Goal: Task Accomplishment & Management: Manage account settings

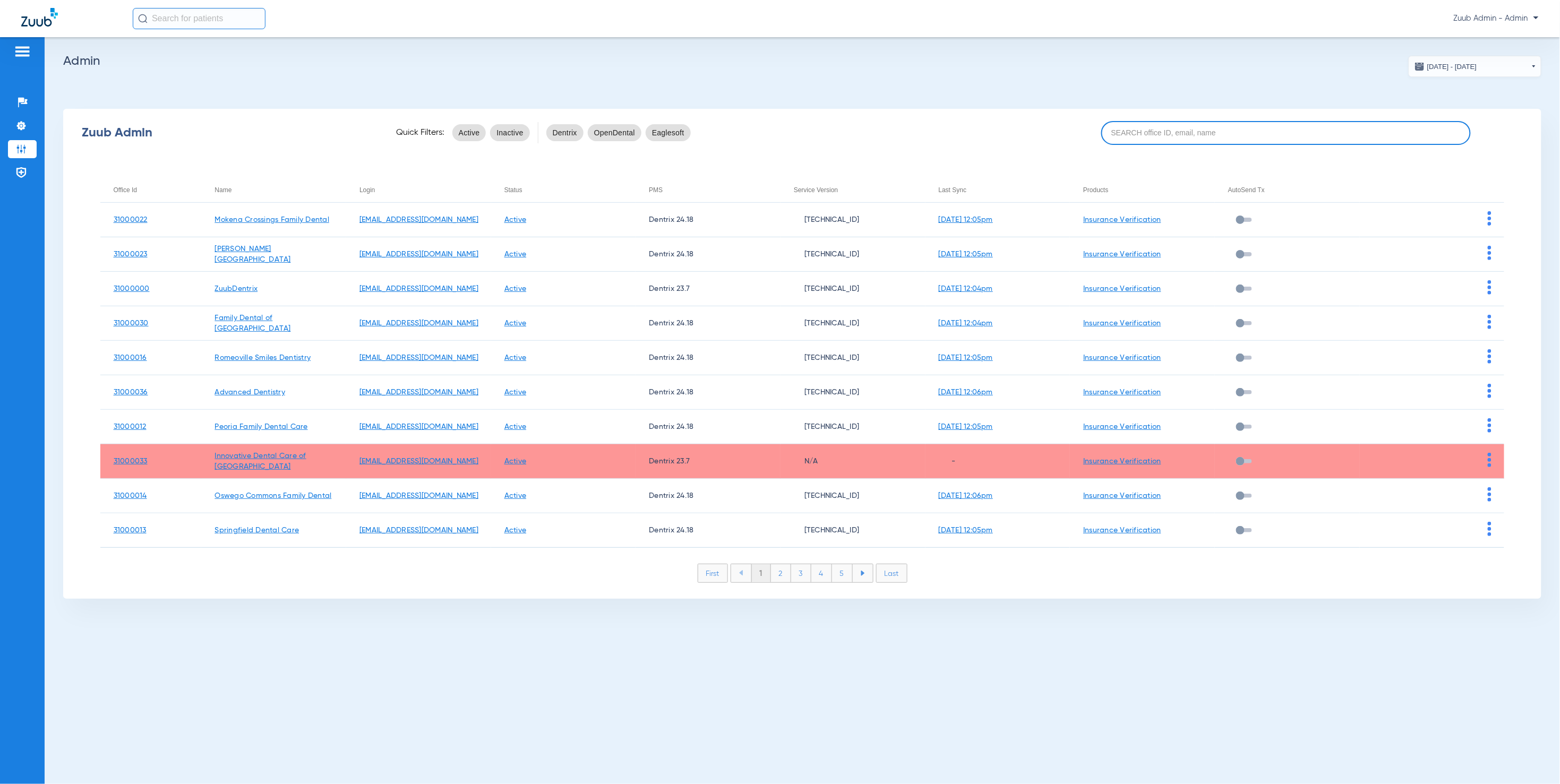
click at [1131, 131] on input at bounding box center [1286, 133] width 369 height 24
paste input "31000003"
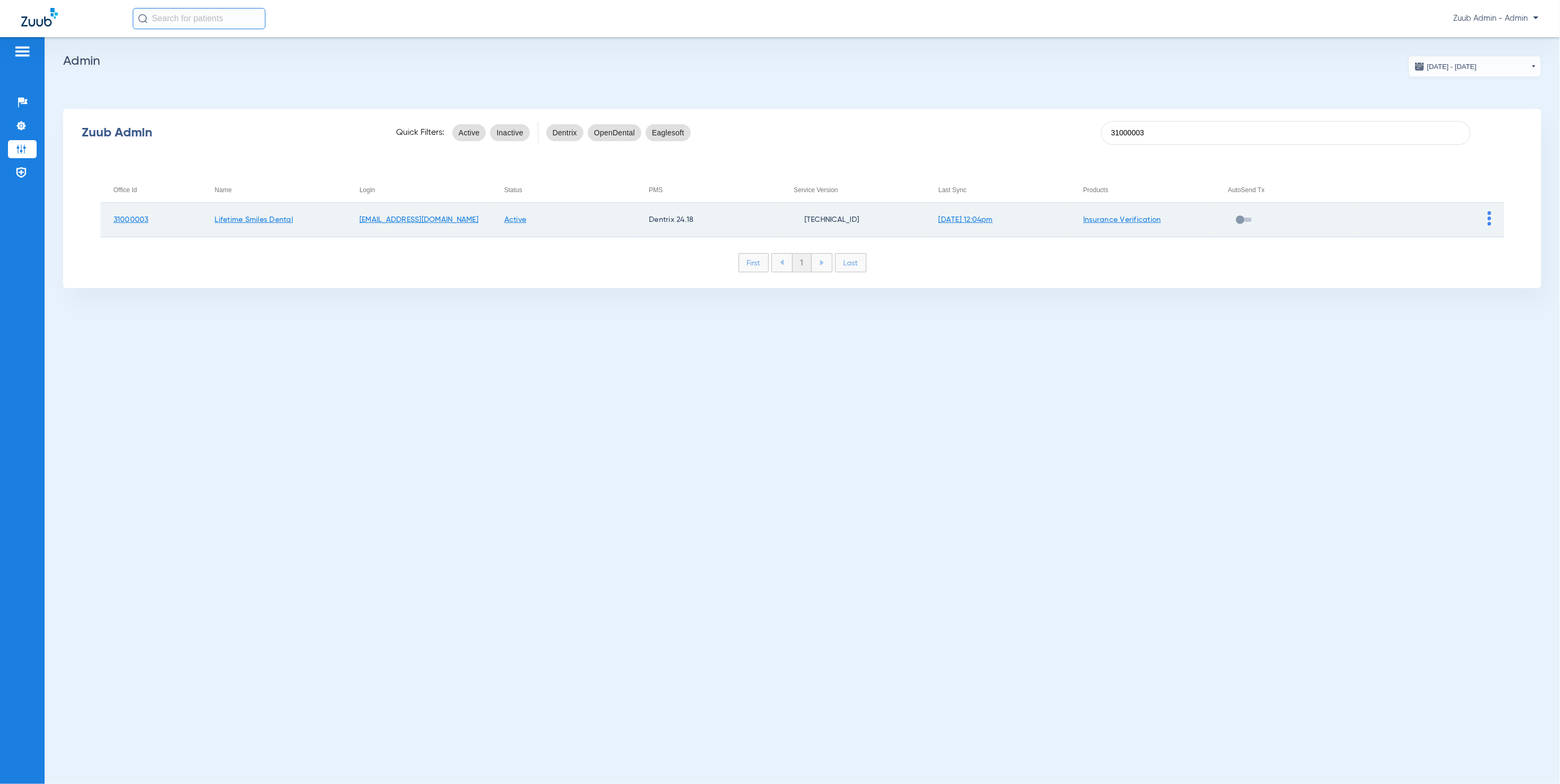
type input "31000003"
click at [1490, 220] on img at bounding box center [1490, 219] width 4 height 15
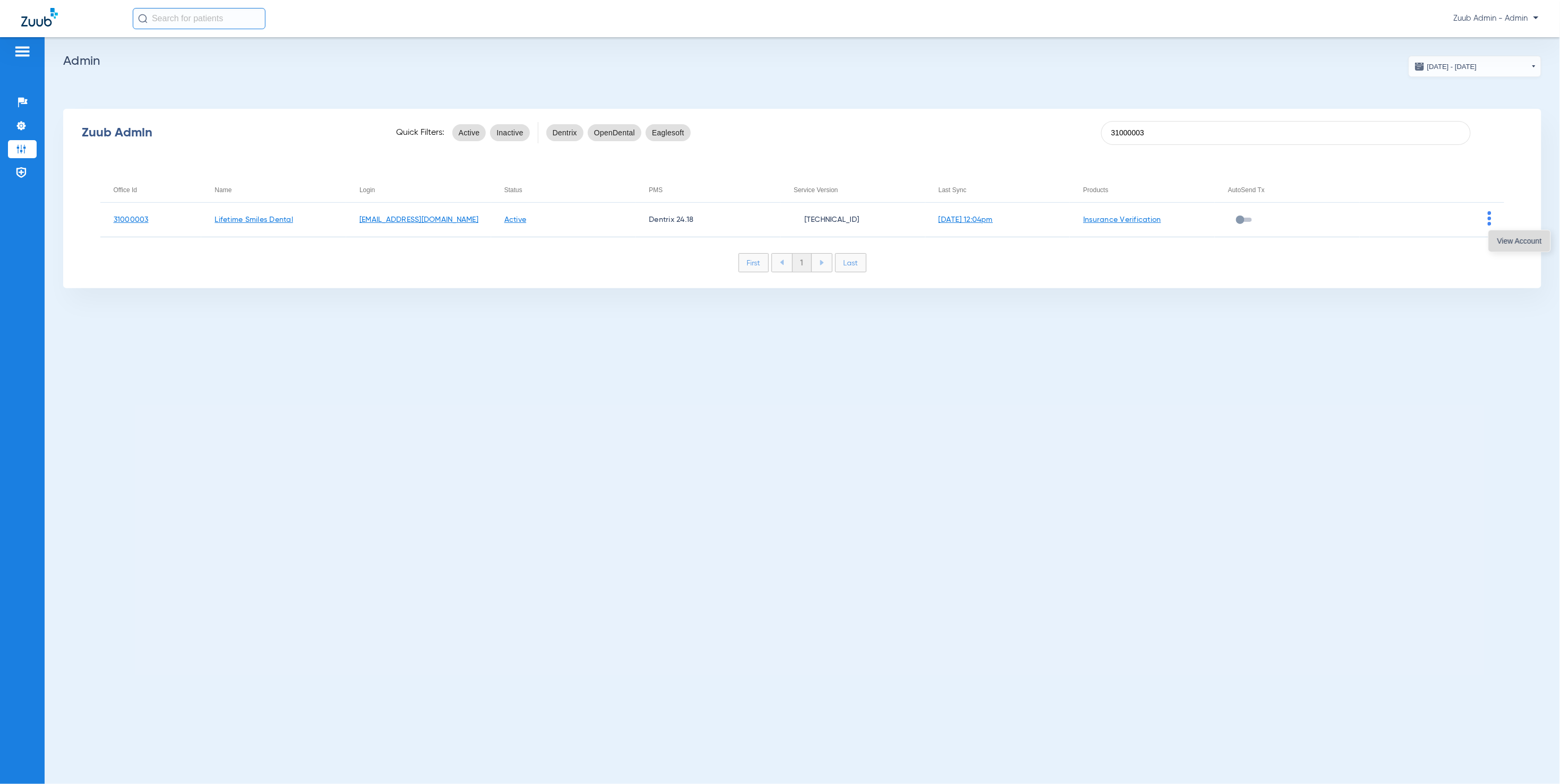
click at [1496, 237] on button "View Account" at bounding box center [1520, 241] width 62 height 21
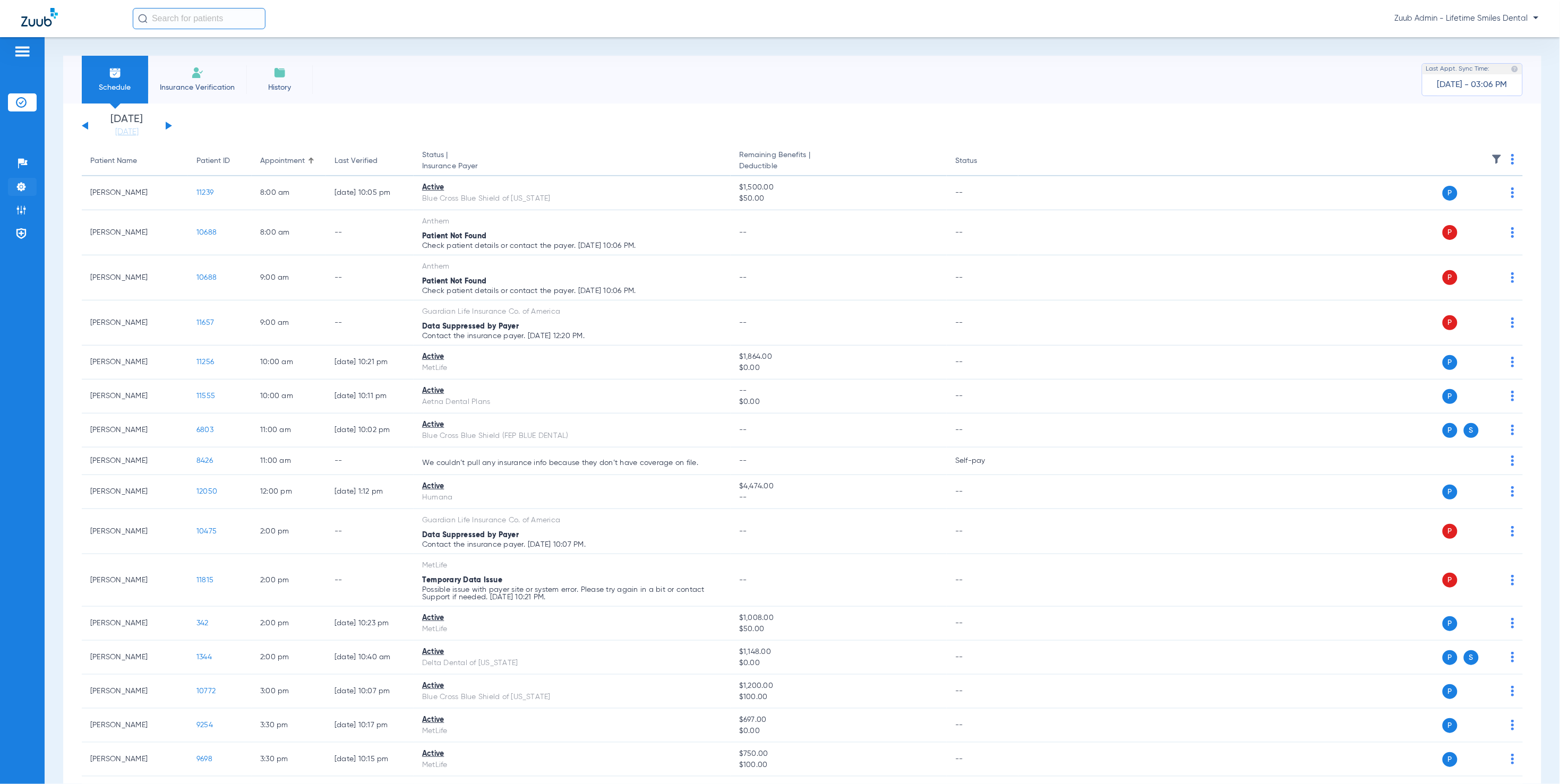
click at [17, 185] on img at bounding box center [21, 187] width 11 height 11
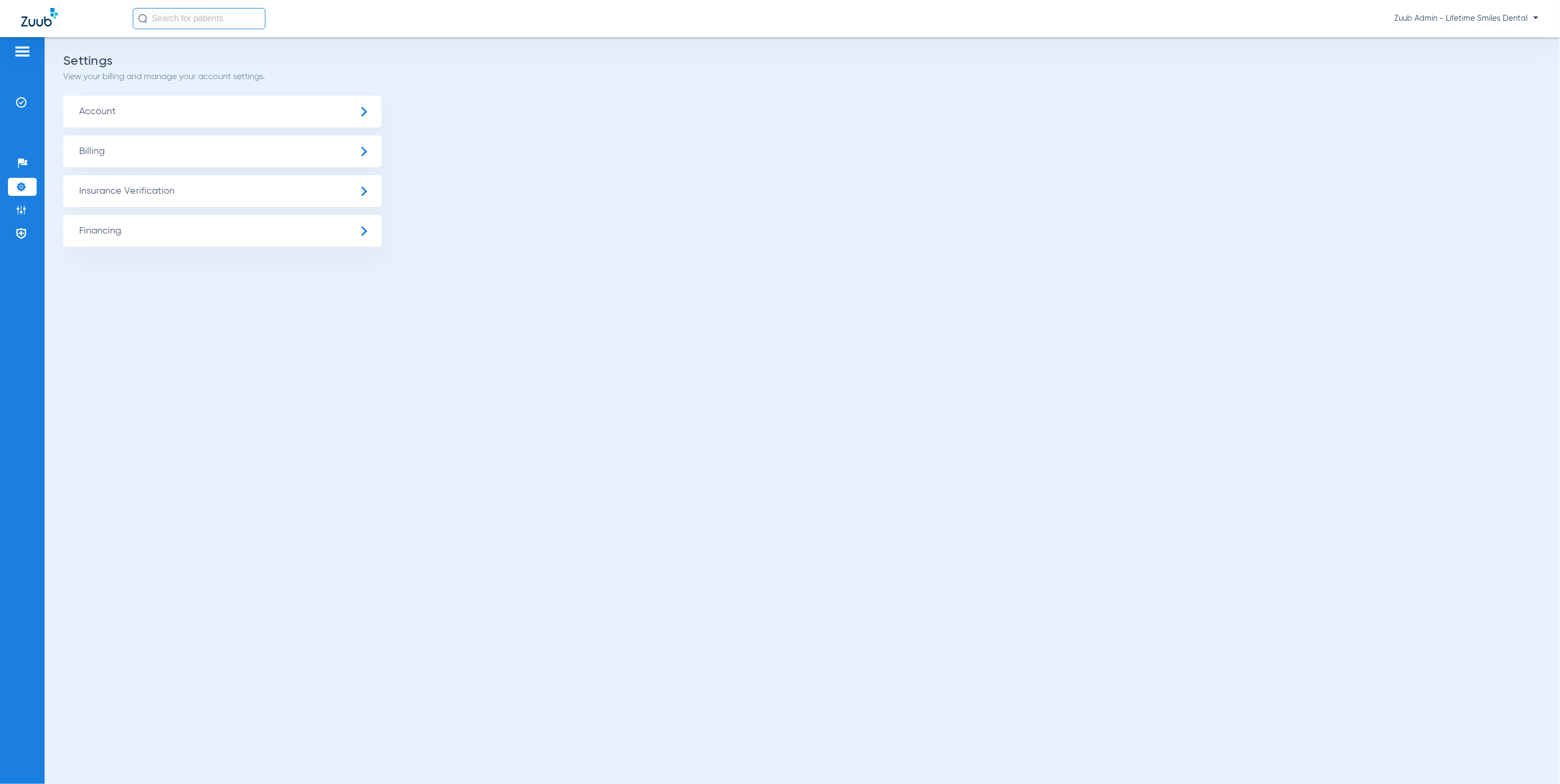
click at [183, 192] on span "Insurance Verification" at bounding box center [222, 191] width 319 height 32
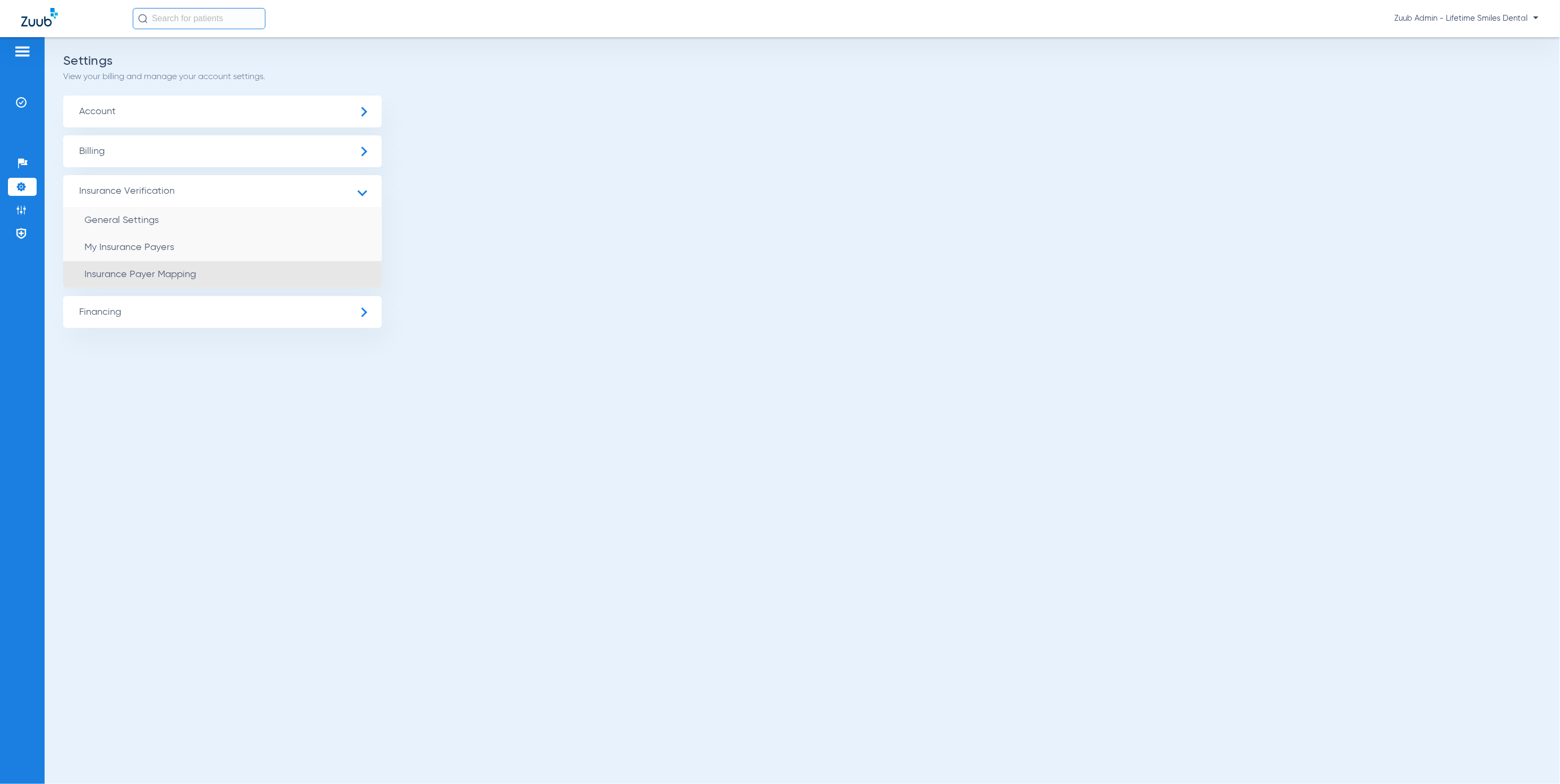
click at [271, 266] on li "Insurance Payer Mapping" at bounding box center [222, 274] width 319 height 27
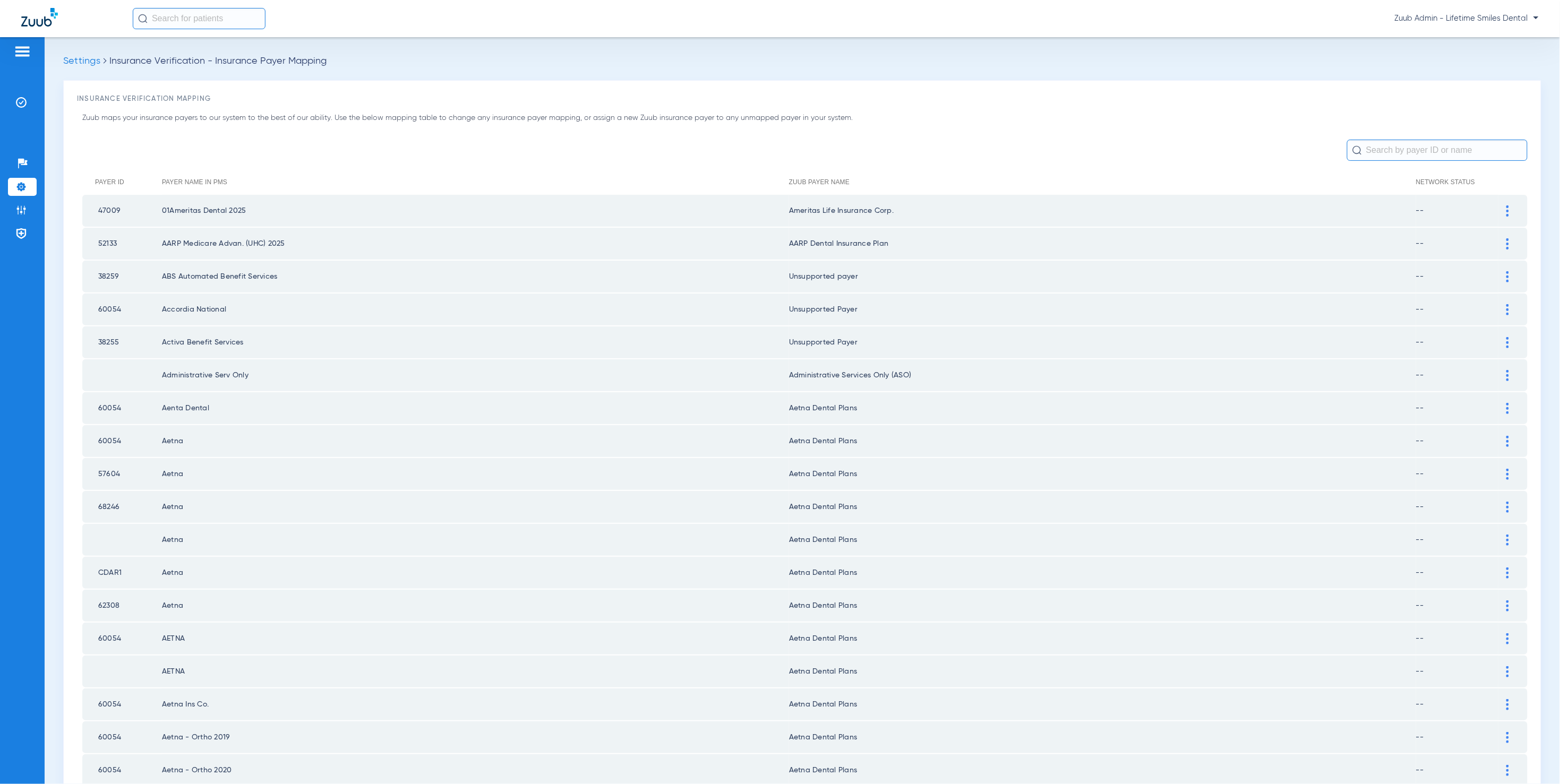
click at [1499, 243] on div at bounding box center [1507, 244] width 19 height 11
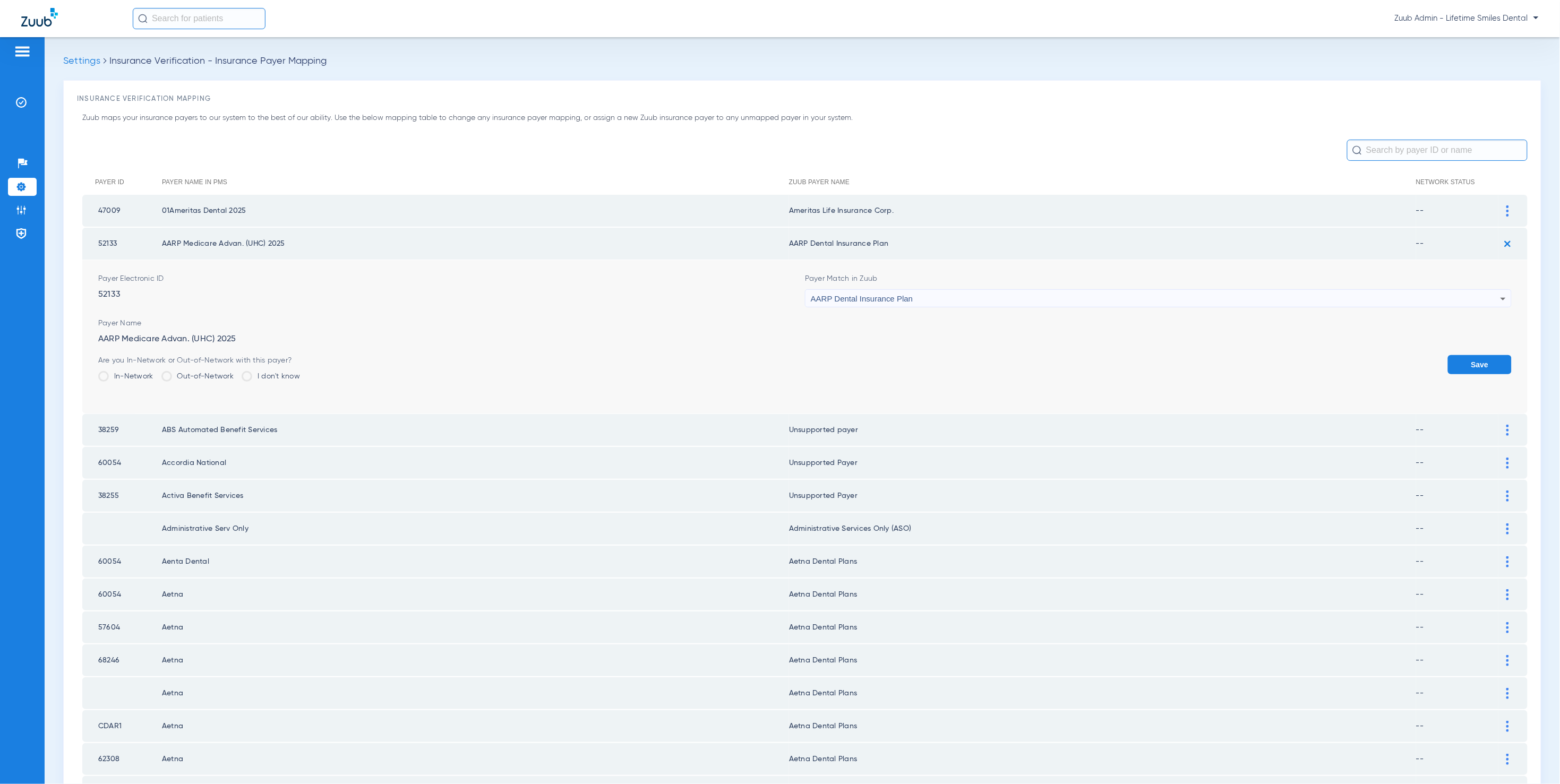
click at [933, 292] on div "AARP Dental Insurance Plan" at bounding box center [1155, 299] width 690 height 18
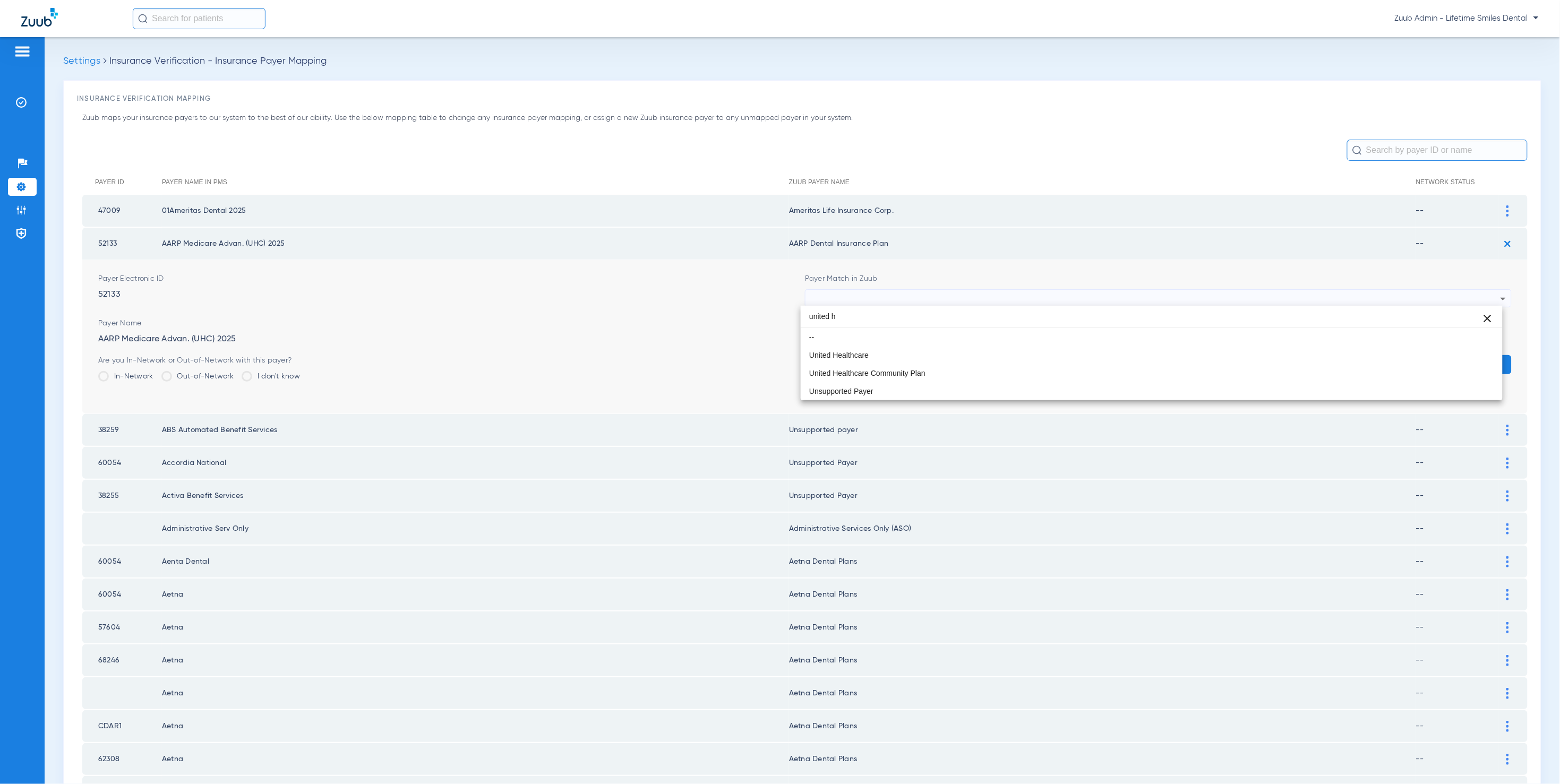
type input "united h"
click at [929, 359] on mat-option "United Healthcare" at bounding box center [1151, 355] width 702 height 18
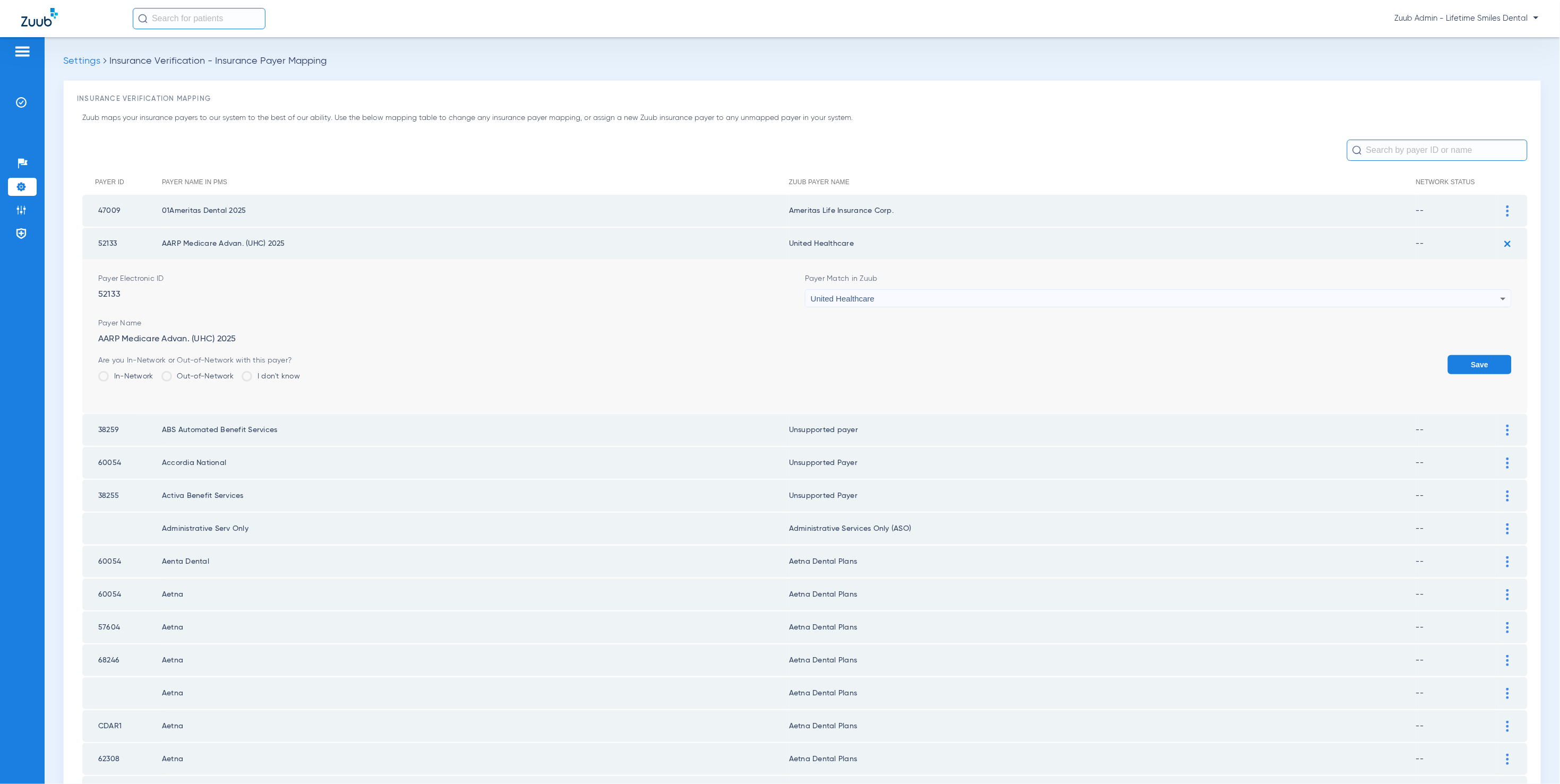
click at [1454, 360] on button "Save" at bounding box center [1479, 365] width 64 height 19
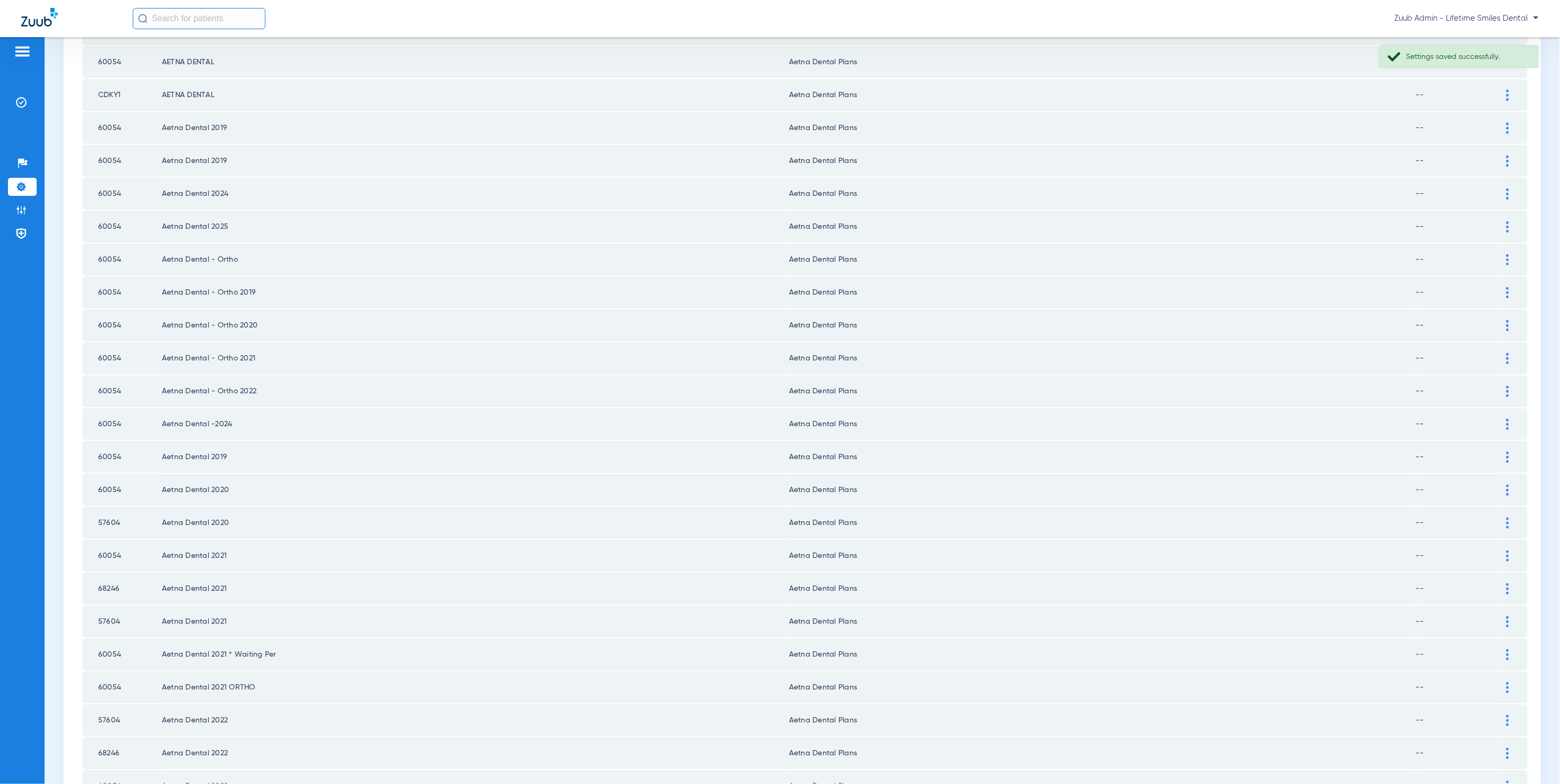
scroll to position [1081, 0]
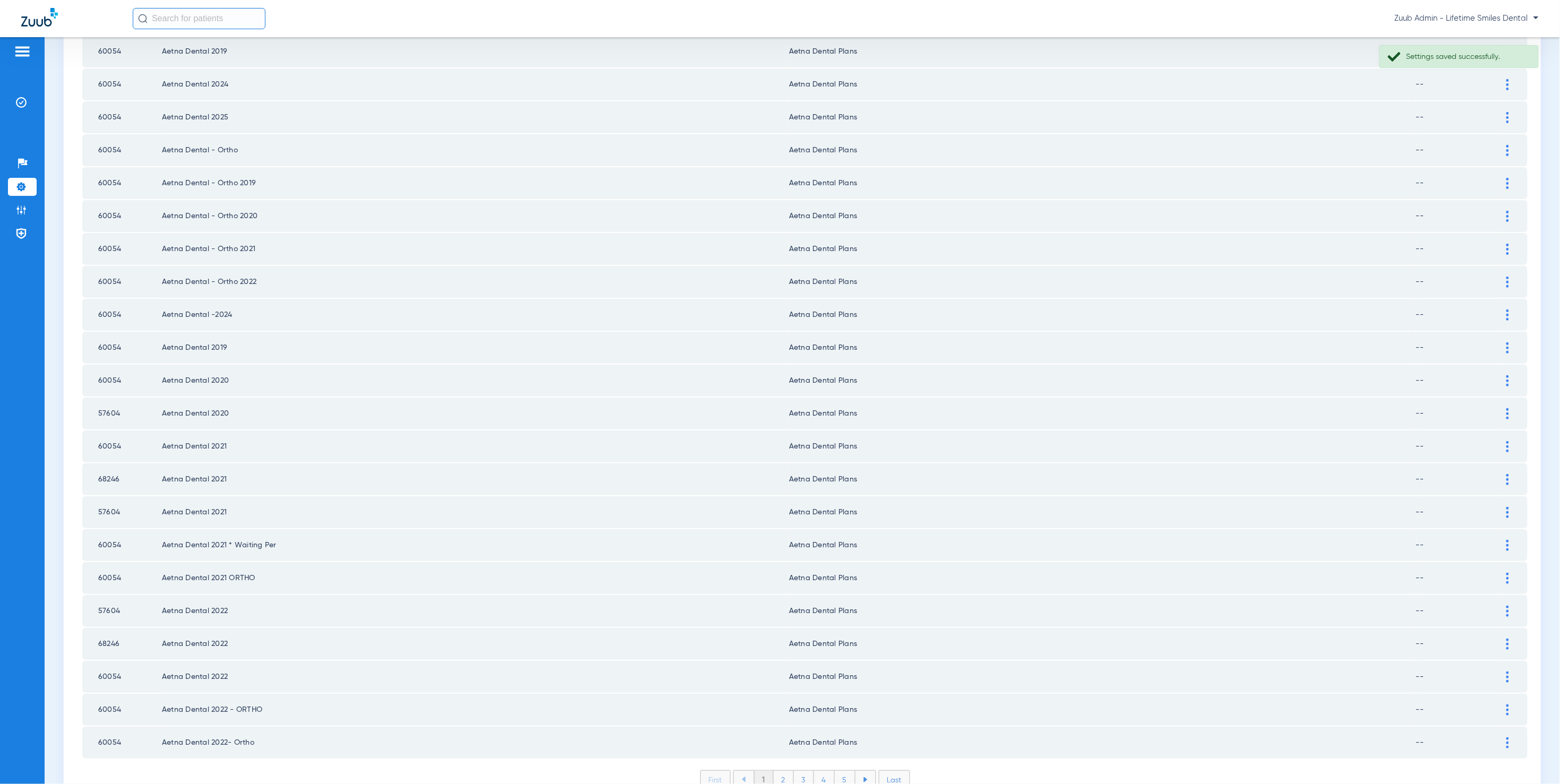
click at [783, 771] on li "2" at bounding box center [783, 780] width 20 height 18
click at [800, 771] on li "3" at bounding box center [804, 780] width 20 height 18
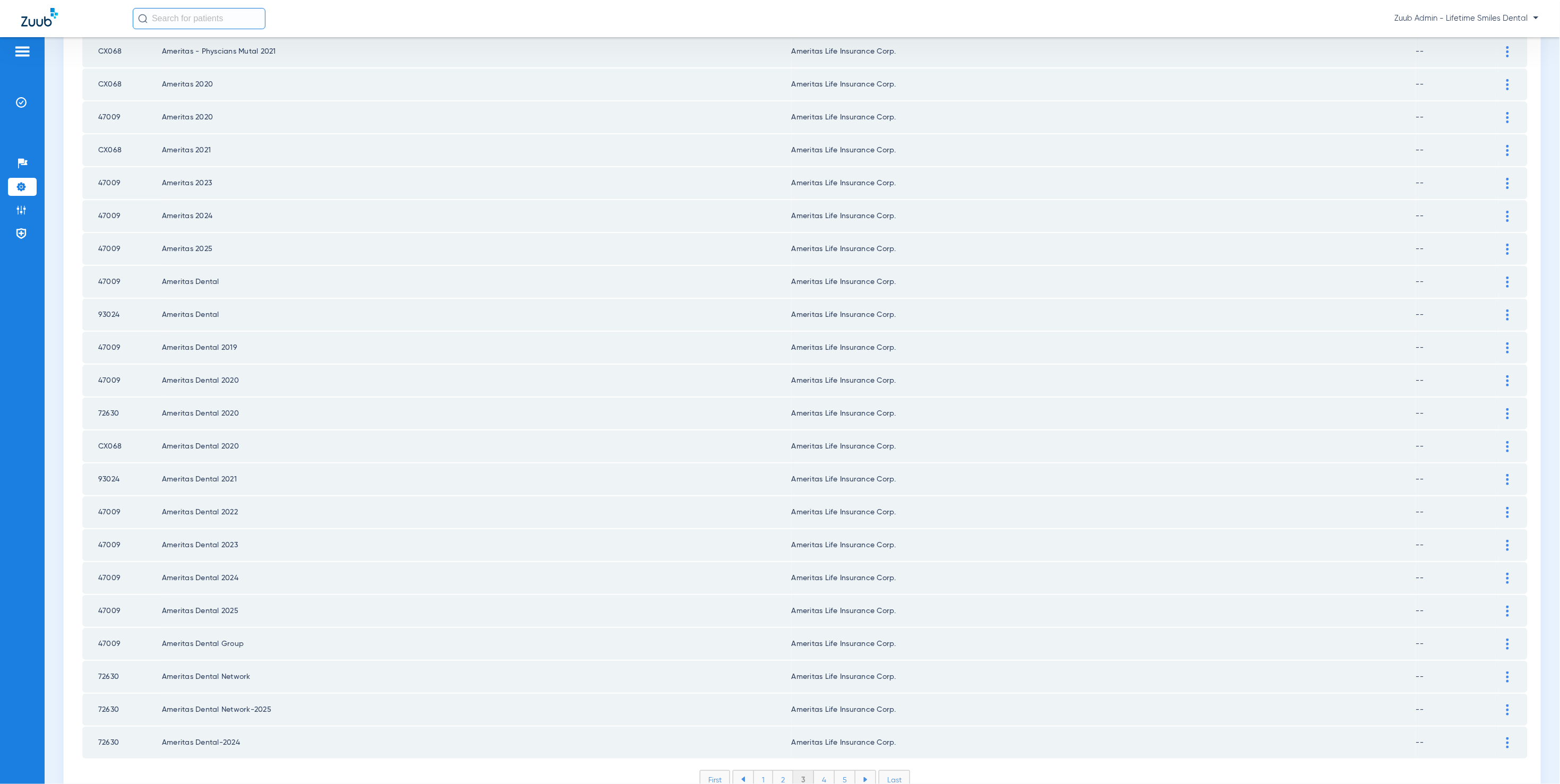
click at [818, 771] on li "4" at bounding box center [824, 780] width 21 height 18
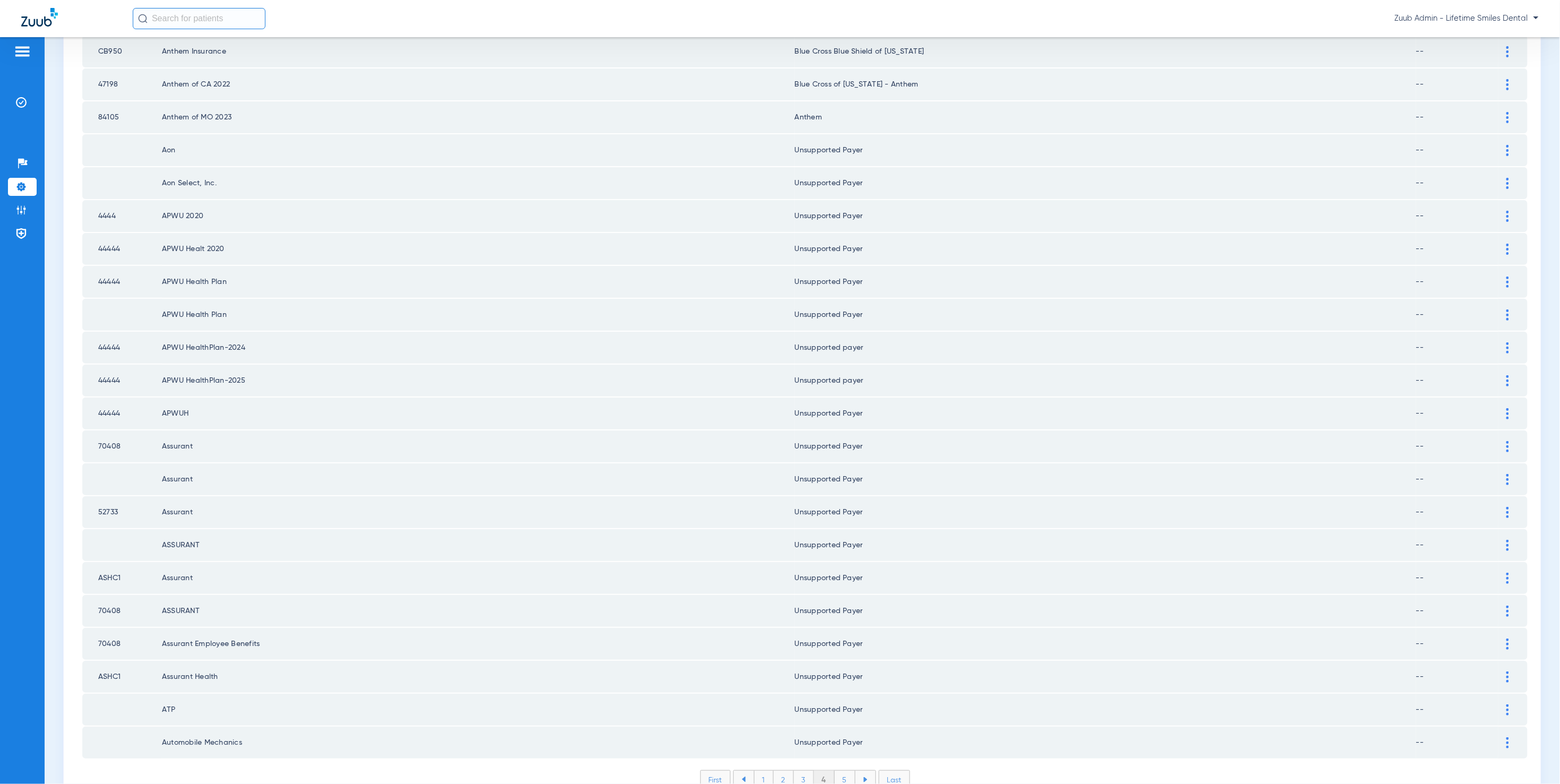
click at [844, 771] on li "5" at bounding box center [845, 780] width 21 height 18
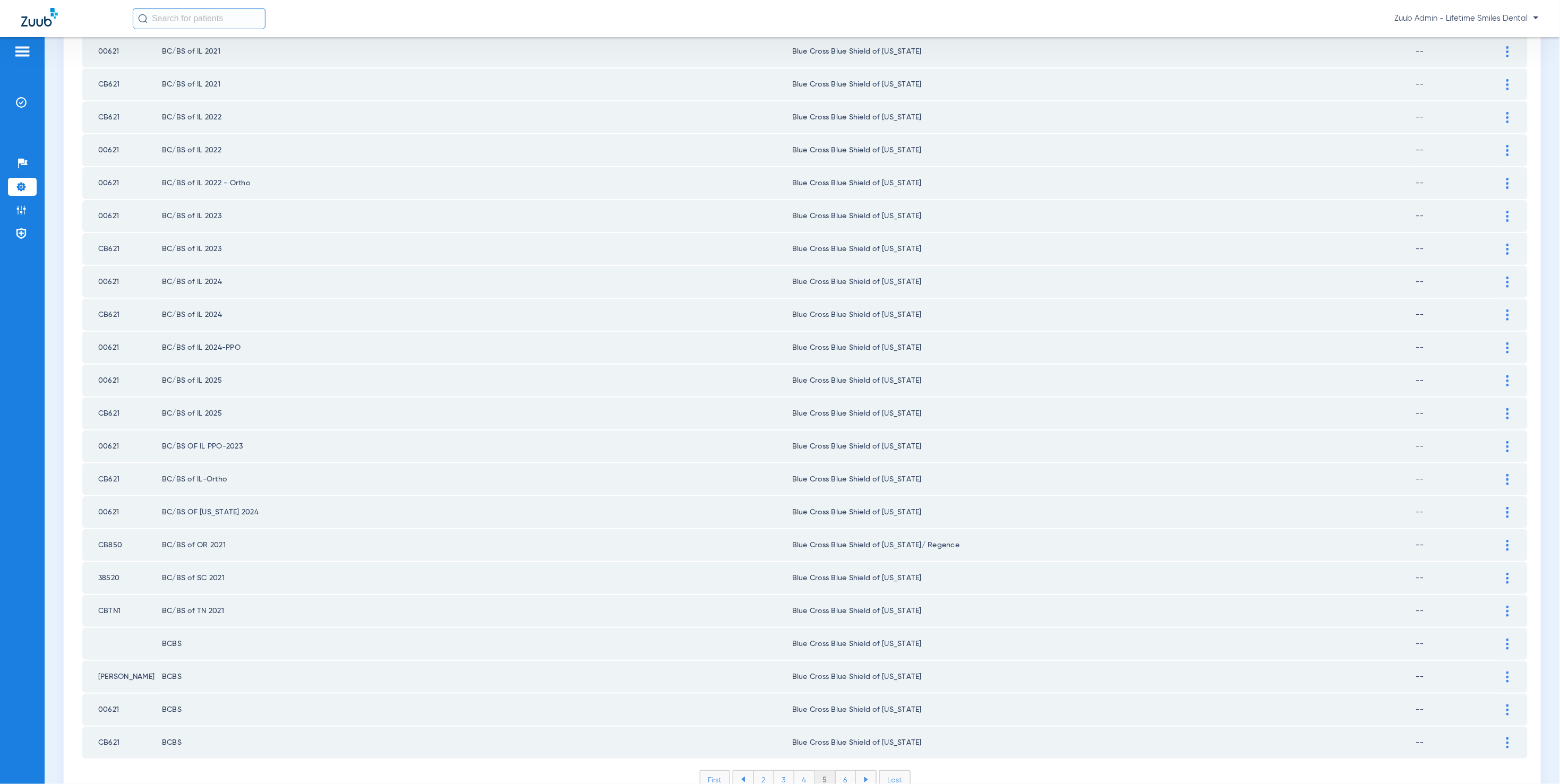
click at [838, 771] on li "6" at bounding box center [845, 780] width 20 height 18
click at [842, 771] on li "7" at bounding box center [845, 780] width 20 height 18
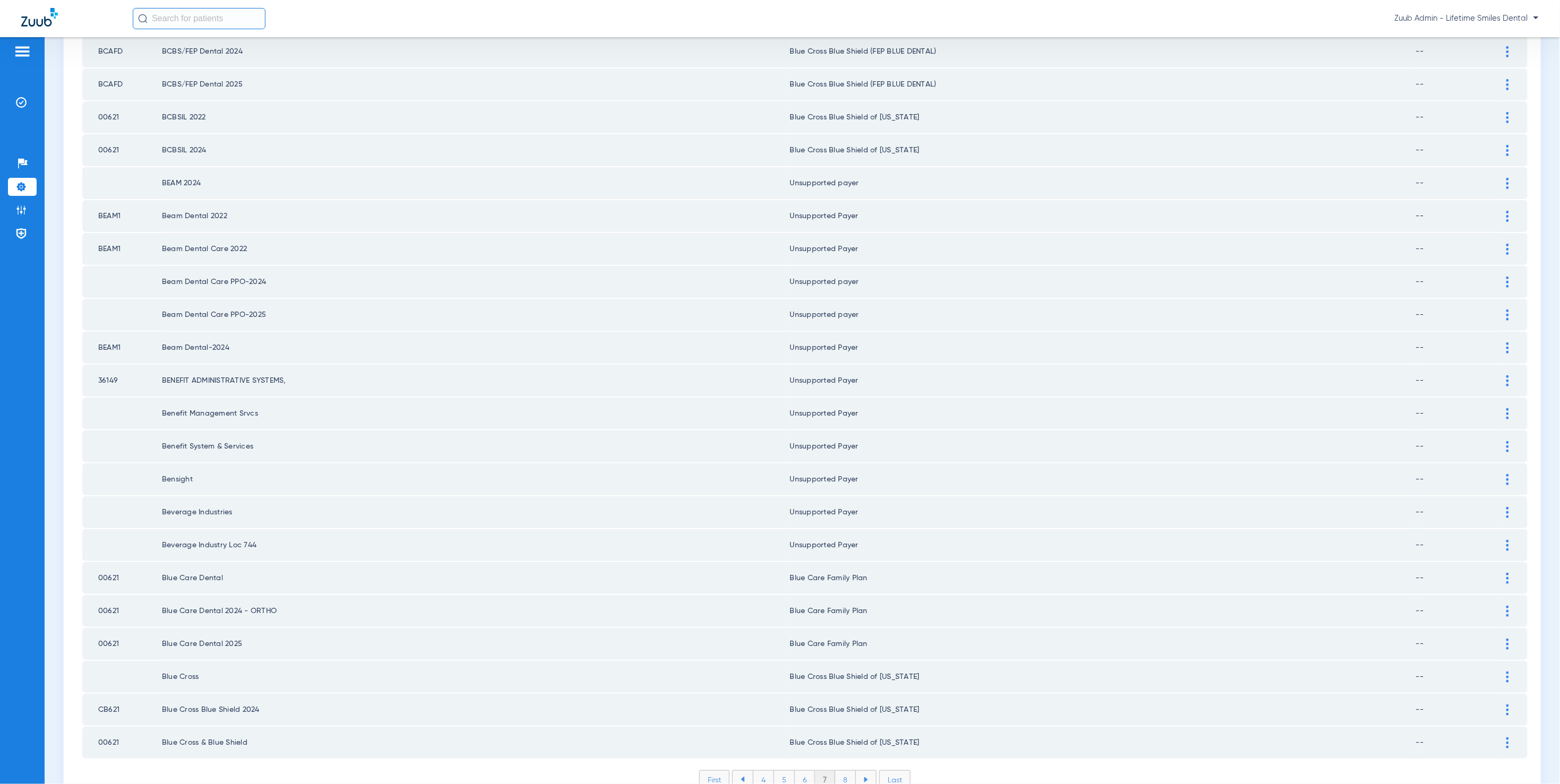
click at [842, 771] on li "8" at bounding box center [845, 780] width 21 height 18
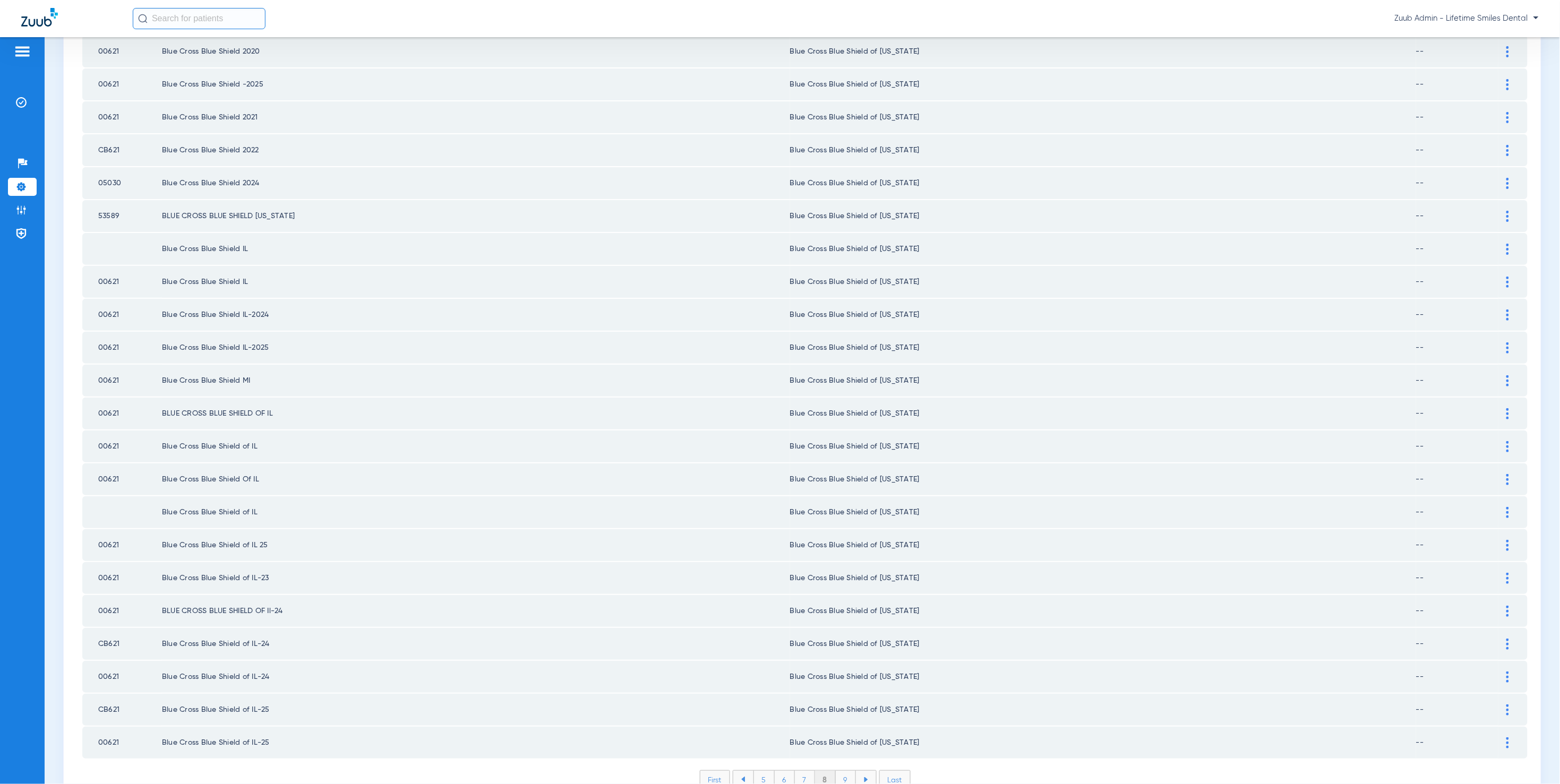
click at [842, 771] on li "9" at bounding box center [845, 780] width 20 height 18
click at [842, 771] on li "10" at bounding box center [845, 780] width 24 height 18
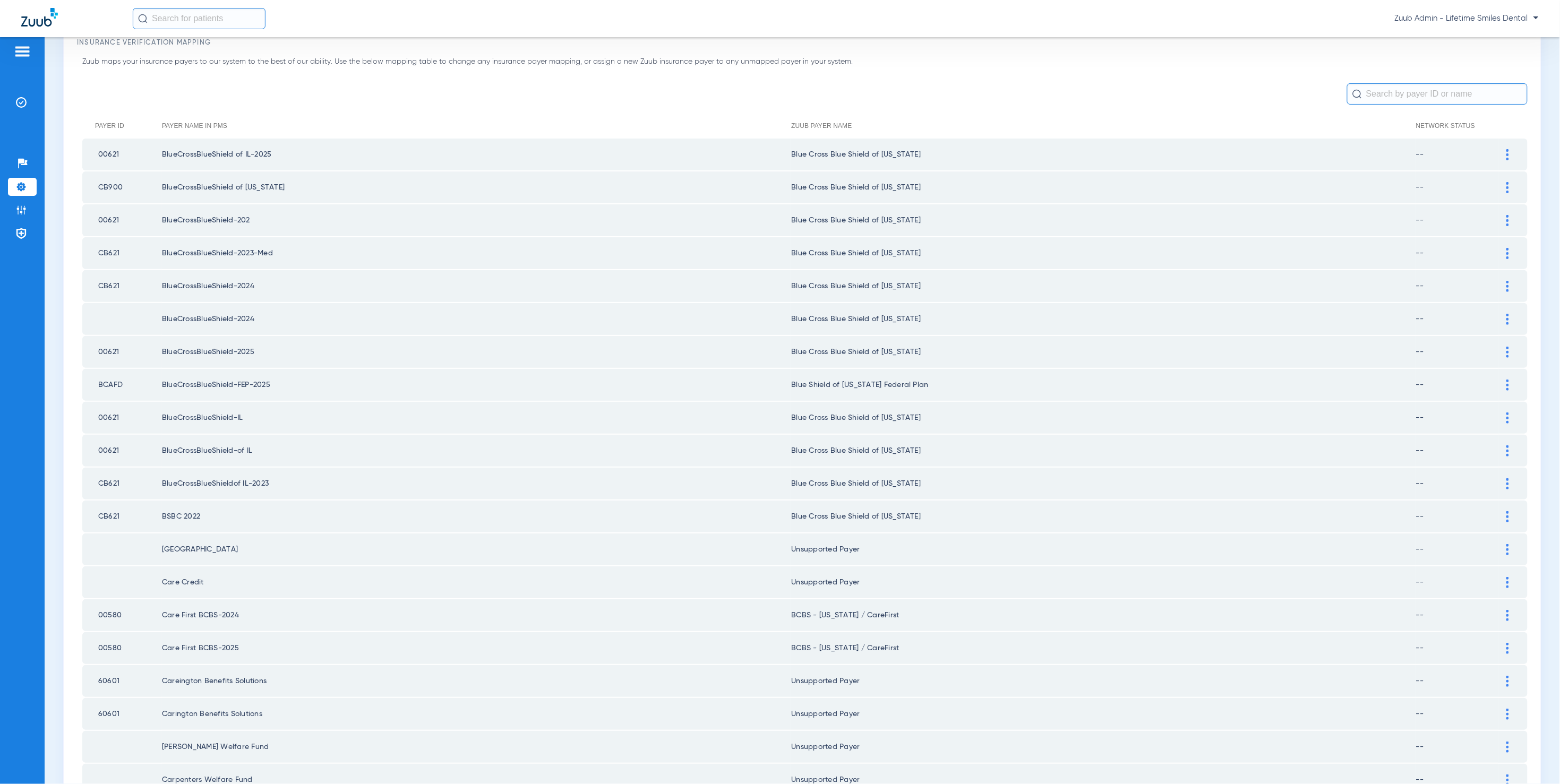
scroll to position [0, 0]
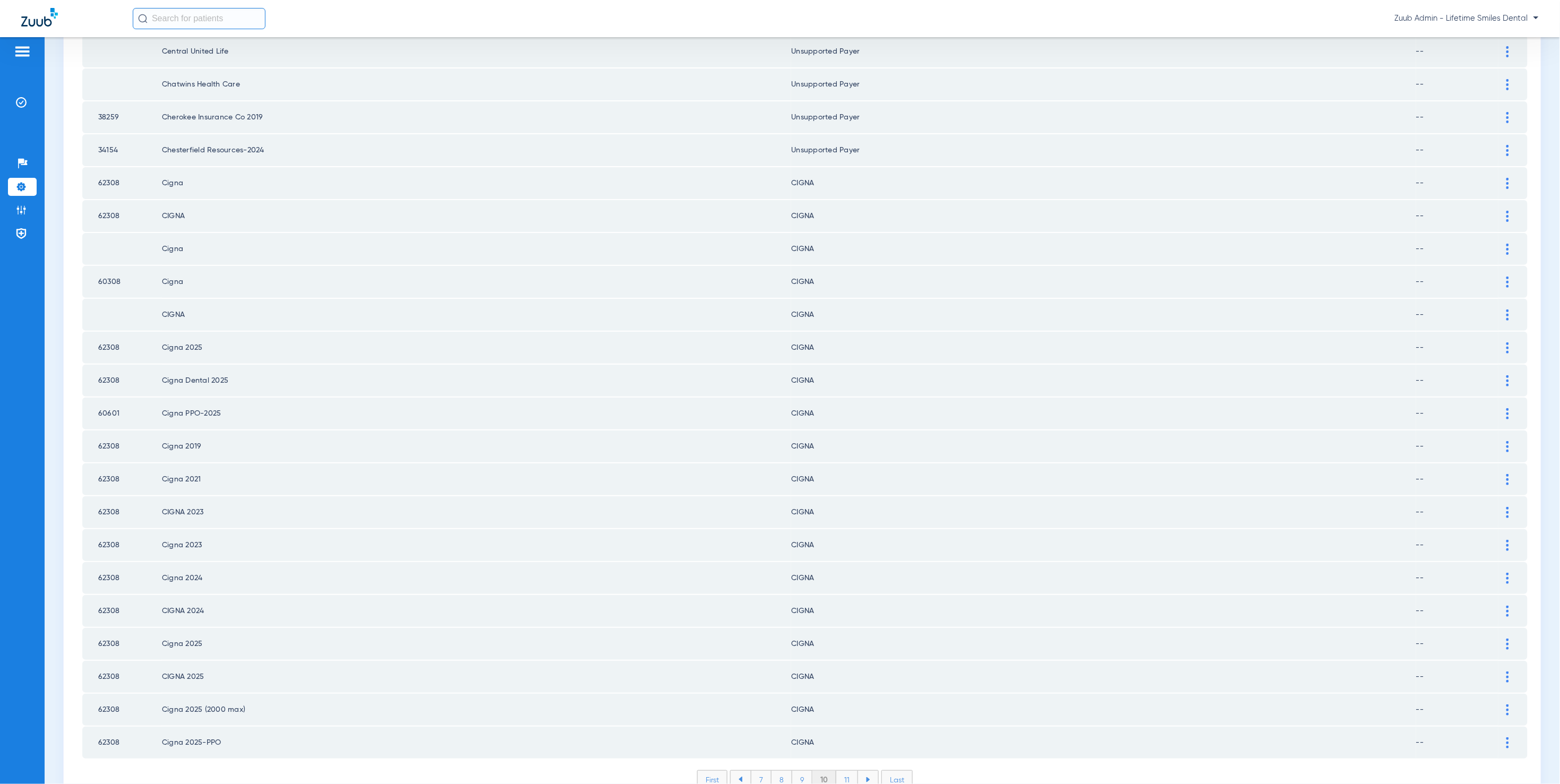
click at [844, 771] on li "11" at bounding box center [847, 780] width 22 height 18
click at [848, 771] on li "12" at bounding box center [848, 780] width 23 height 18
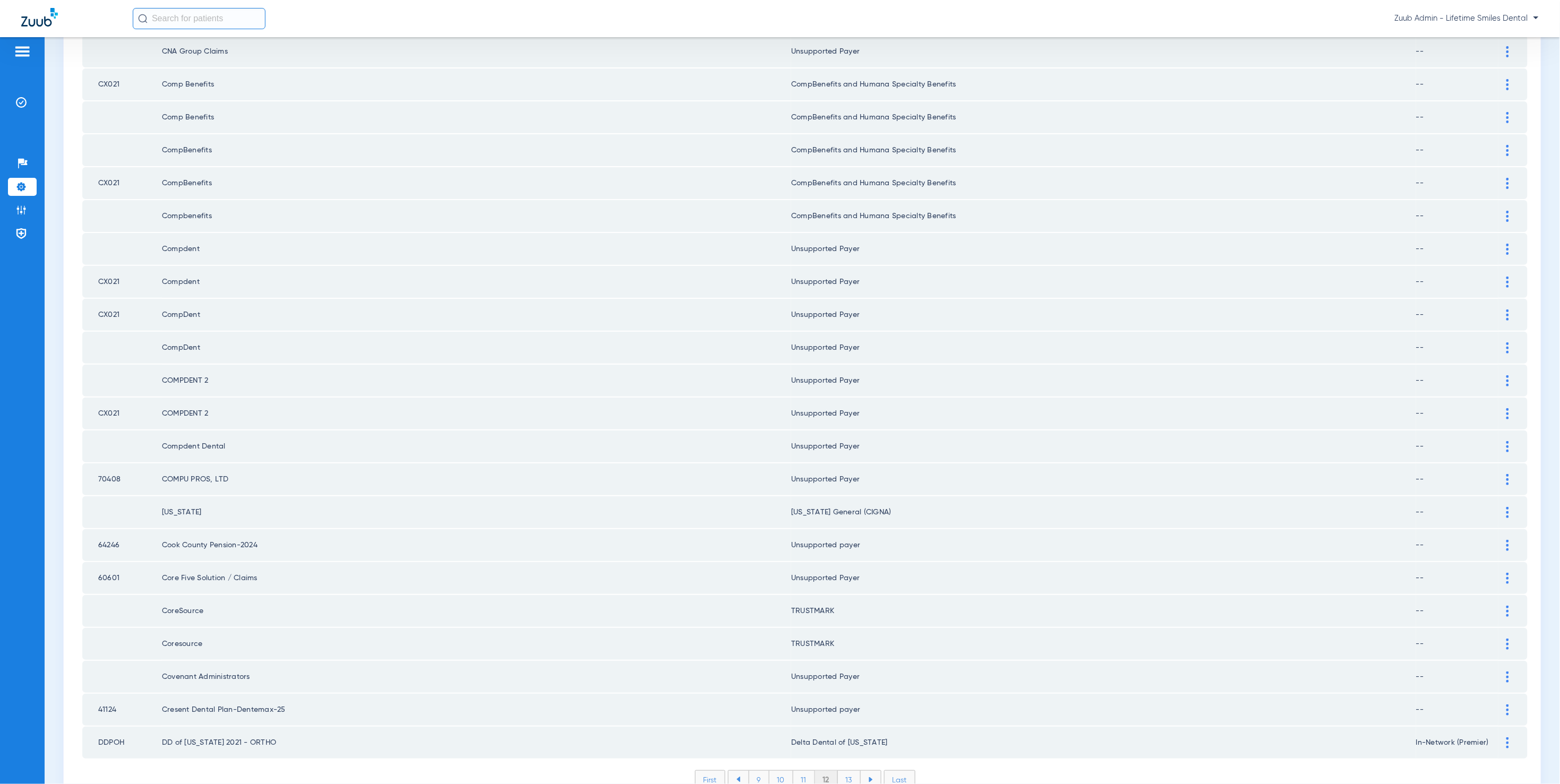
click at [843, 771] on li "13" at bounding box center [850, 780] width 23 height 18
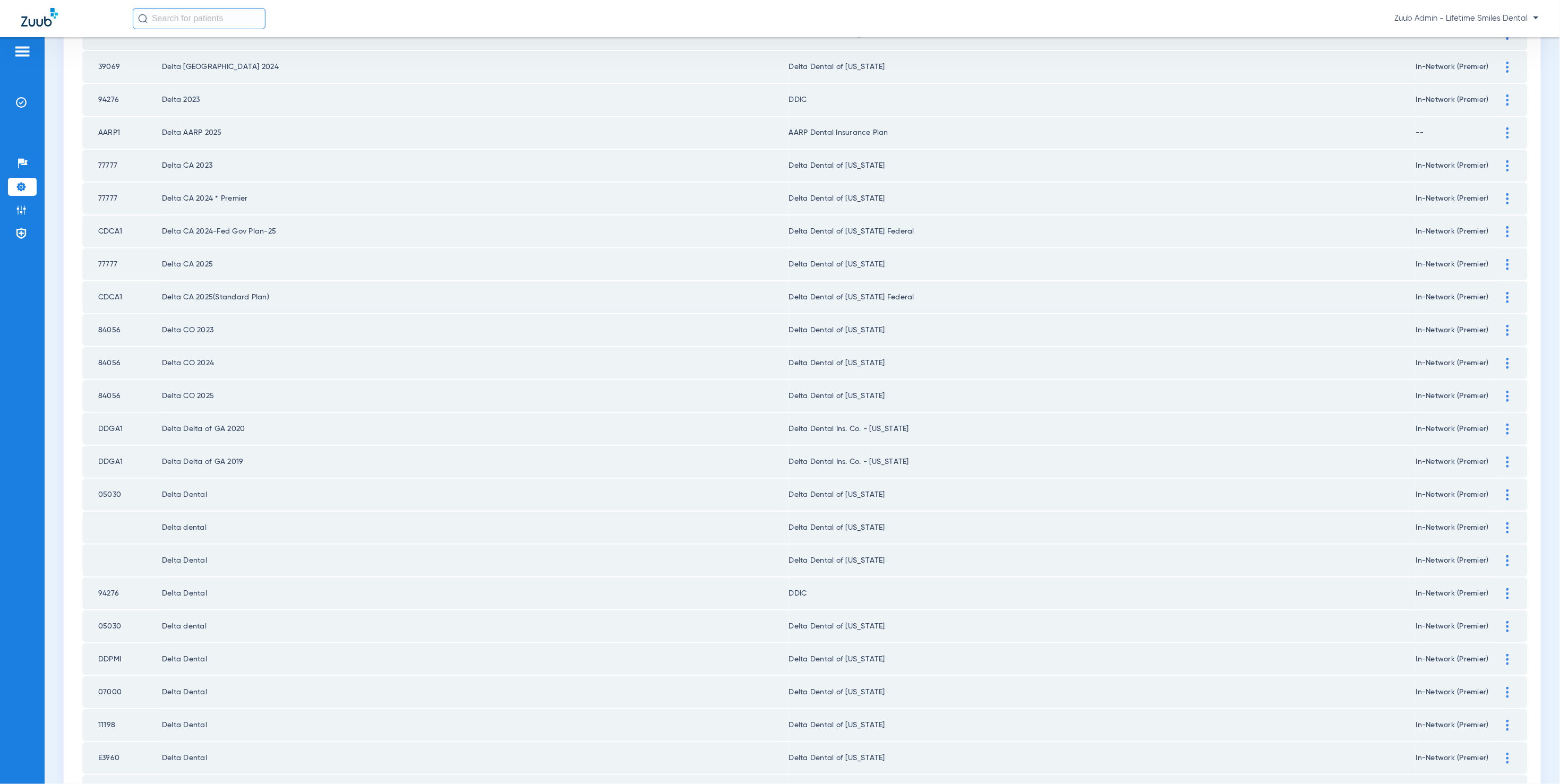
click at [1506, 127] on img at bounding box center [1507, 133] width 2 height 11
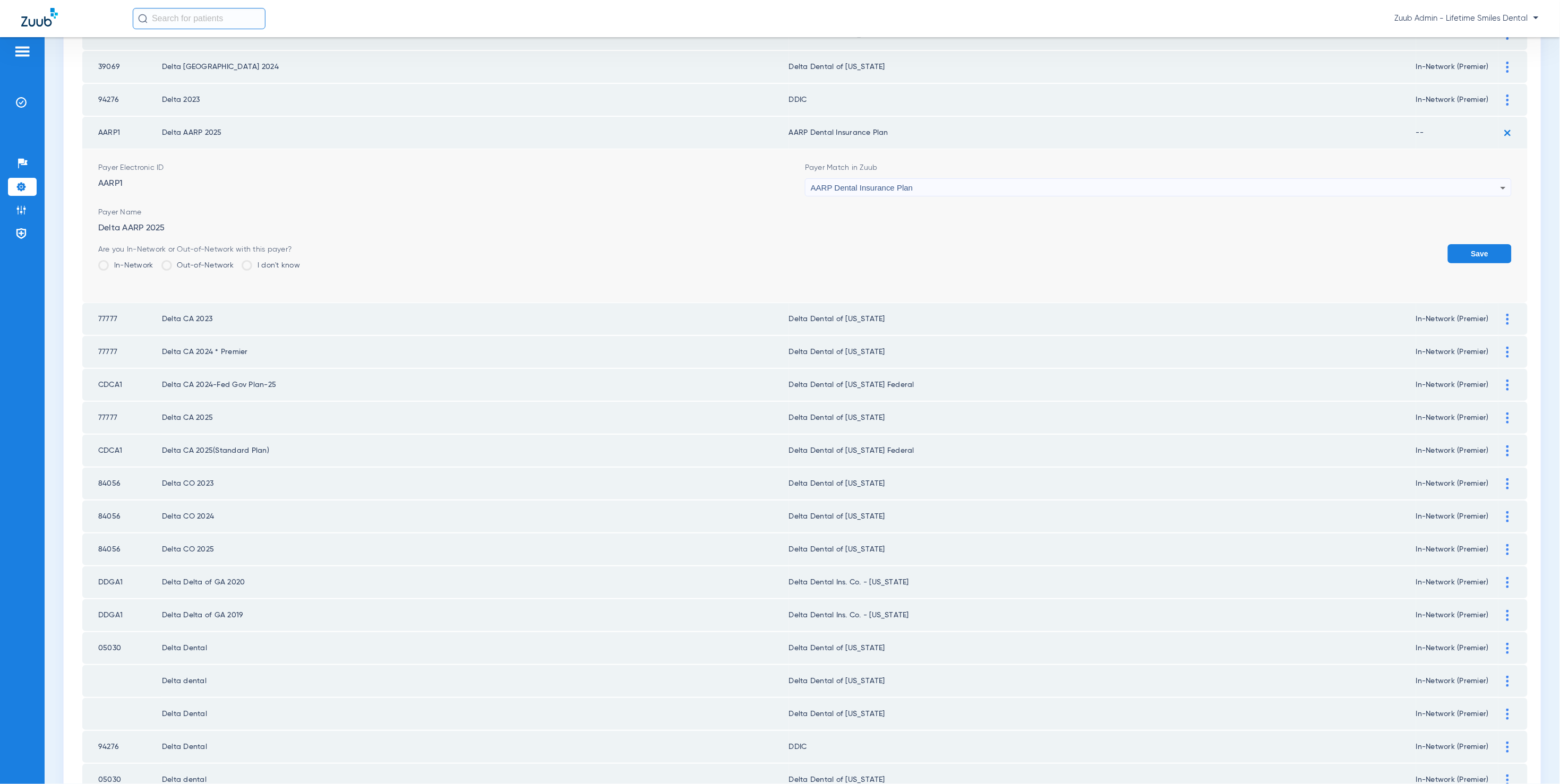
click at [940, 179] on div "AARP Dental Insurance Plan" at bounding box center [1155, 188] width 690 height 18
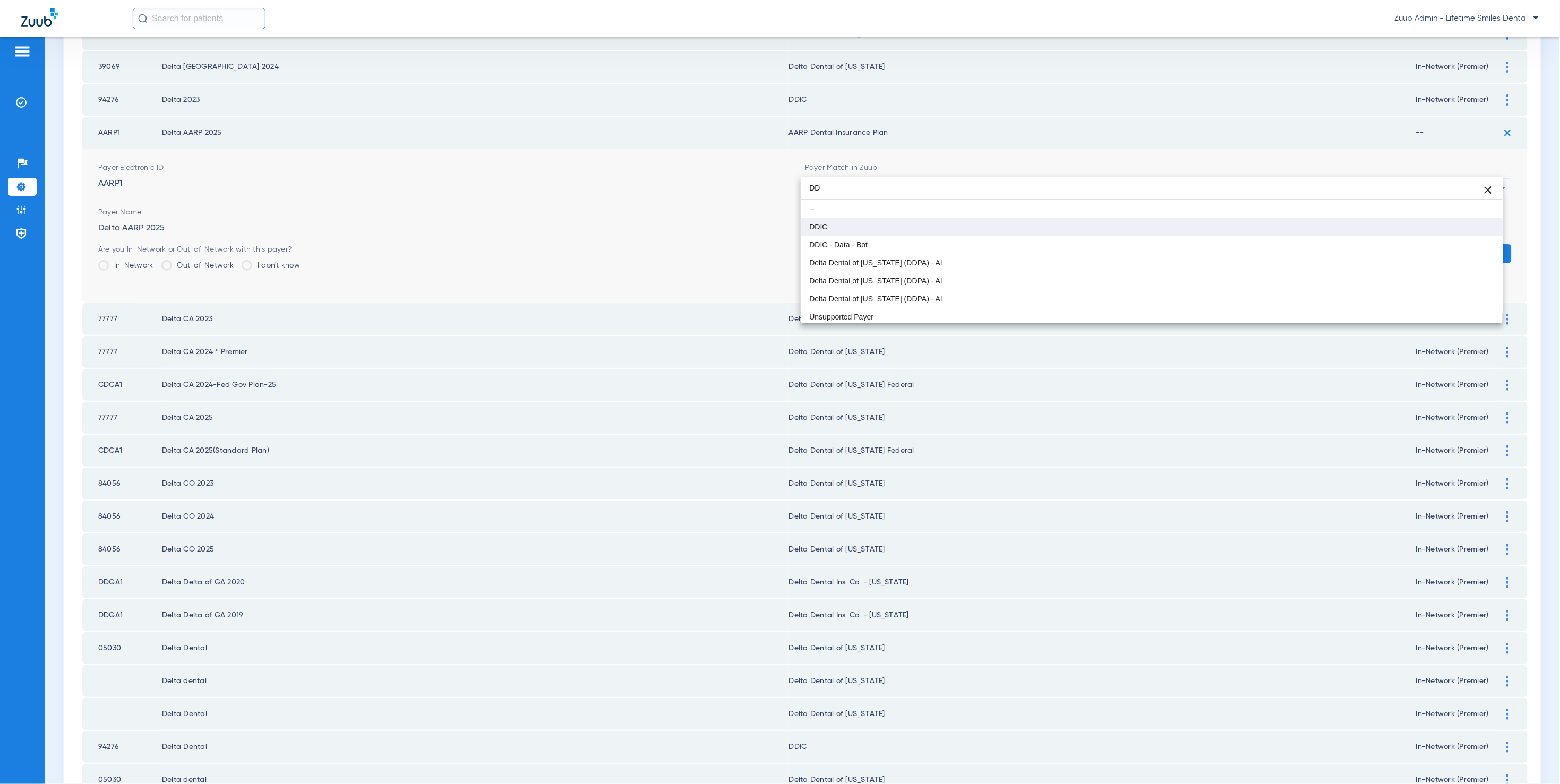
type input "DD"
click at [911, 231] on mat-option "DDIC" at bounding box center [1151, 226] width 702 height 18
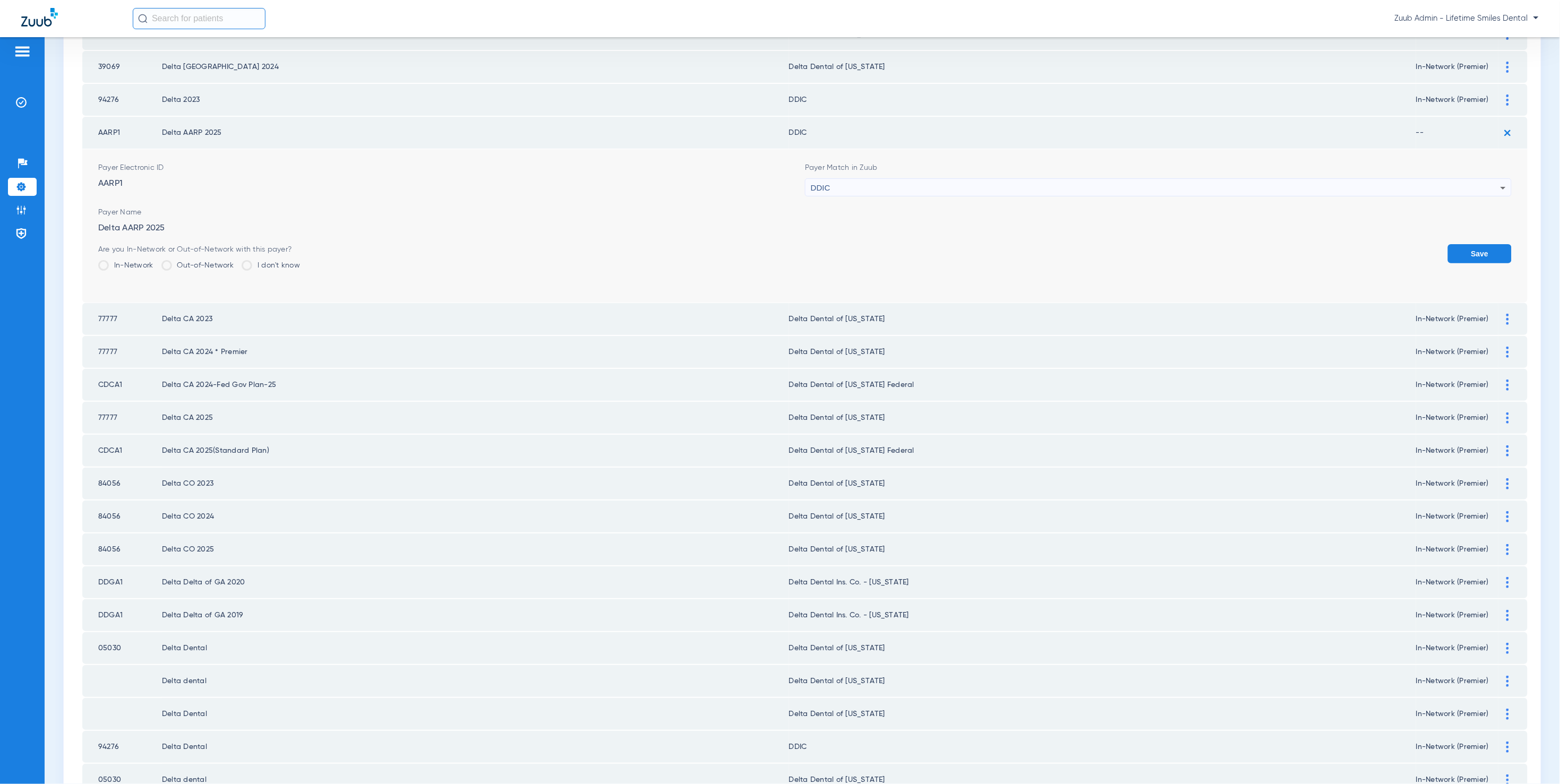
click at [112, 260] on label "In-Network" at bounding box center [125, 266] width 55 height 11
click at [156, 262] on input "In-Network" at bounding box center [156, 262] width 0 height 0
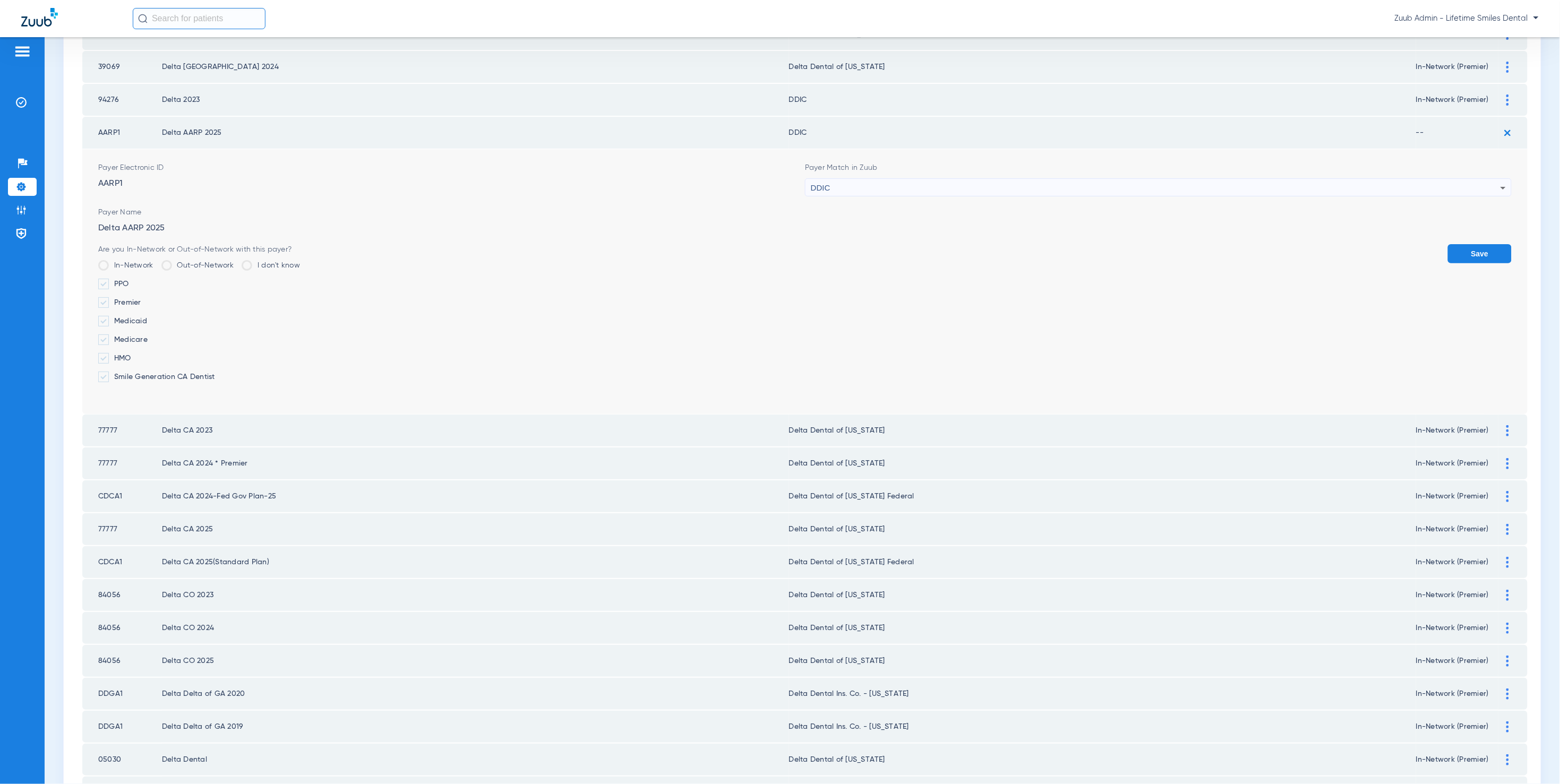
click at [139, 297] on label "Premier" at bounding box center [199, 303] width 202 height 11
click at [144, 299] on input "Premier" at bounding box center [144, 299] width 0 height 0
drag, startPoint x: 1463, startPoint y: 237, endPoint x: 1426, endPoint y: 243, distance: 37.5
click at [1463, 244] on button "Save" at bounding box center [1479, 254] width 64 height 19
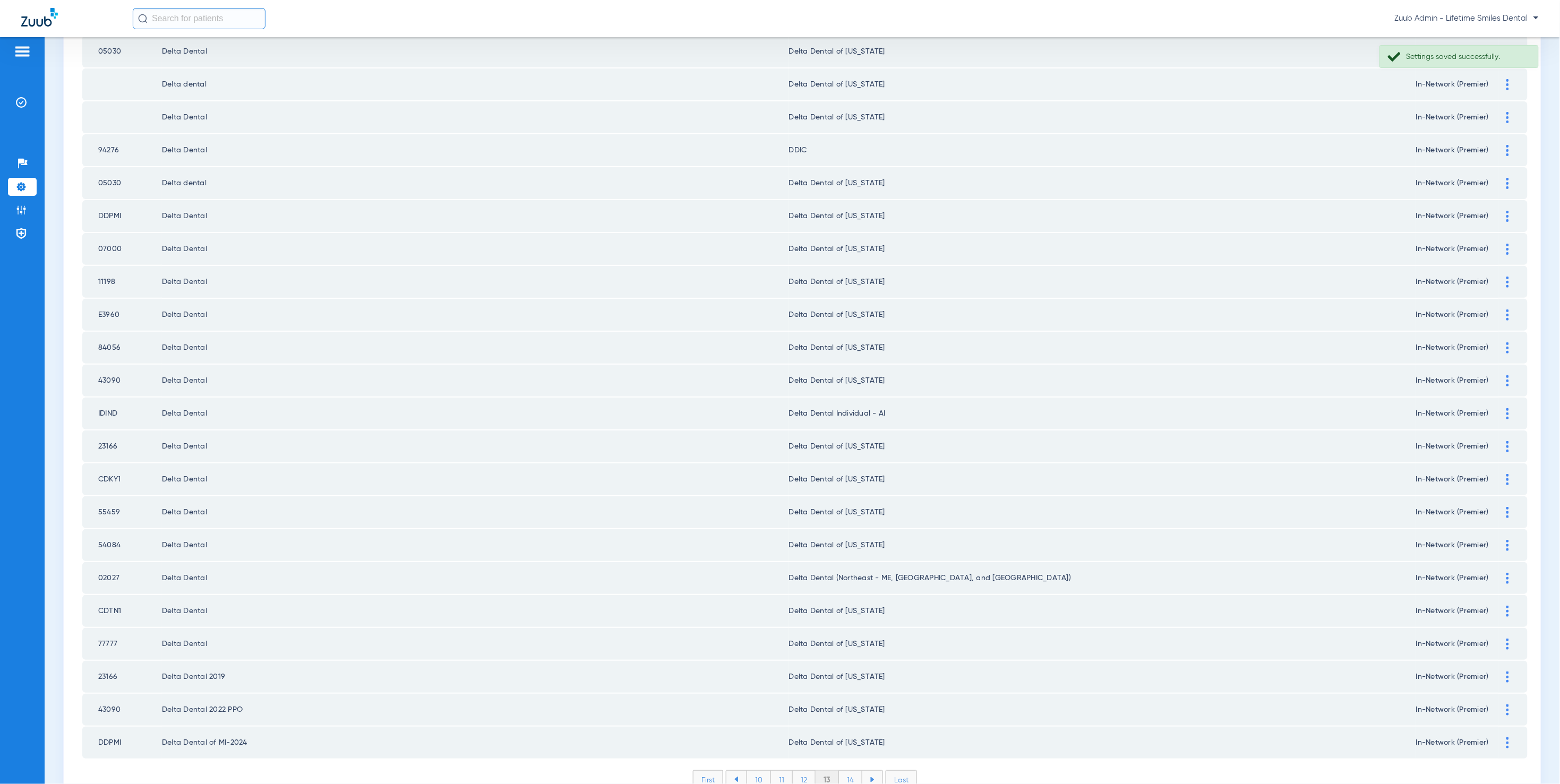
click at [845, 771] on li "14" at bounding box center [850, 780] width 24 height 18
click at [841, 771] on li "15" at bounding box center [850, 780] width 24 height 18
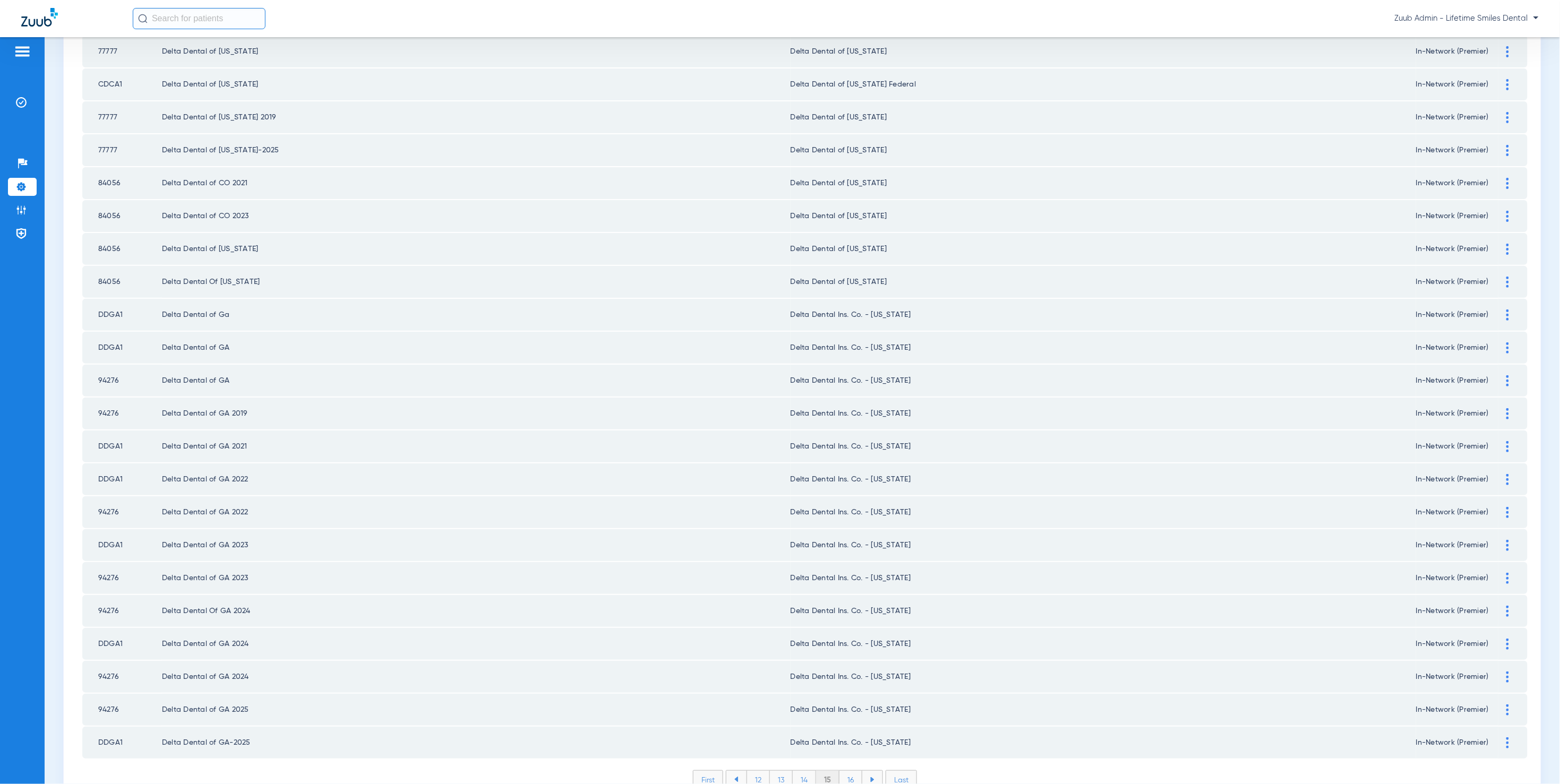
click at [845, 771] on li "16" at bounding box center [851, 780] width 23 height 18
click at [846, 771] on li "17" at bounding box center [851, 780] width 23 height 18
click at [845, 771] on li "18" at bounding box center [851, 780] width 24 height 18
click at [850, 771] on li "19" at bounding box center [851, 780] width 23 height 18
click at [843, 771] on li "20" at bounding box center [850, 780] width 25 height 18
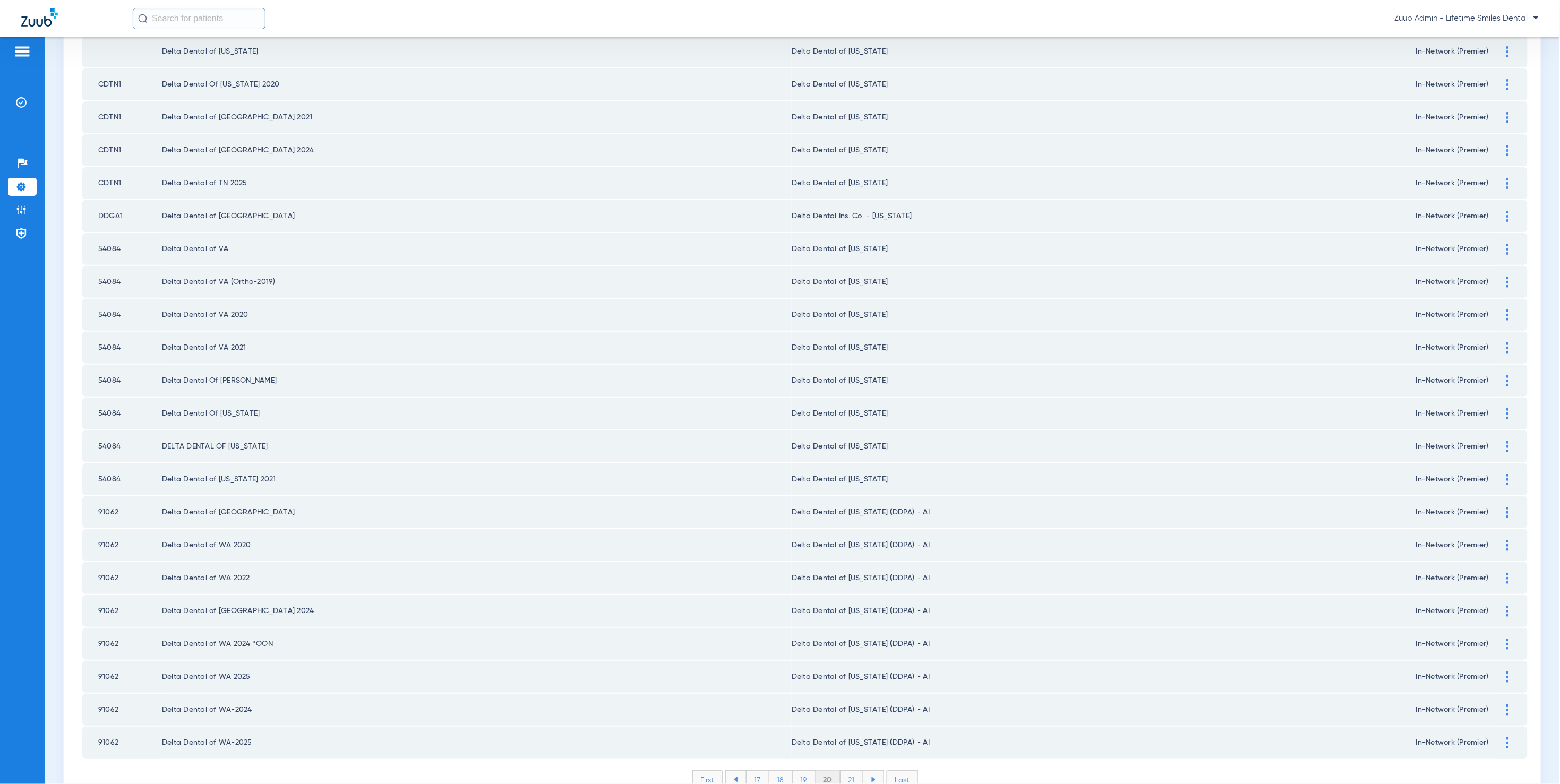
click at [851, 771] on li "21" at bounding box center [852, 780] width 23 height 18
click at [844, 771] on li "22" at bounding box center [851, 780] width 24 height 18
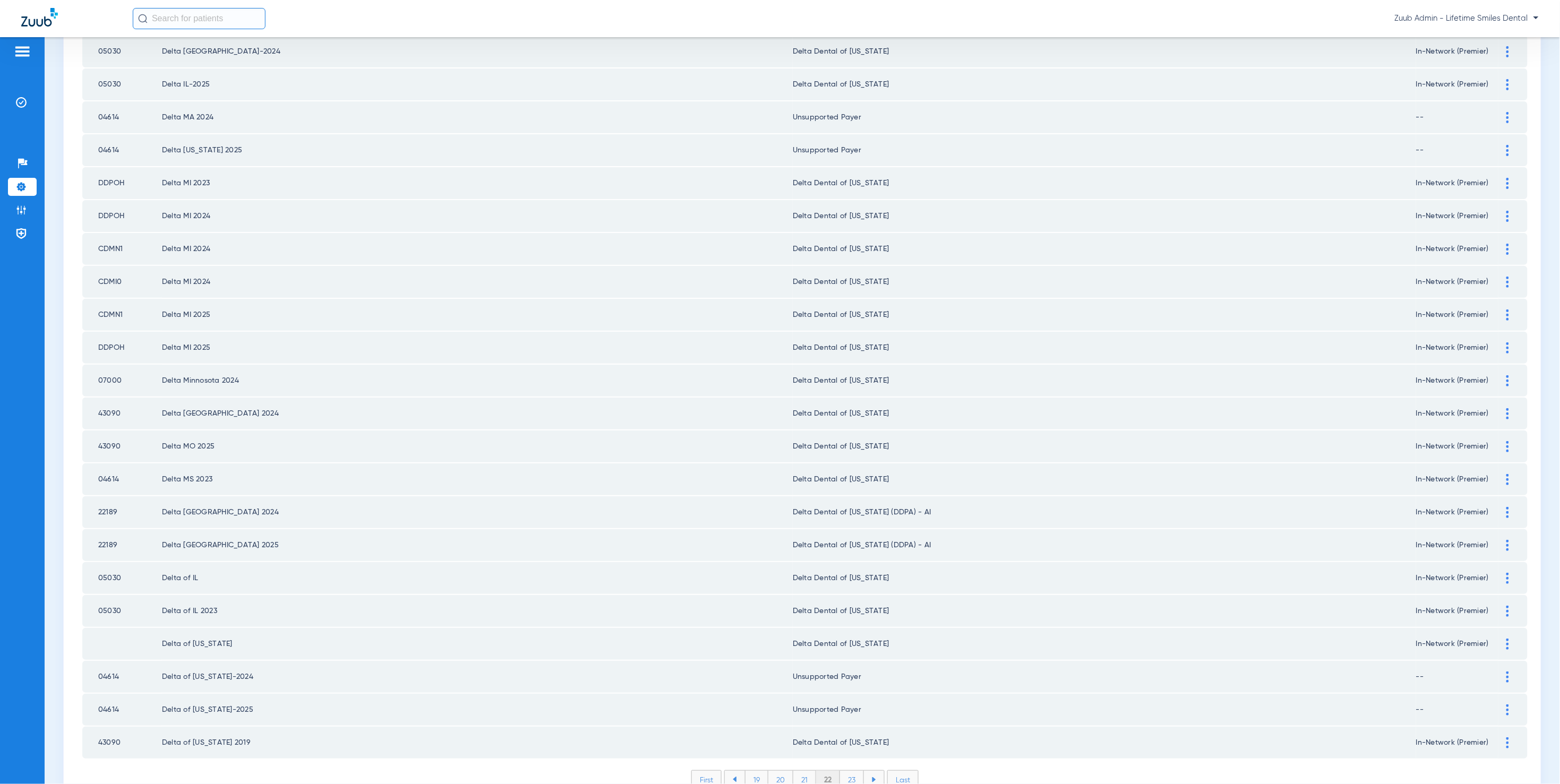
click at [851, 771] on li "23" at bounding box center [851, 780] width 24 height 18
click at [845, 771] on li "24" at bounding box center [853, 780] width 24 height 18
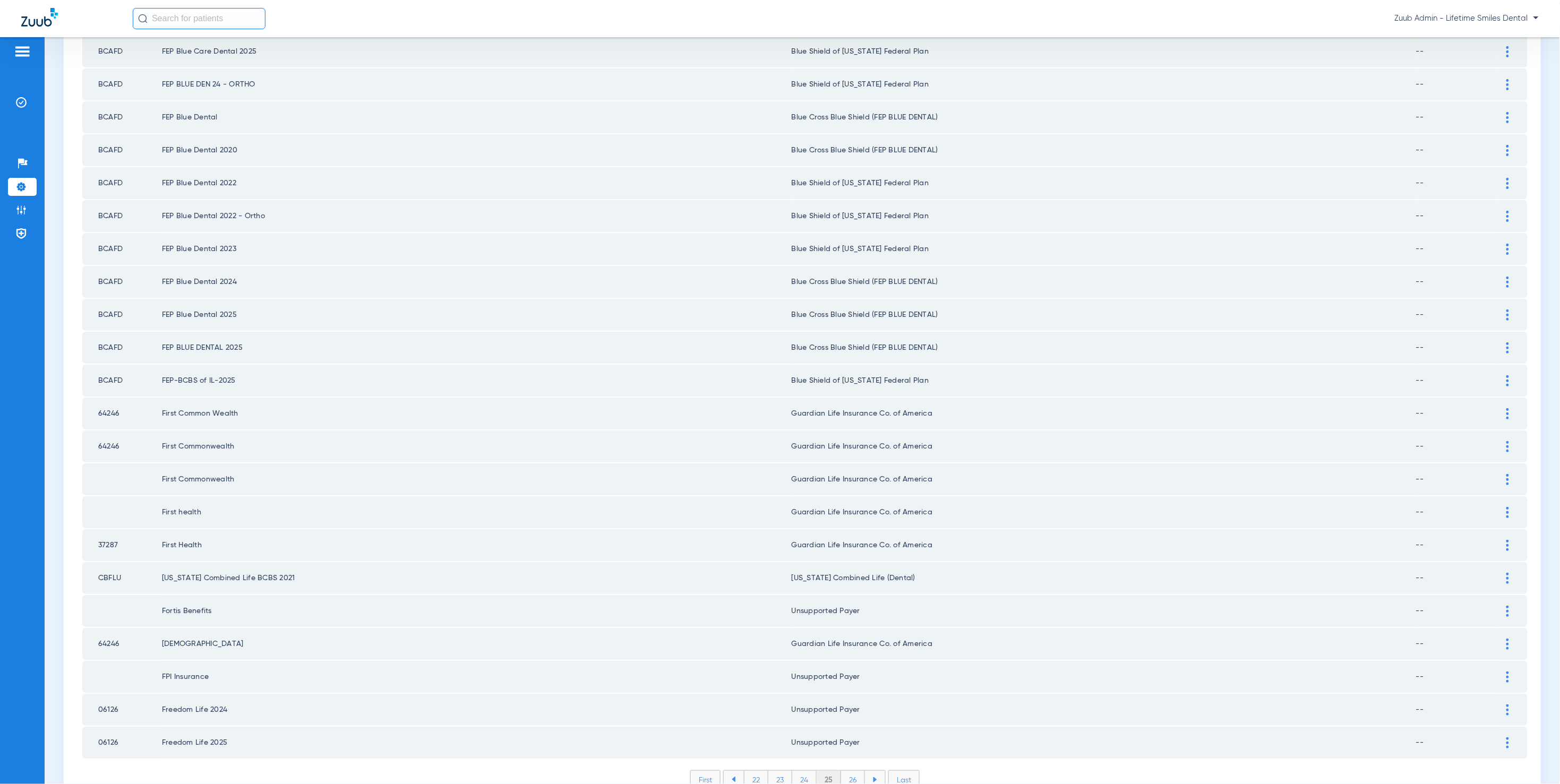
click at [845, 771] on li "26" at bounding box center [853, 780] width 24 height 18
click at [851, 771] on li "27" at bounding box center [853, 780] width 24 height 18
click at [847, 771] on li "28" at bounding box center [853, 780] width 24 height 18
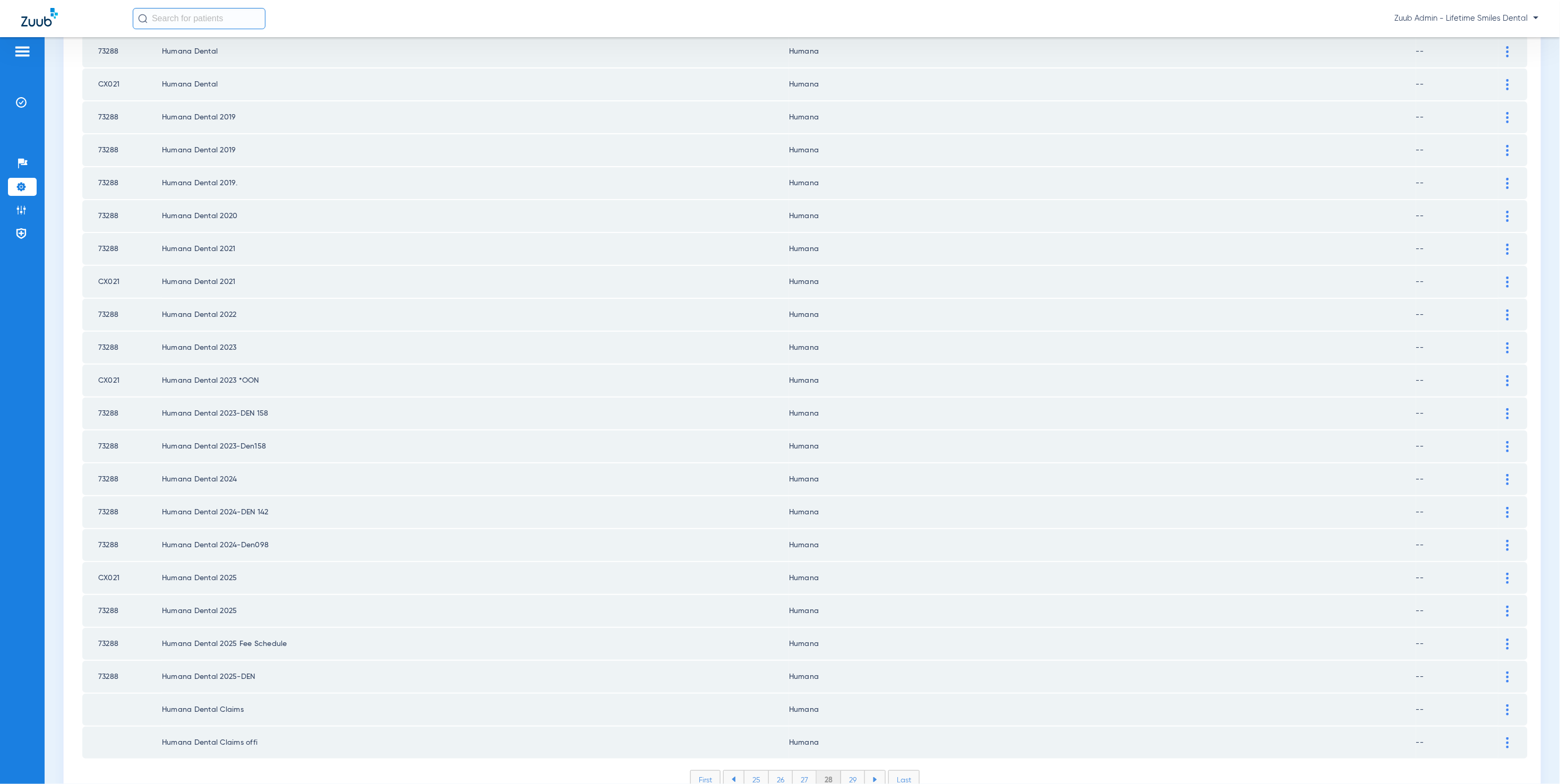
click at [847, 771] on li "29" at bounding box center [853, 780] width 24 height 18
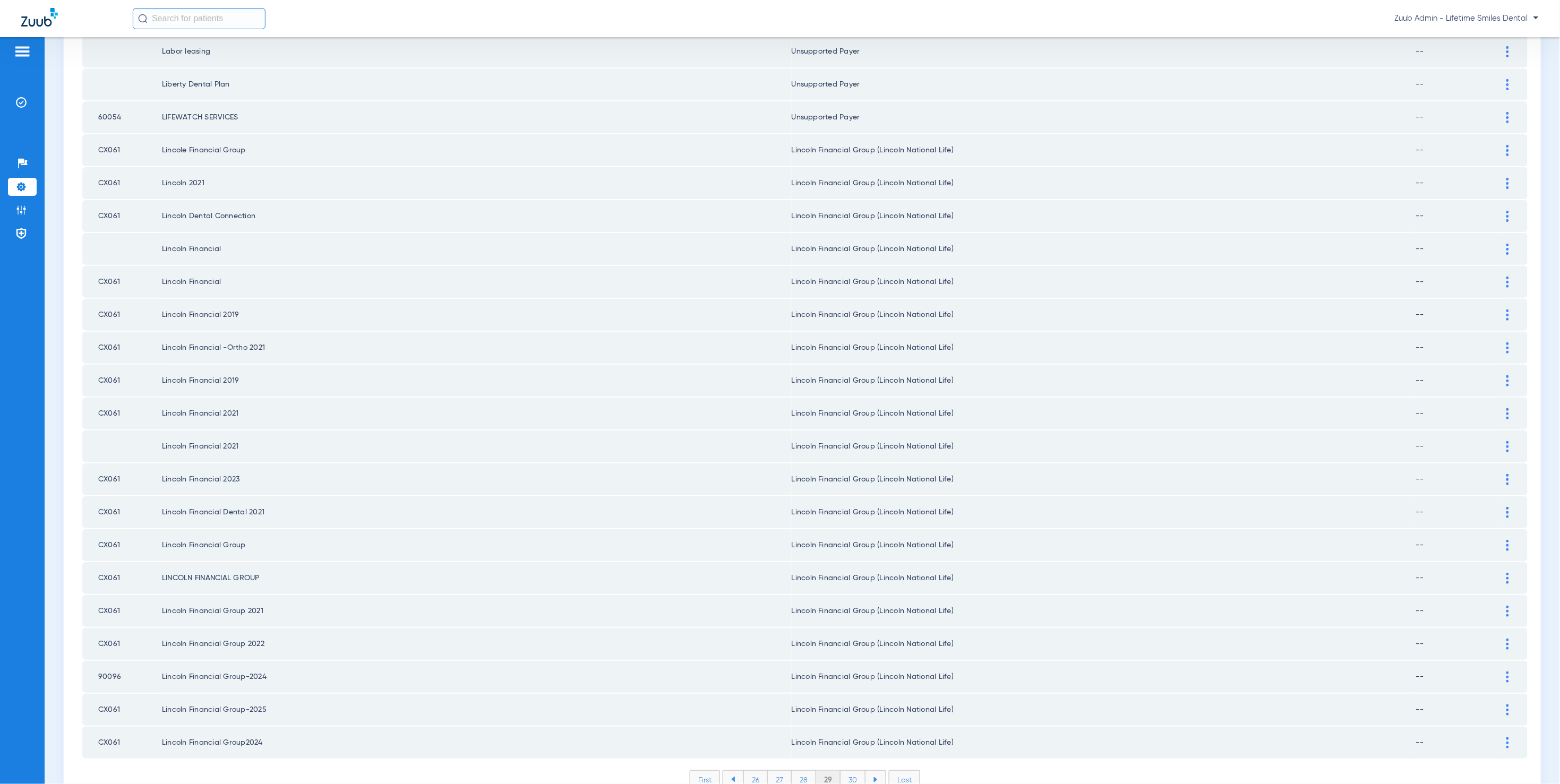
drag, startPoint x: 850, startPoint y: 728, endPoint x: 872, endPoint y: 722, distance: 22.8
click at [850, 771] on li "30" at bounding box center [853, 780] width 25 height 18
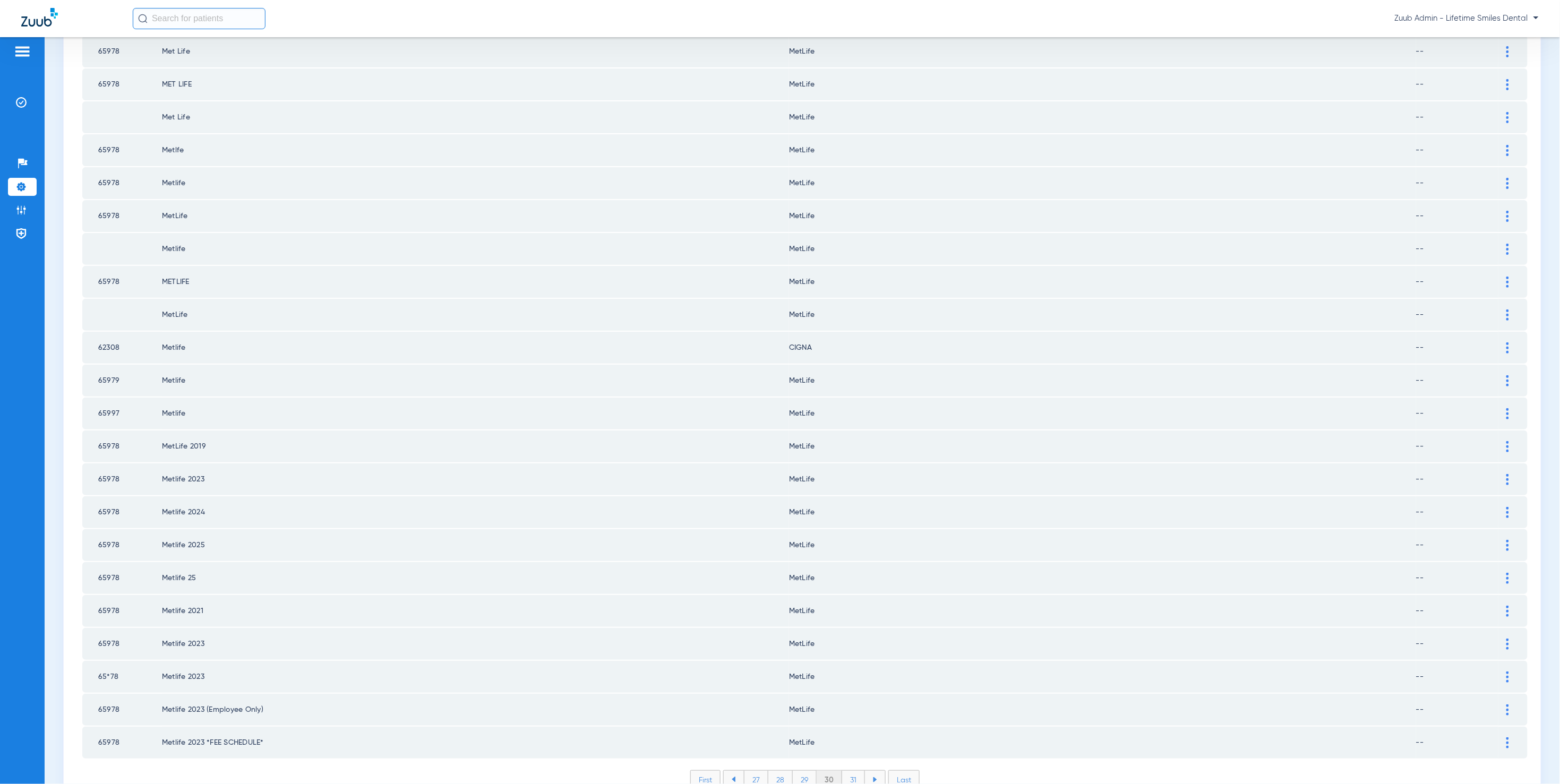
click at [1506, 343] on img at bounding box center [1507, 348] width 2 height 11
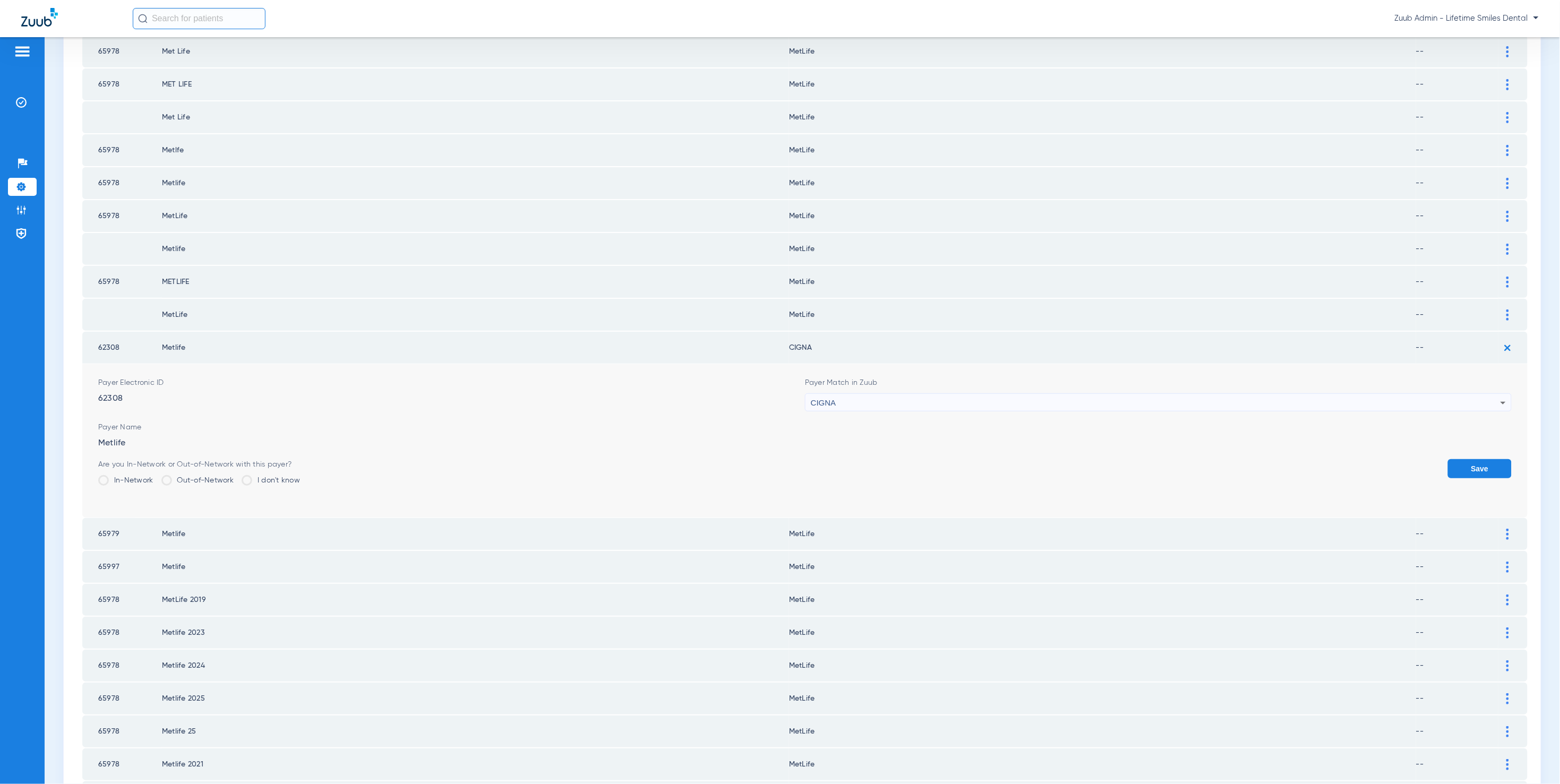
click at [950, 394] on div "CIGNA" at bounding box center [1155, 403] width 690 height 18
type input "met"
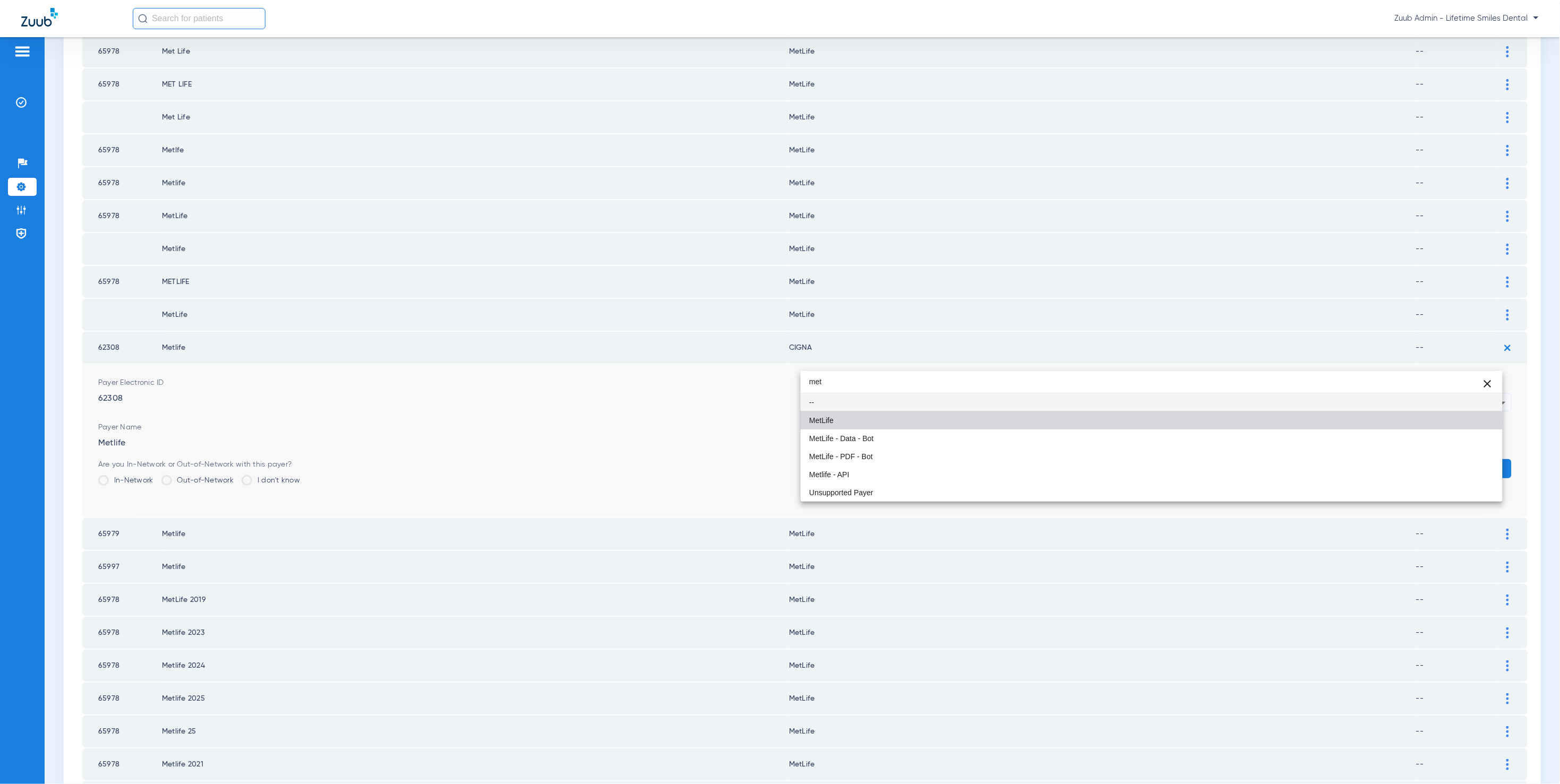
click at [972, 421] on mat-option "MetLife" at bounding box center [1151, 421] width 702 height 18
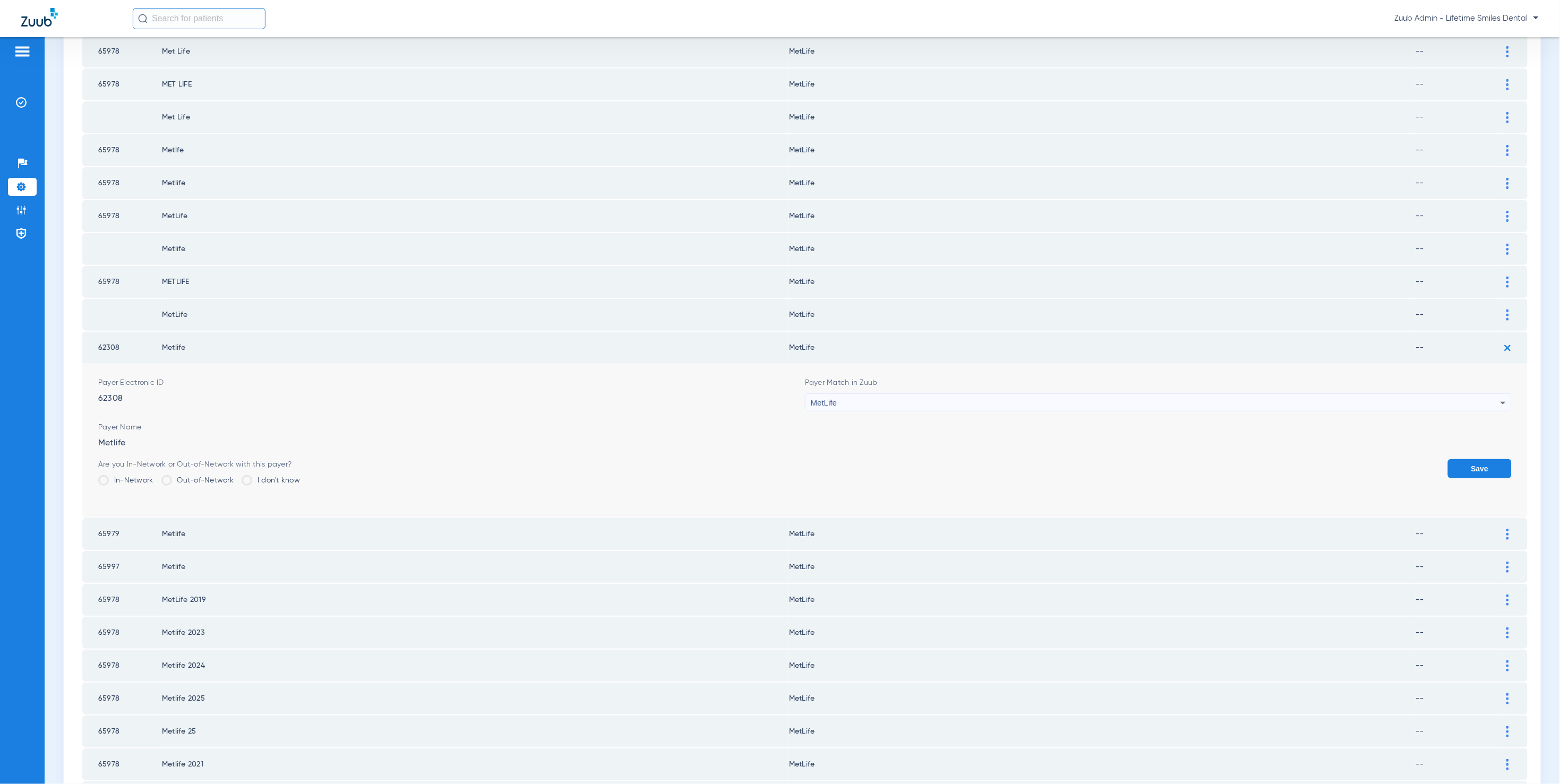
click at [1483, 459] on button "Save" at bounding box center [1479, 469] width 64 height 19
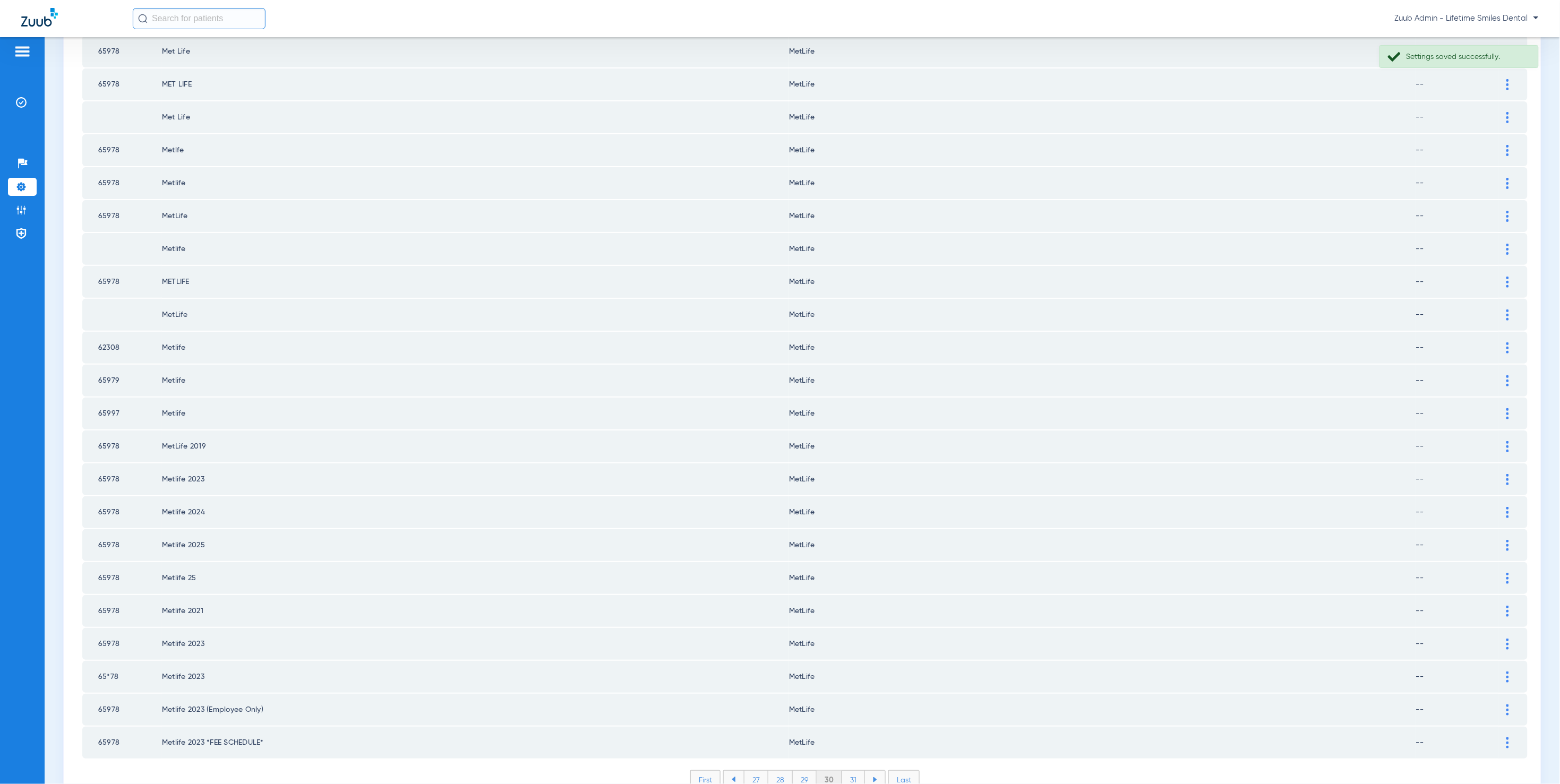
click at [845, 771] on li "31" at bounding box center [854, 780] width 23 height 18
click at [853, 771] on li "32" at bounding box center [853, 780] width 24 height 18
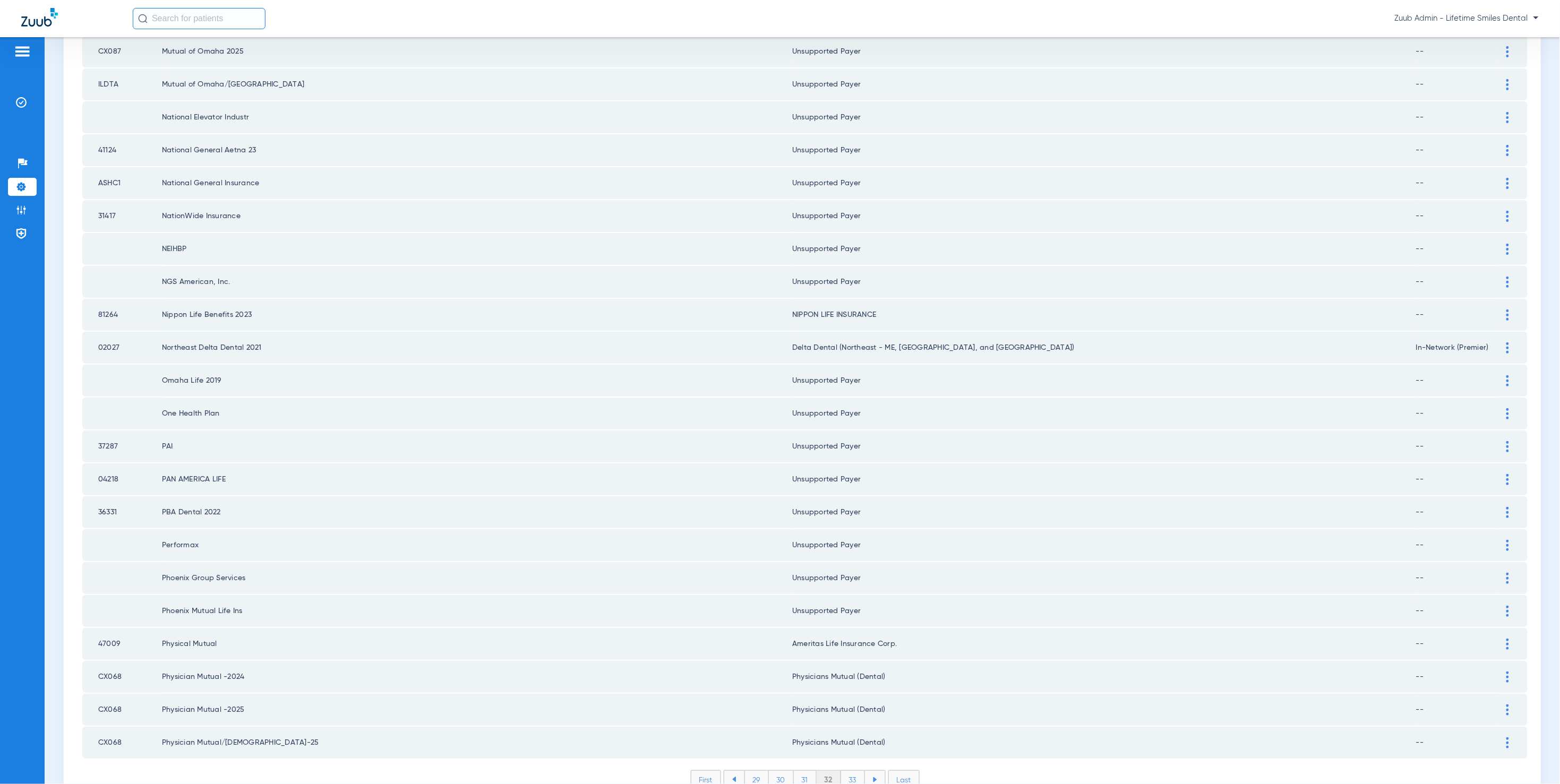
click at [849, 771] on li "33" at bounding box center [853, 780] width 24 height 18
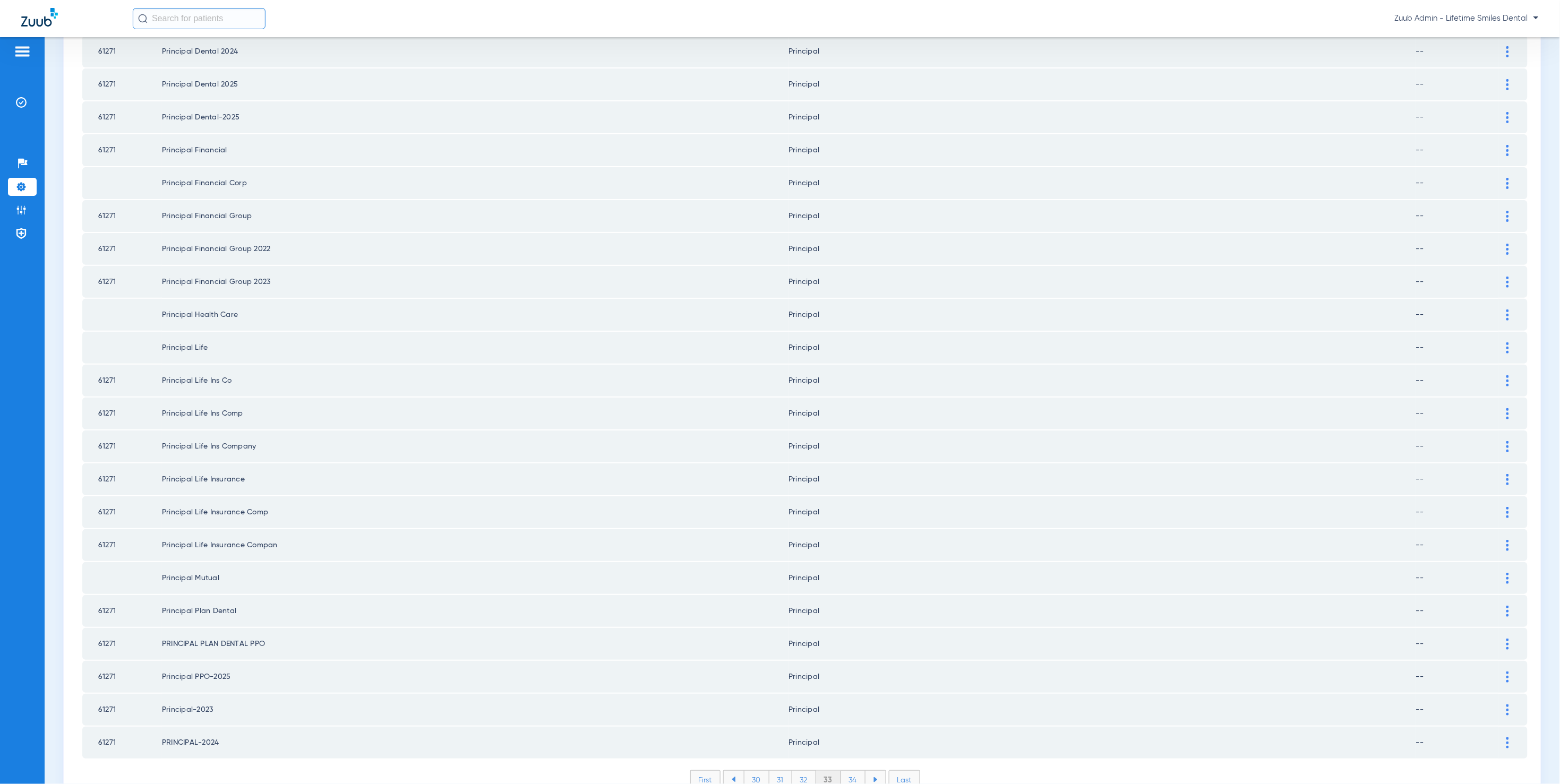
click at [848, 771] on li "34" at bounding box center [853, 780] width 24 height 18
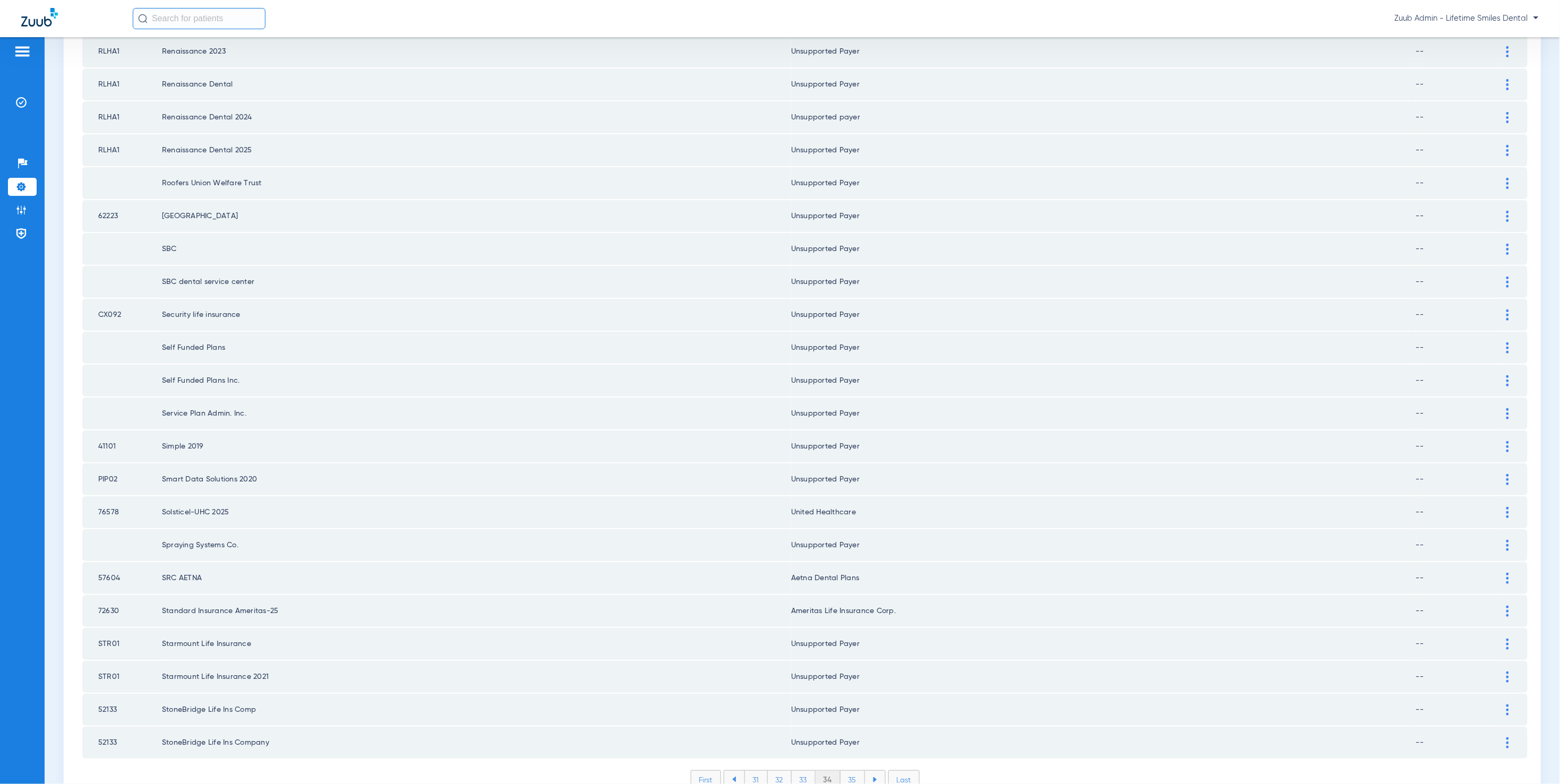
drag, startPoint x: 849, startPoint y: 727, endPoint x: 873, endPoint y: 713, distance: 27.8
click at [850, 771] on li "35" at bounding box center [853, 780] width 24 height 18
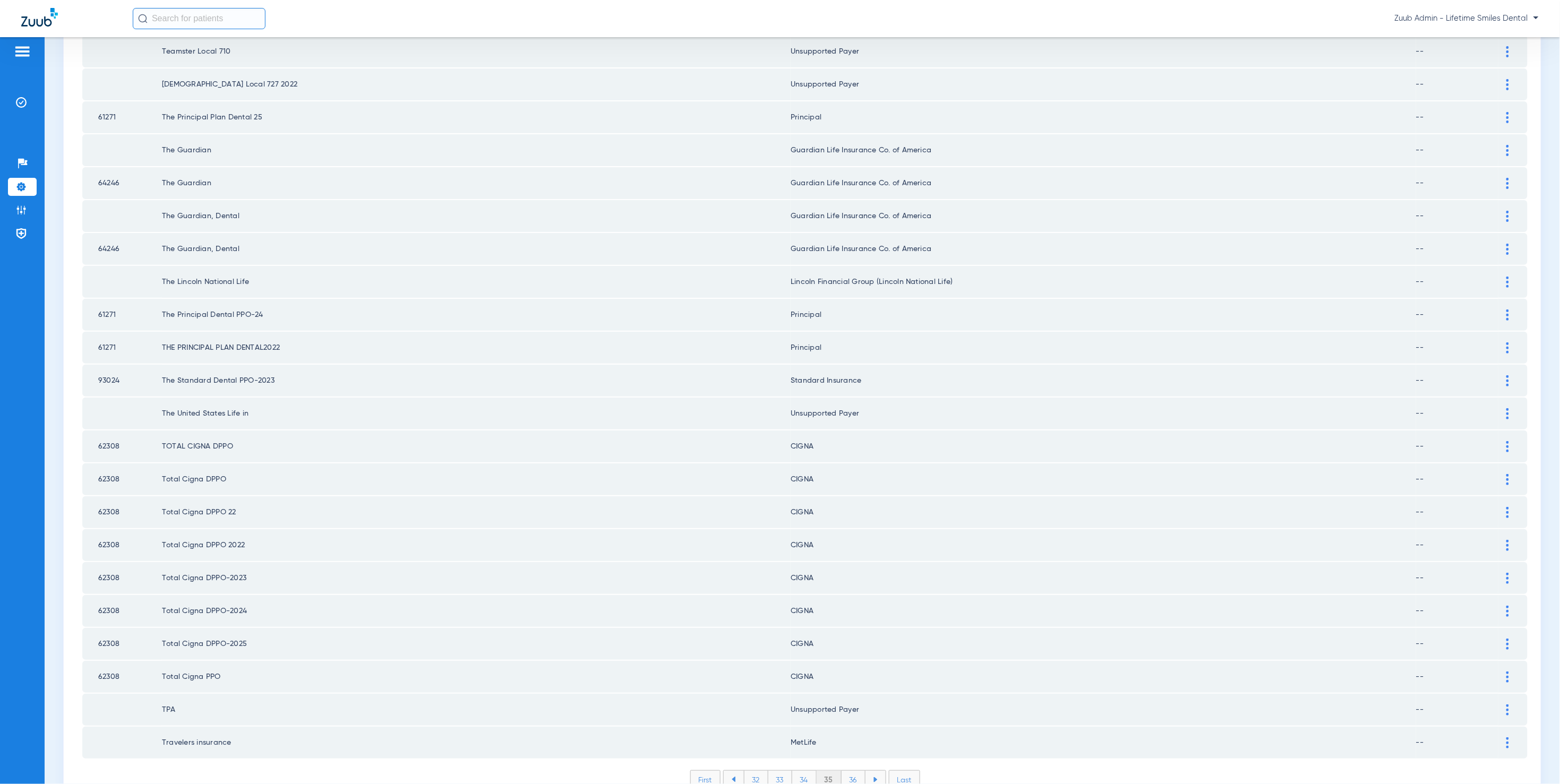
click at [850, 771] on li "36" at bounding box center [853, 780] width 24 height 18
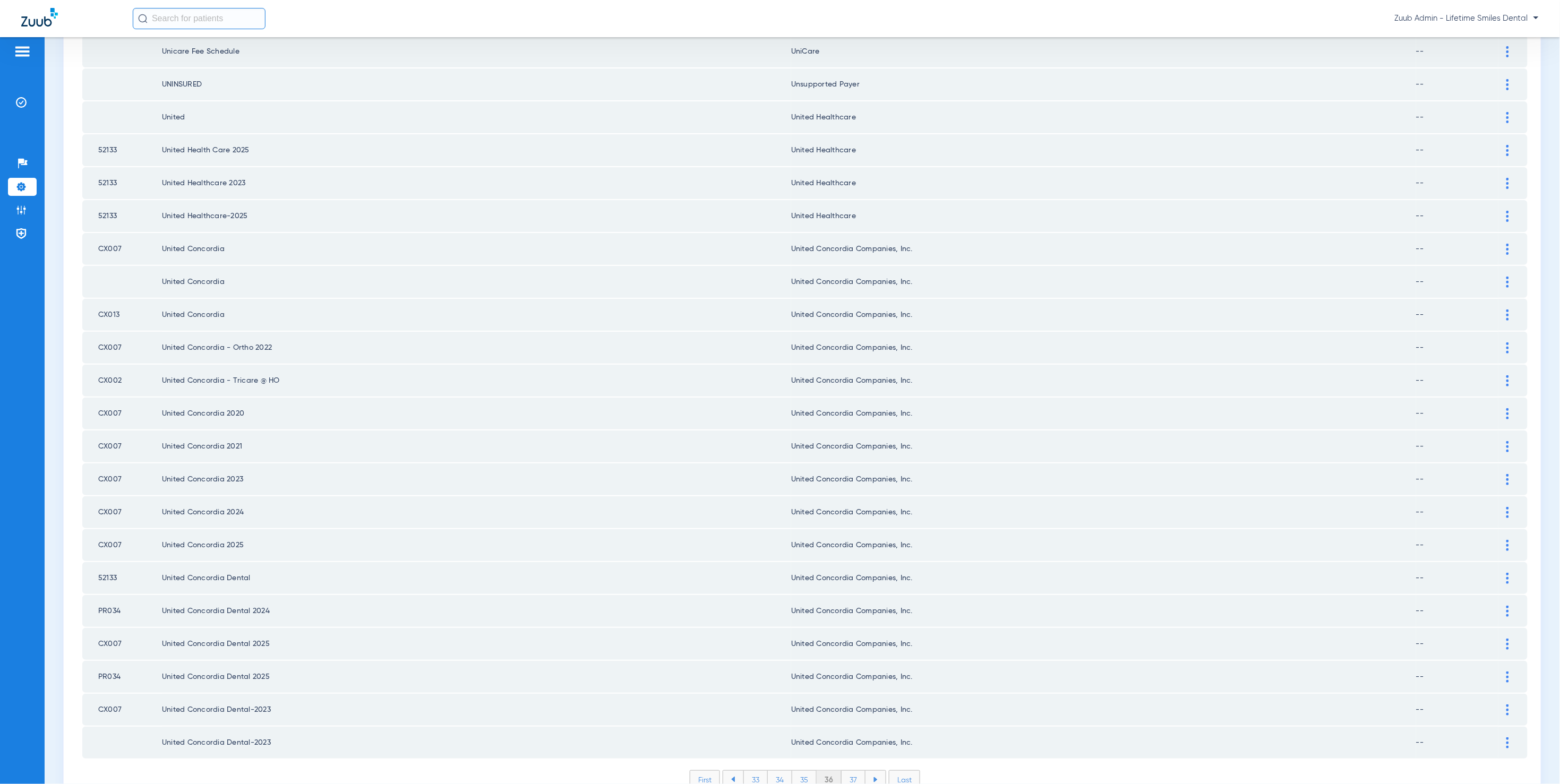
click at [853, 771] on li "37" at bounding box center [853, 780] width 24 height 18
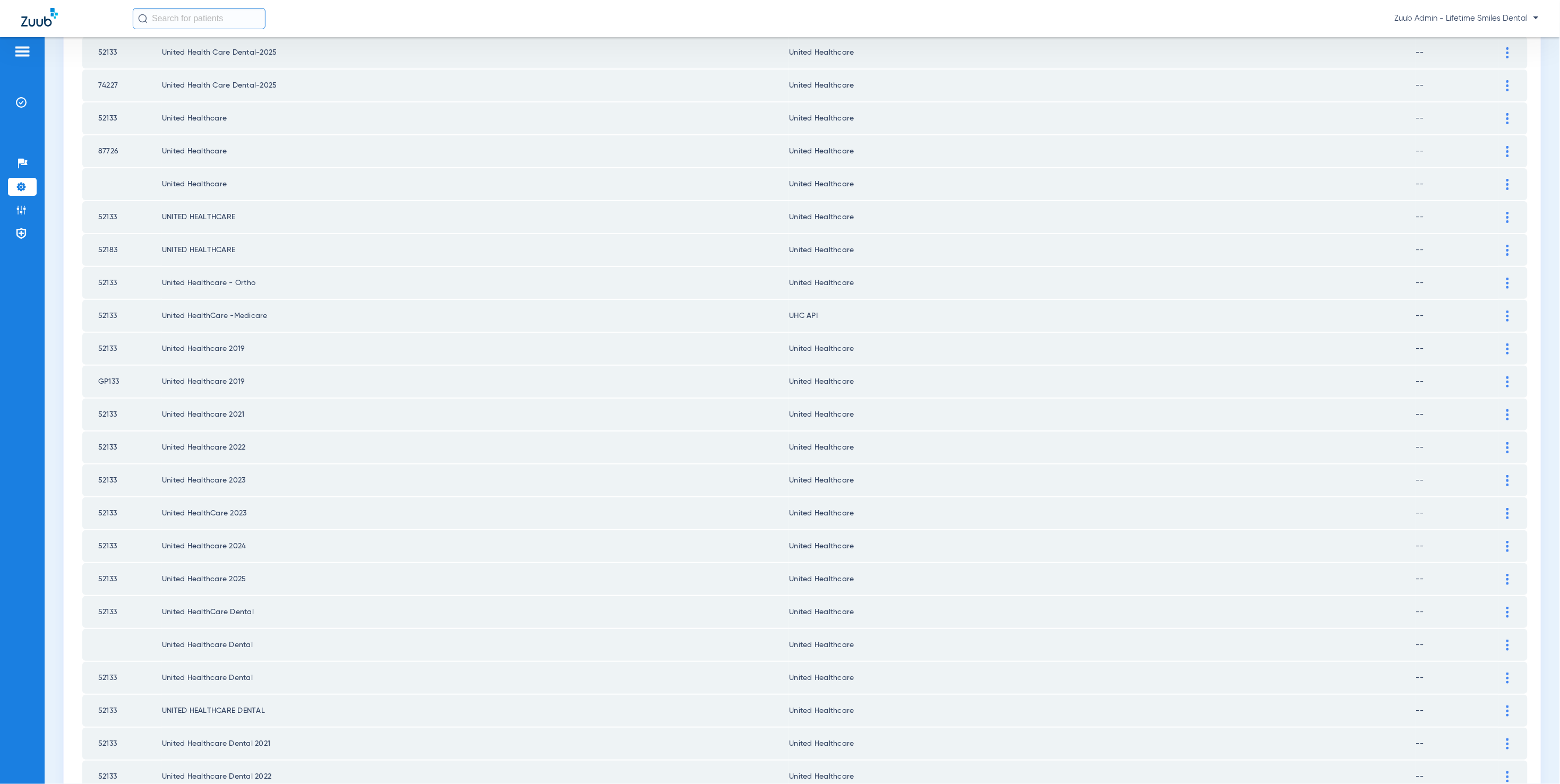
click at [1506, 311] on img at bounding box center [1507, 316] width 2 height 11
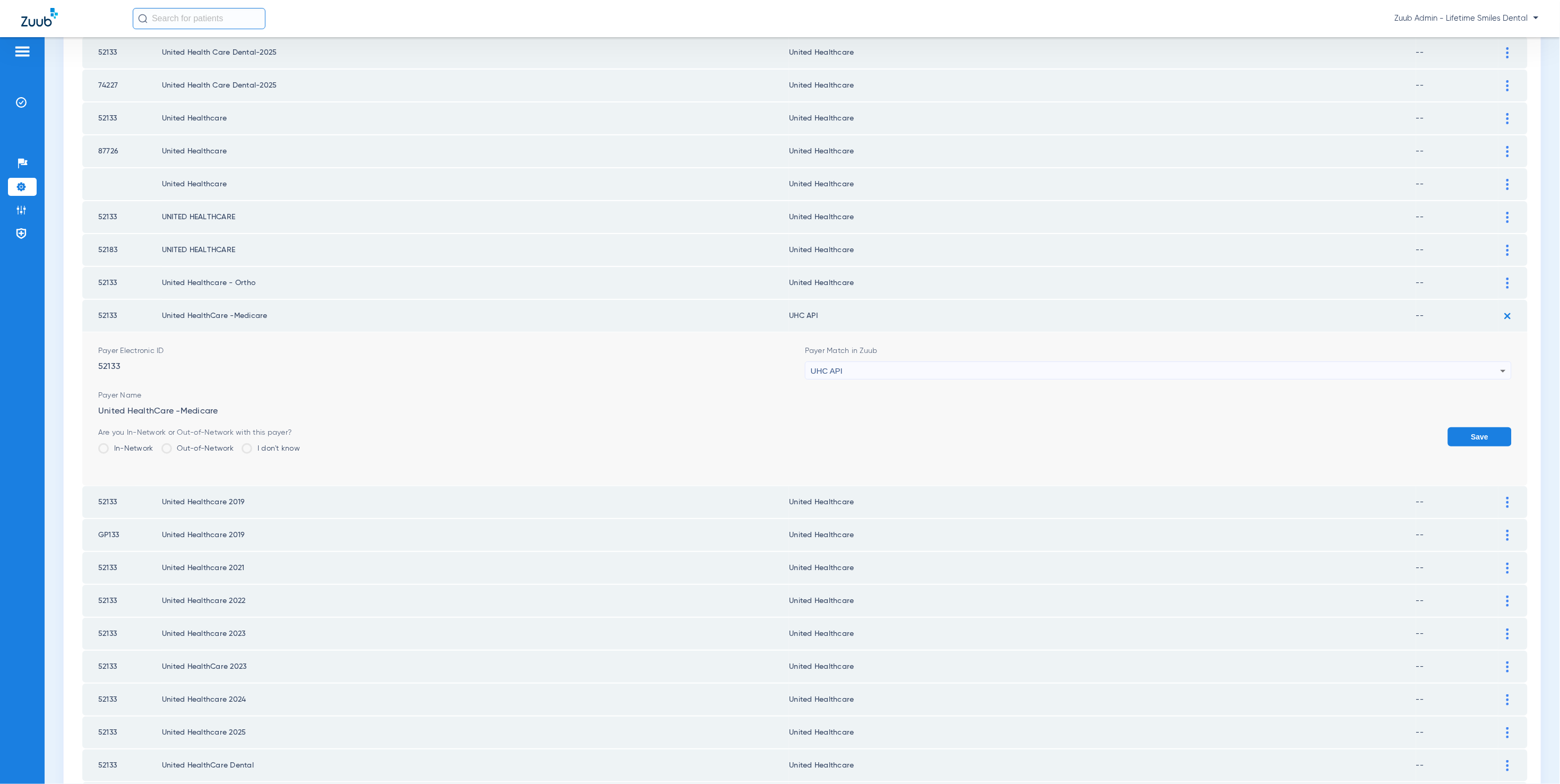
click at [840, 362] on div "UHC API" at bounding box center [1155, 371] width 690 height 18
type input "united he"
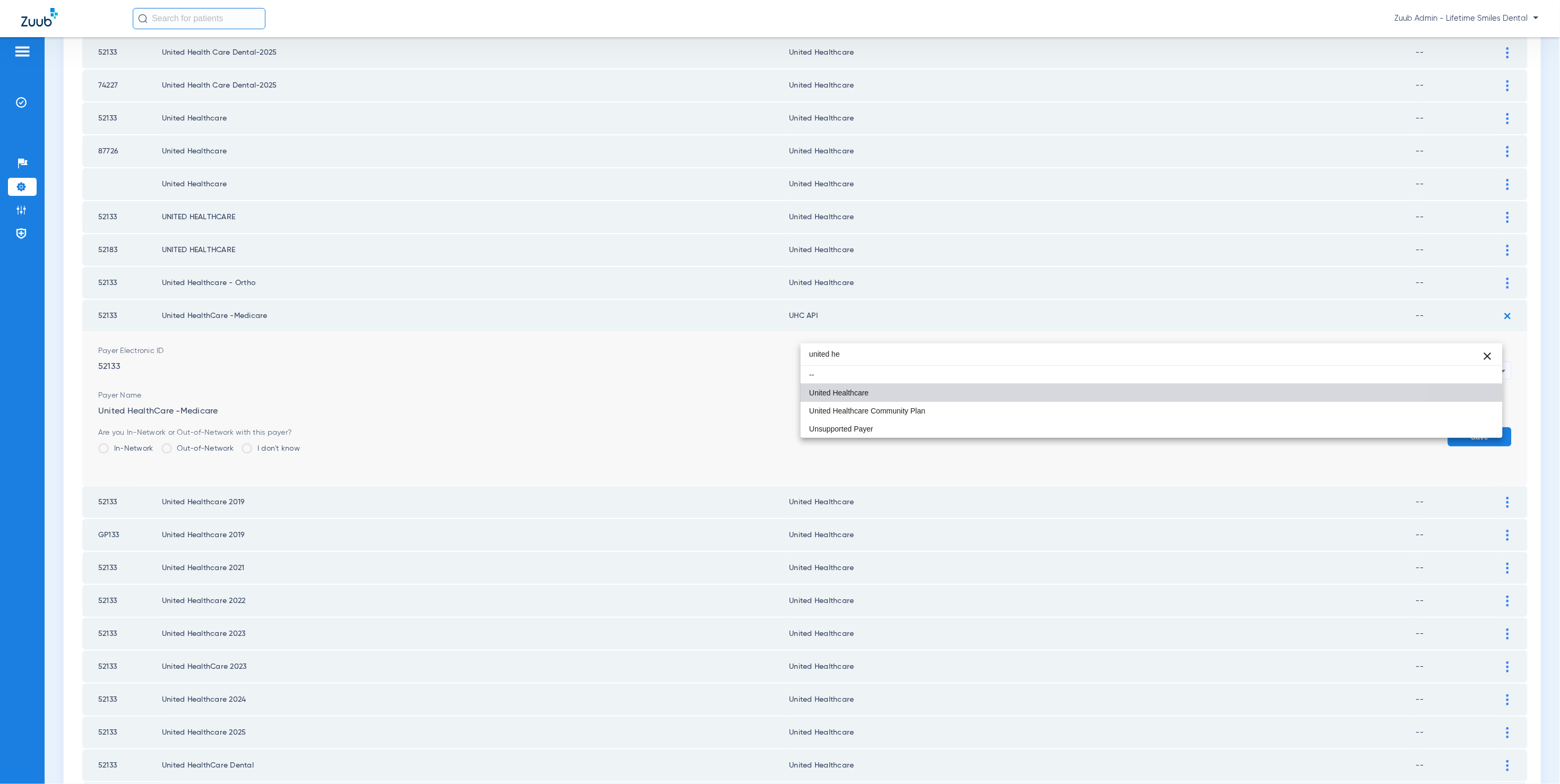
click at [858, 394] on span "United Healthcare" at bounding box center [839, 393] width 59 height 7
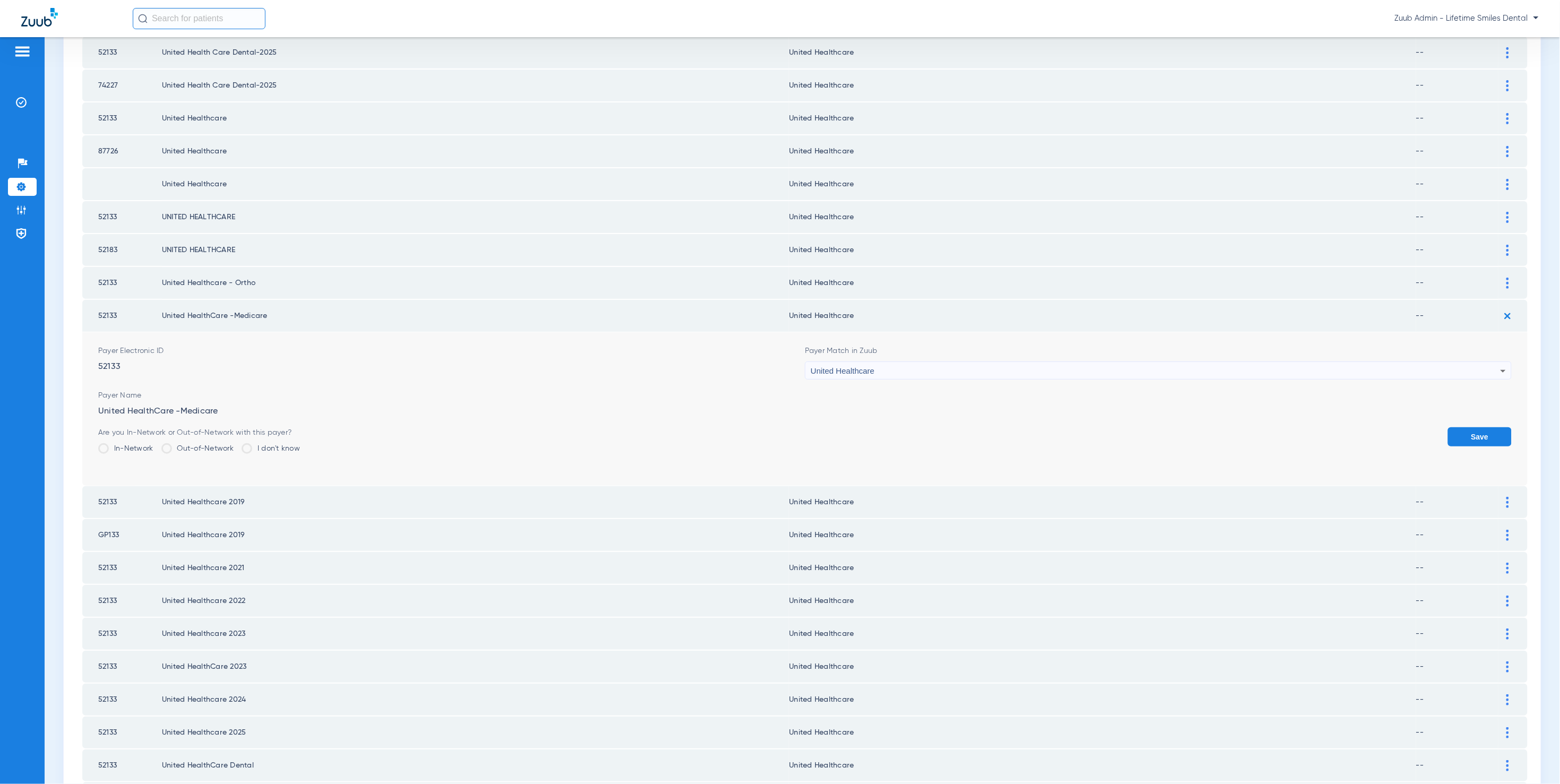
drag, startPoint x: 1479, startPoint y: 403, endPoint x: 1407, endPoint y: 379, distance: 75.9
click at [1479, 427] on button "Save" at bounding box center [1479, 437] width 64 height 19
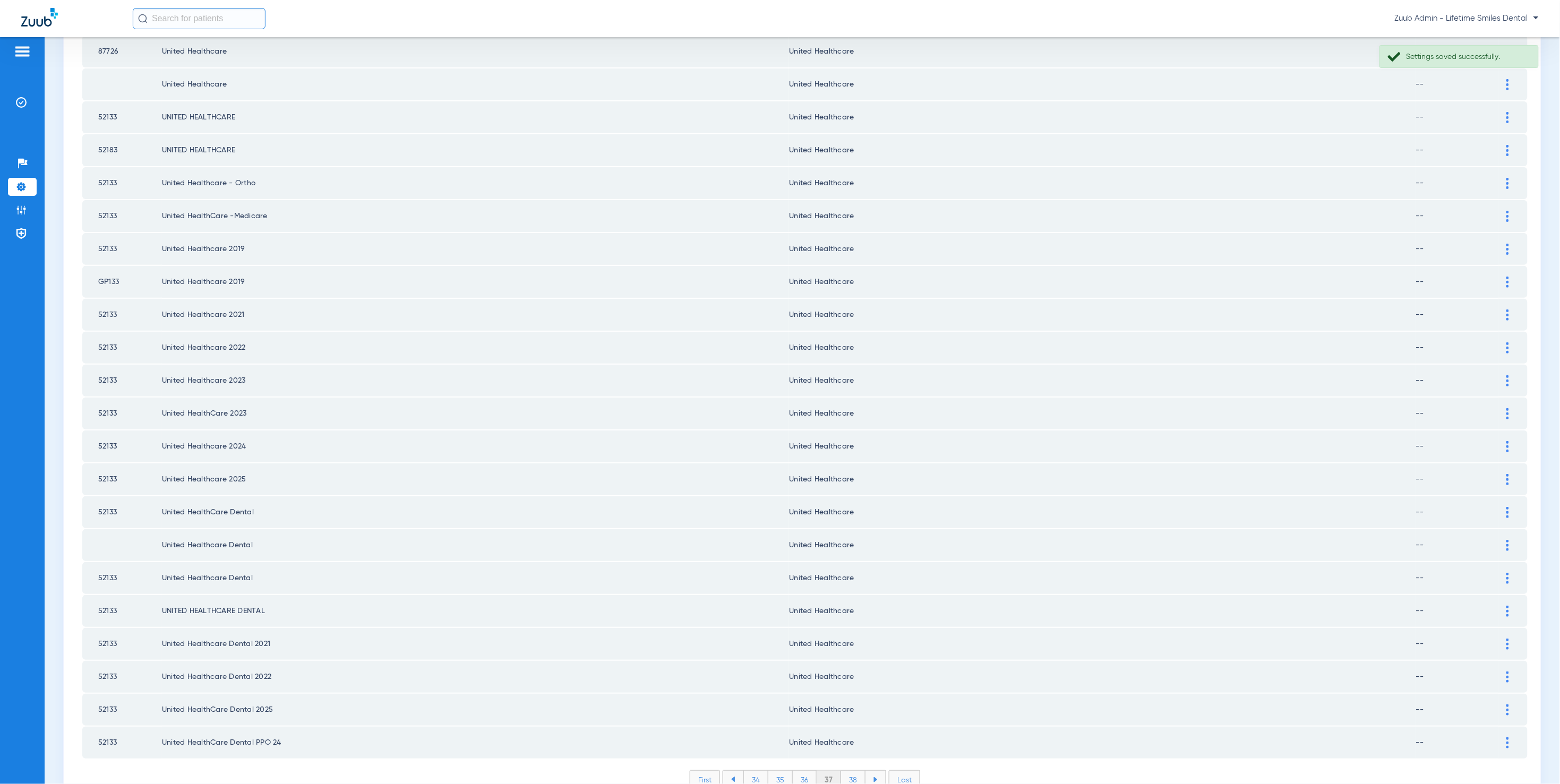
click at [847, 771] on li "38" at bounding box center [853, 780] width 24 height 18
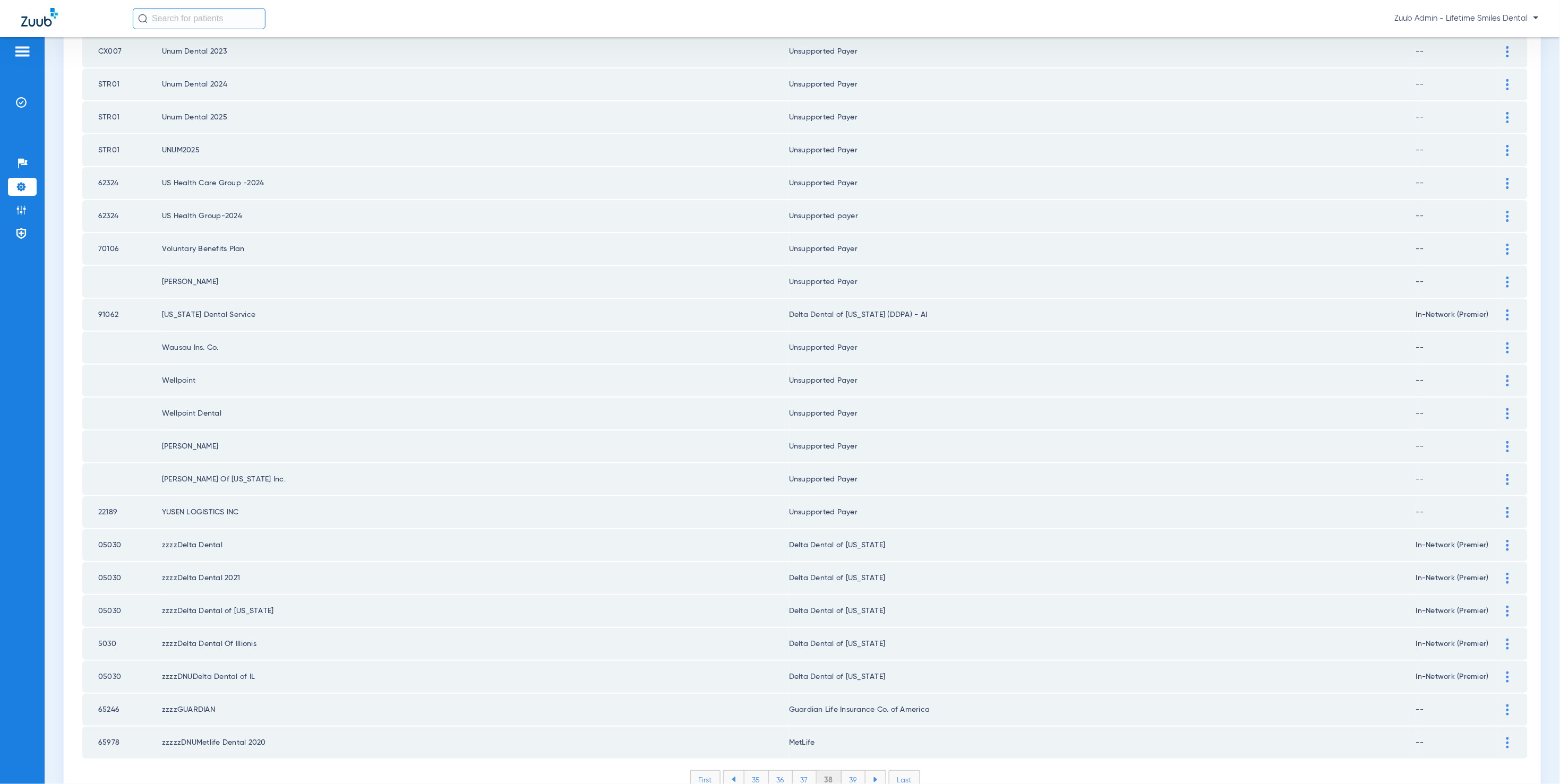
click at [856, 771] on li "39" at bounding box center [853, 780] width 24 height 18
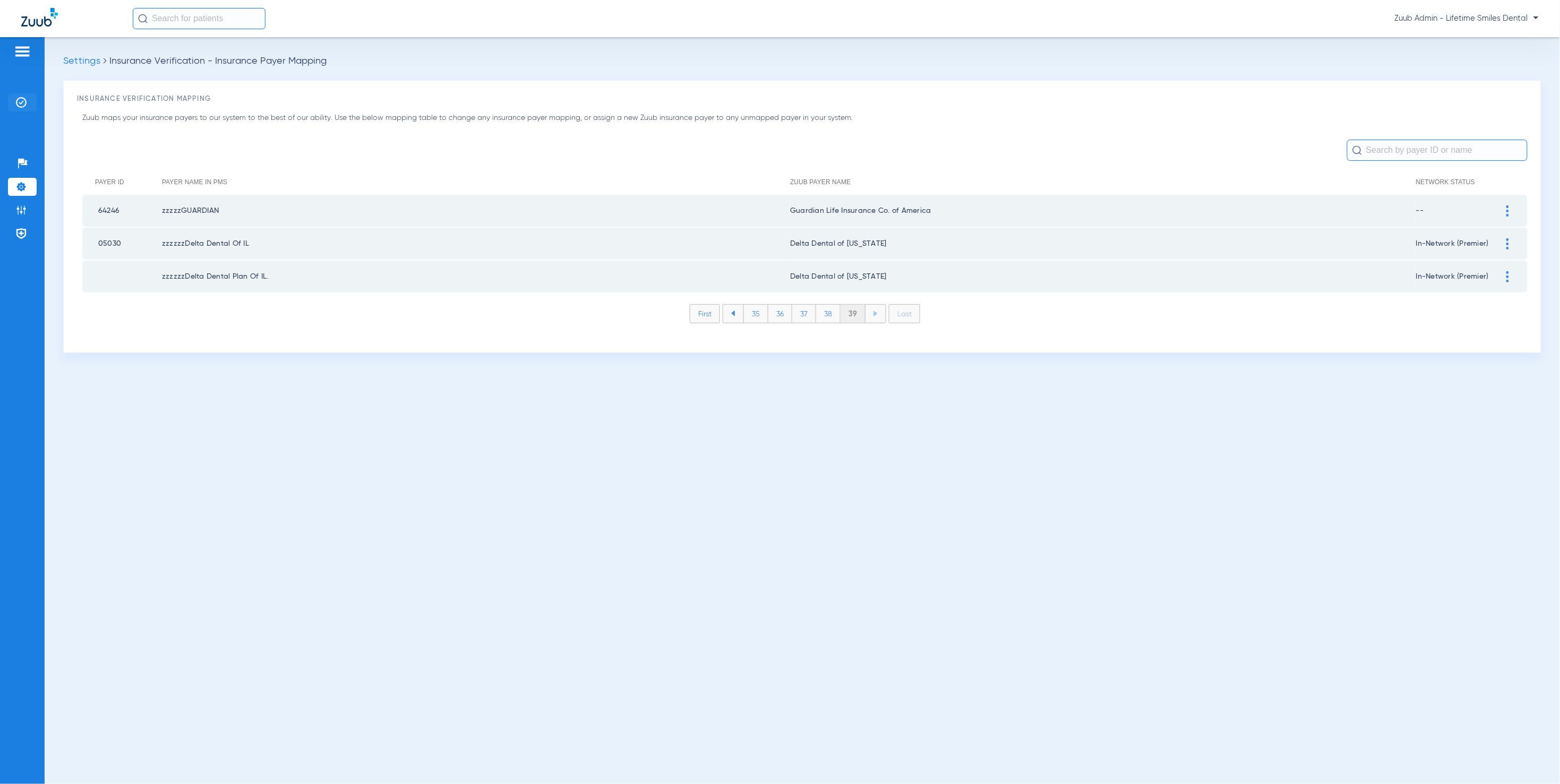
click at [28, 105] on li "Insurance Verification" at bounding box center [22, 102] width 28 height 18
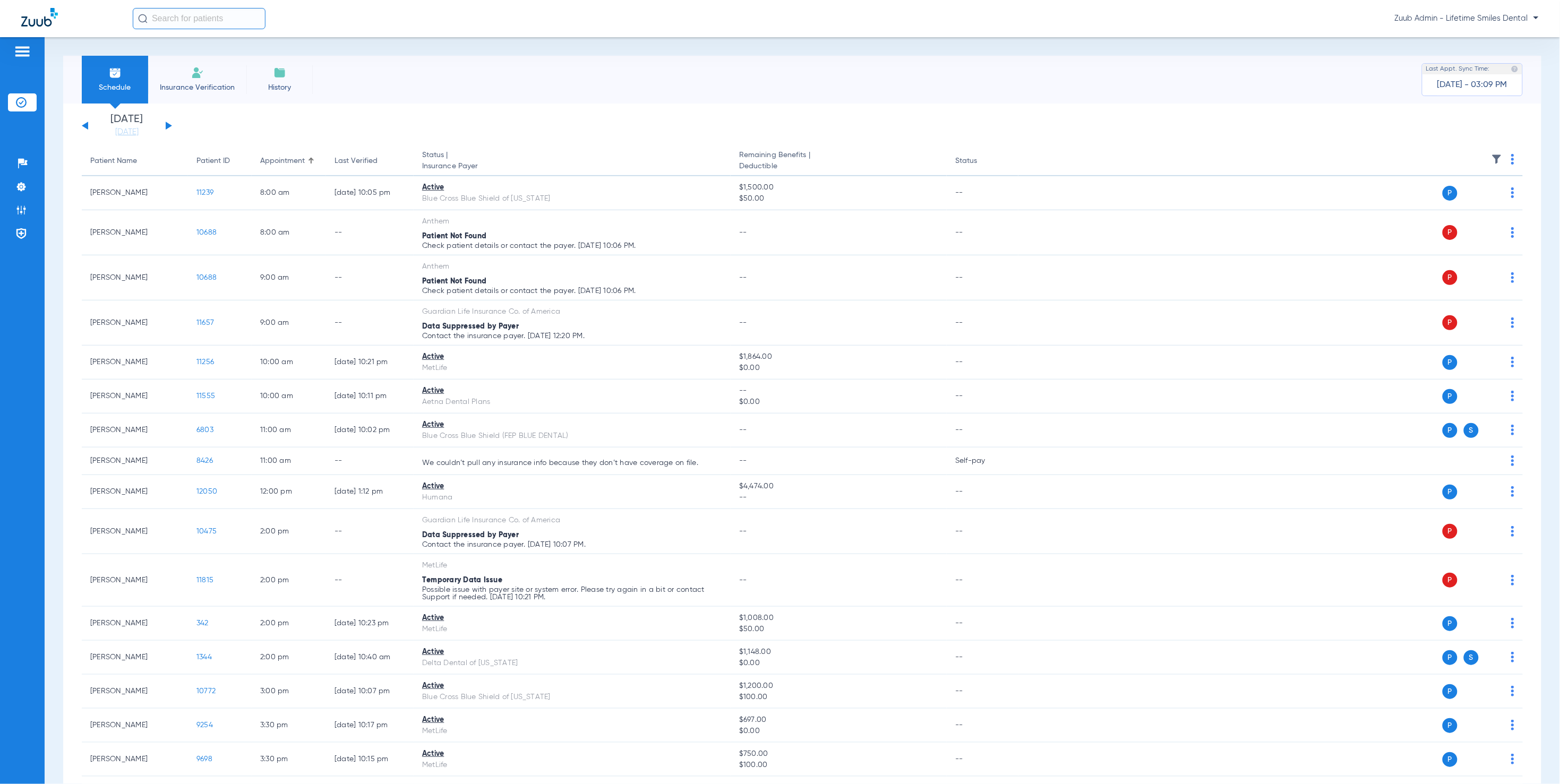
click at [166, 125] on button at bounding box center [169, 125] width 7 height 8
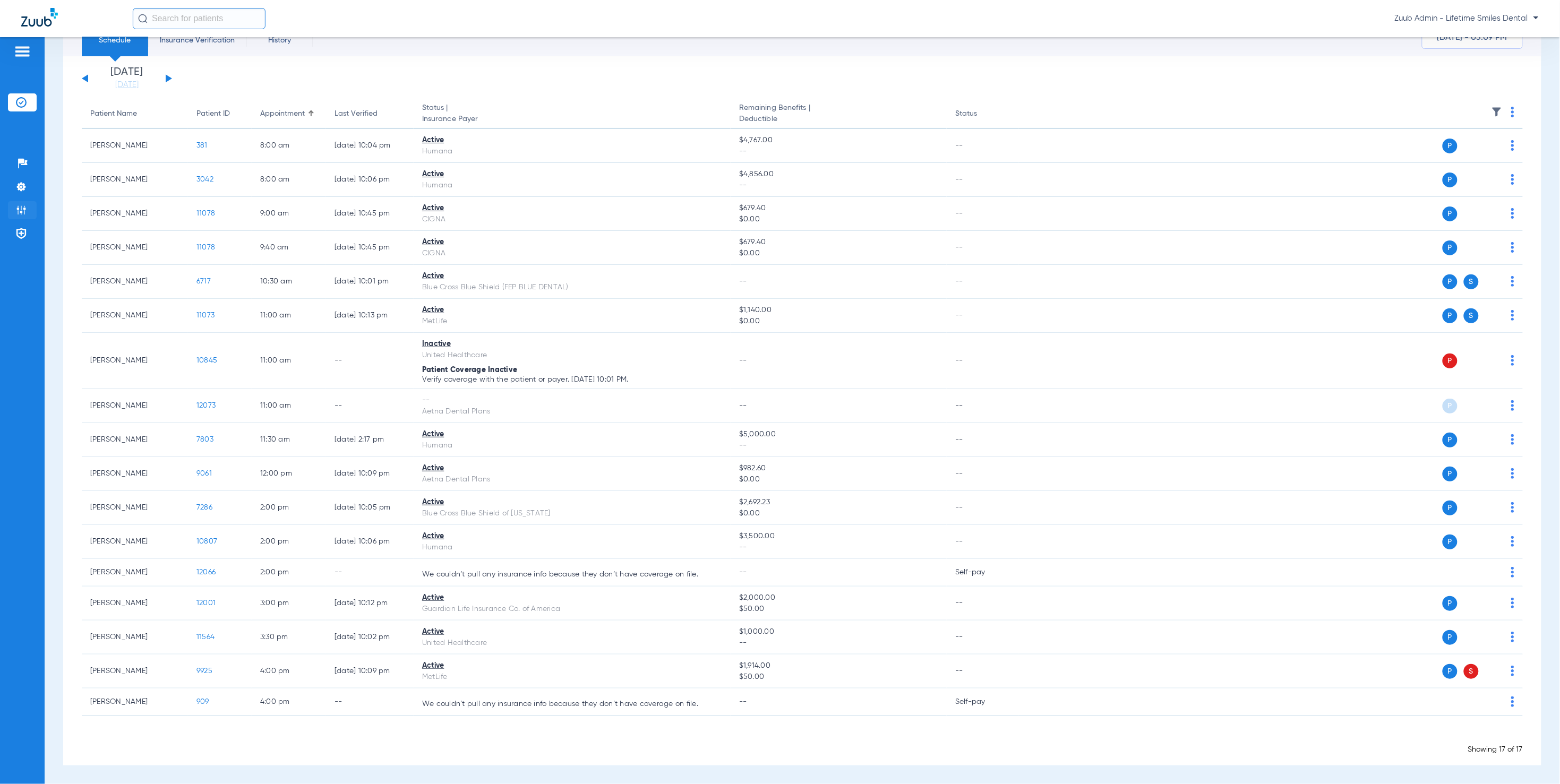
click at [24, 208] on img at bounding box center [21, 210] width 11 height 11
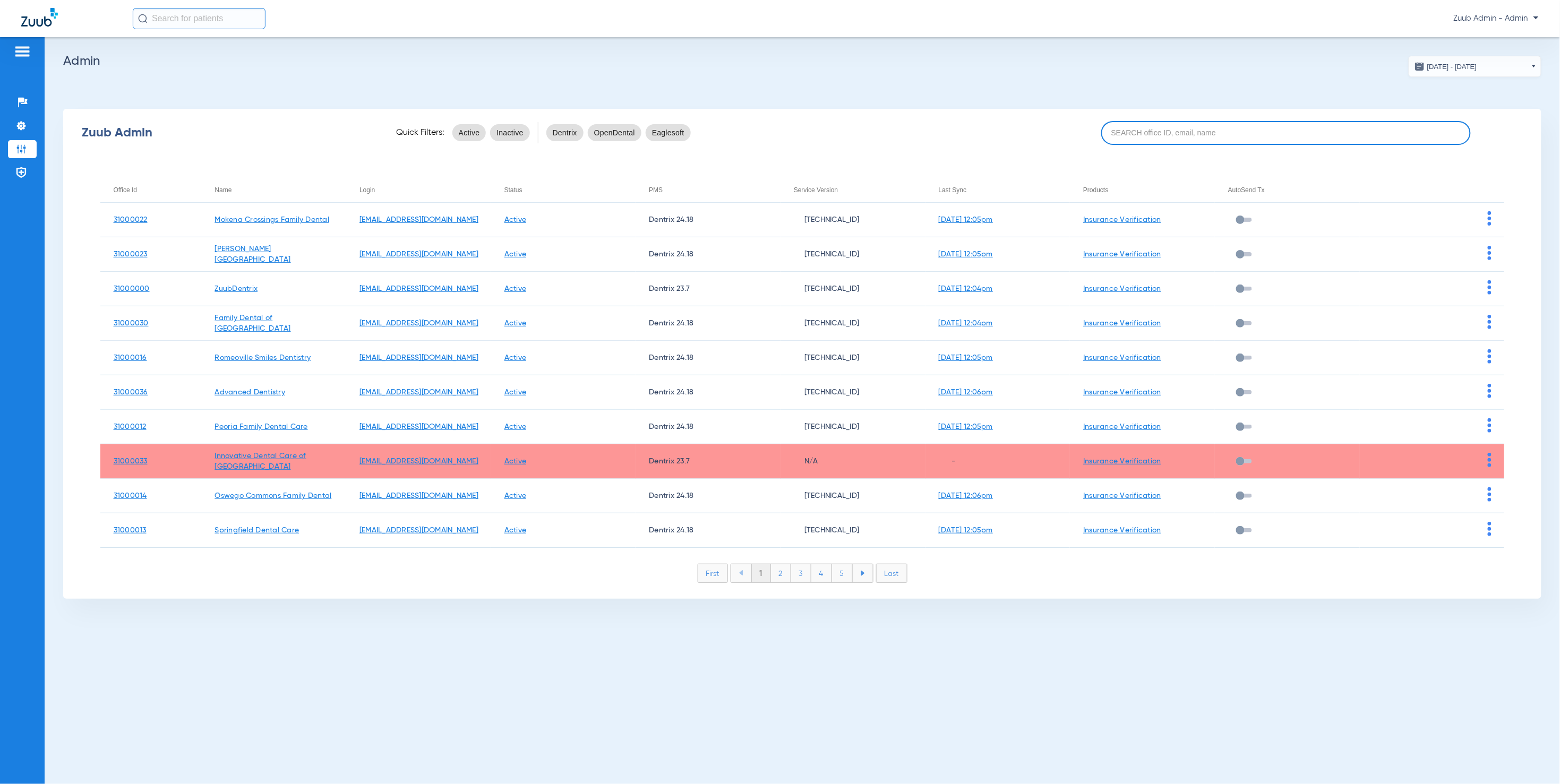
click at [1195, 134] on input at bounding box center [1286, 133] width 369 height 24
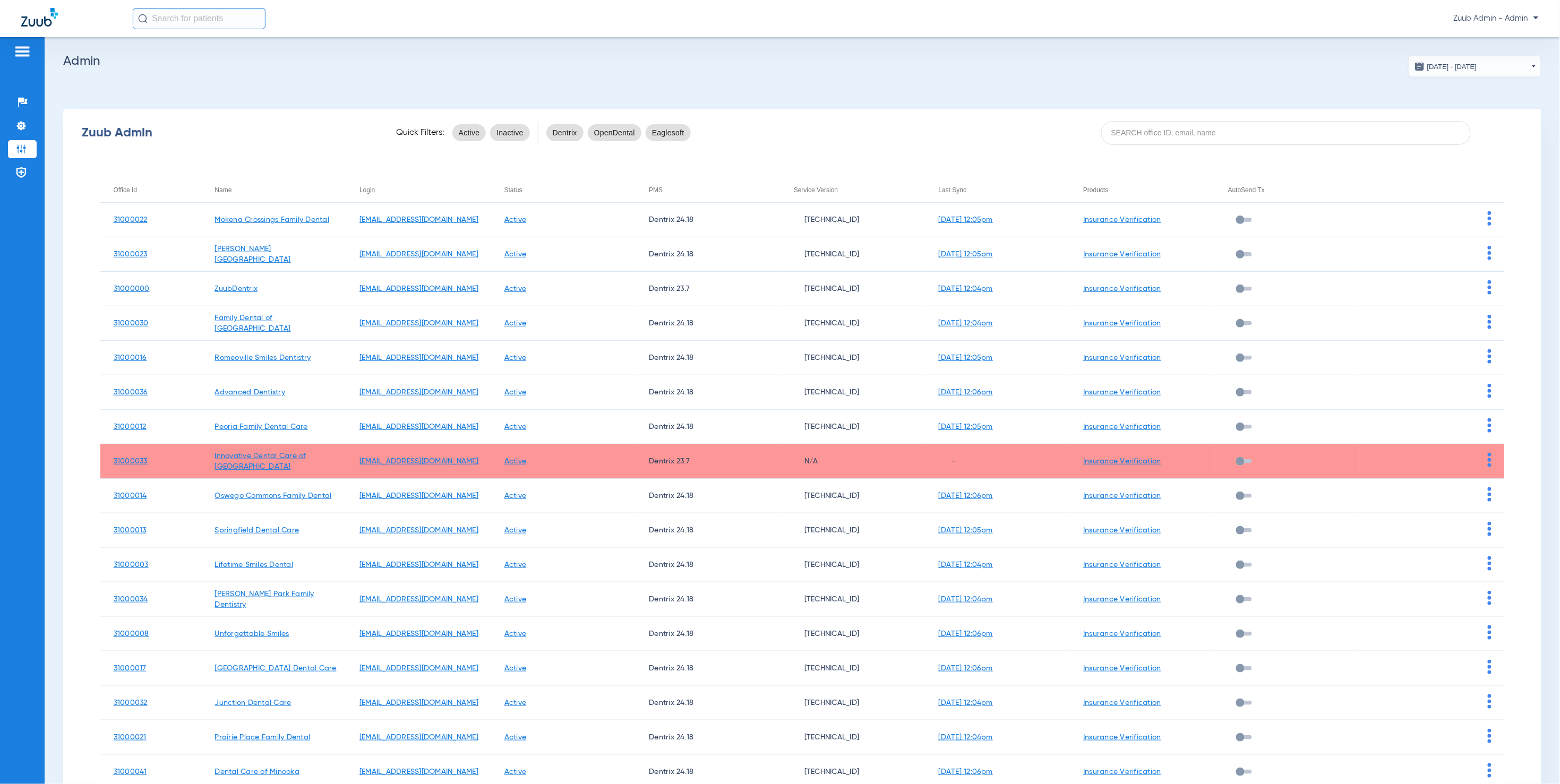
paste input "31000005"
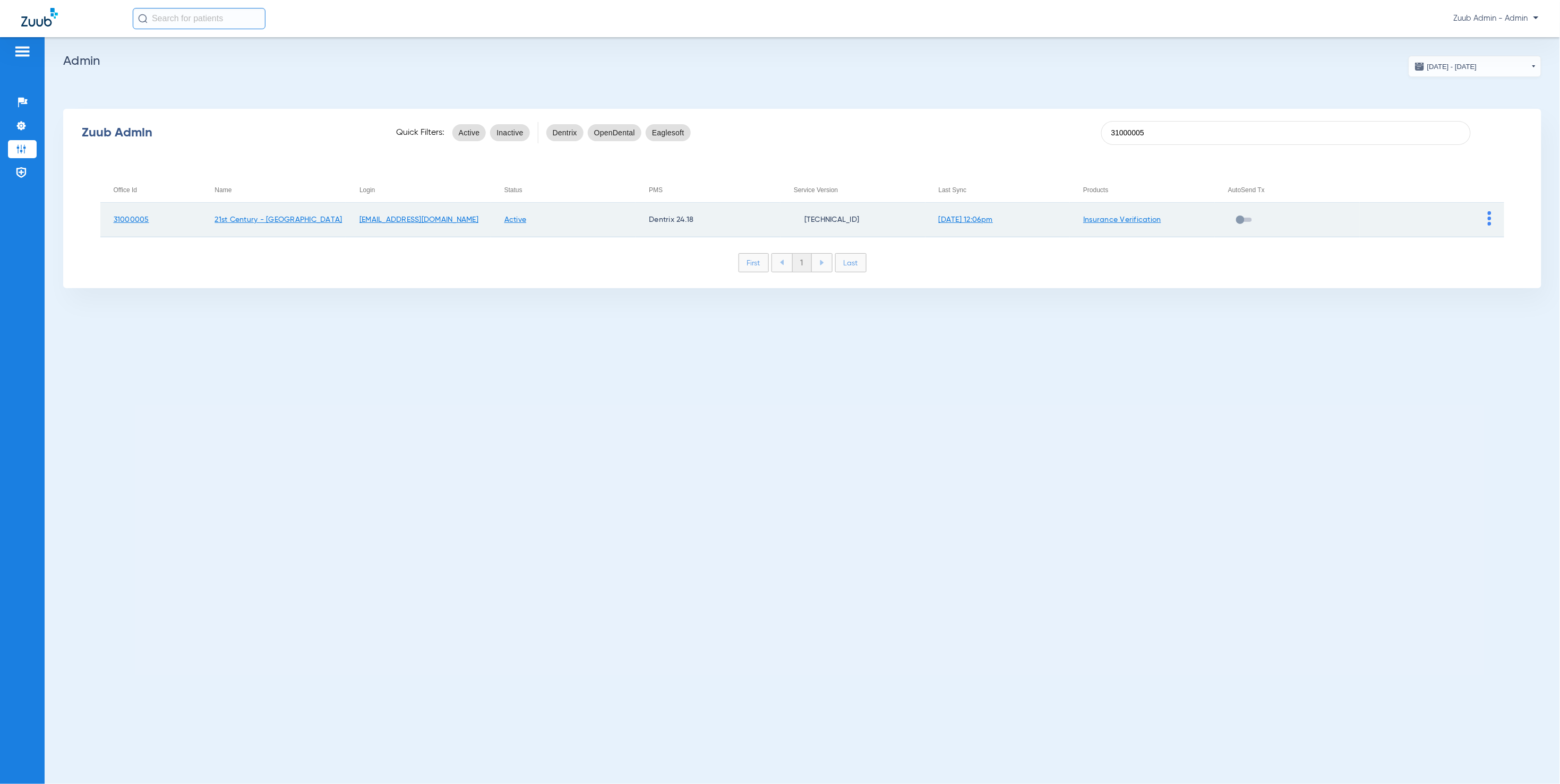
type input "31000005"
click at [1491, 222] on img at bounding box center [1490, 219] width 4 height 15
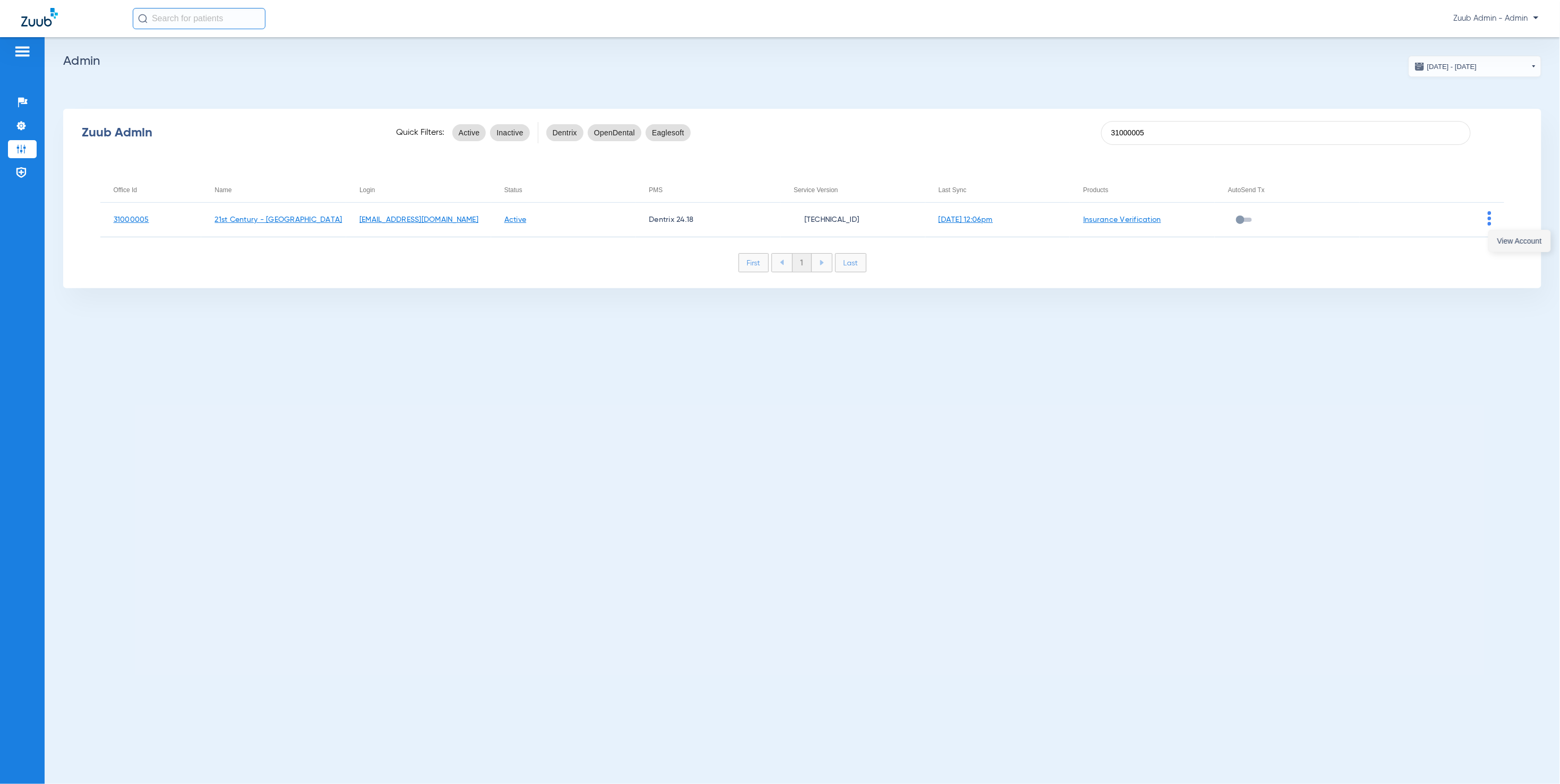
click at [1502, 245] on button "View Account" at bounding box center [1520, 241] width 62 height 21
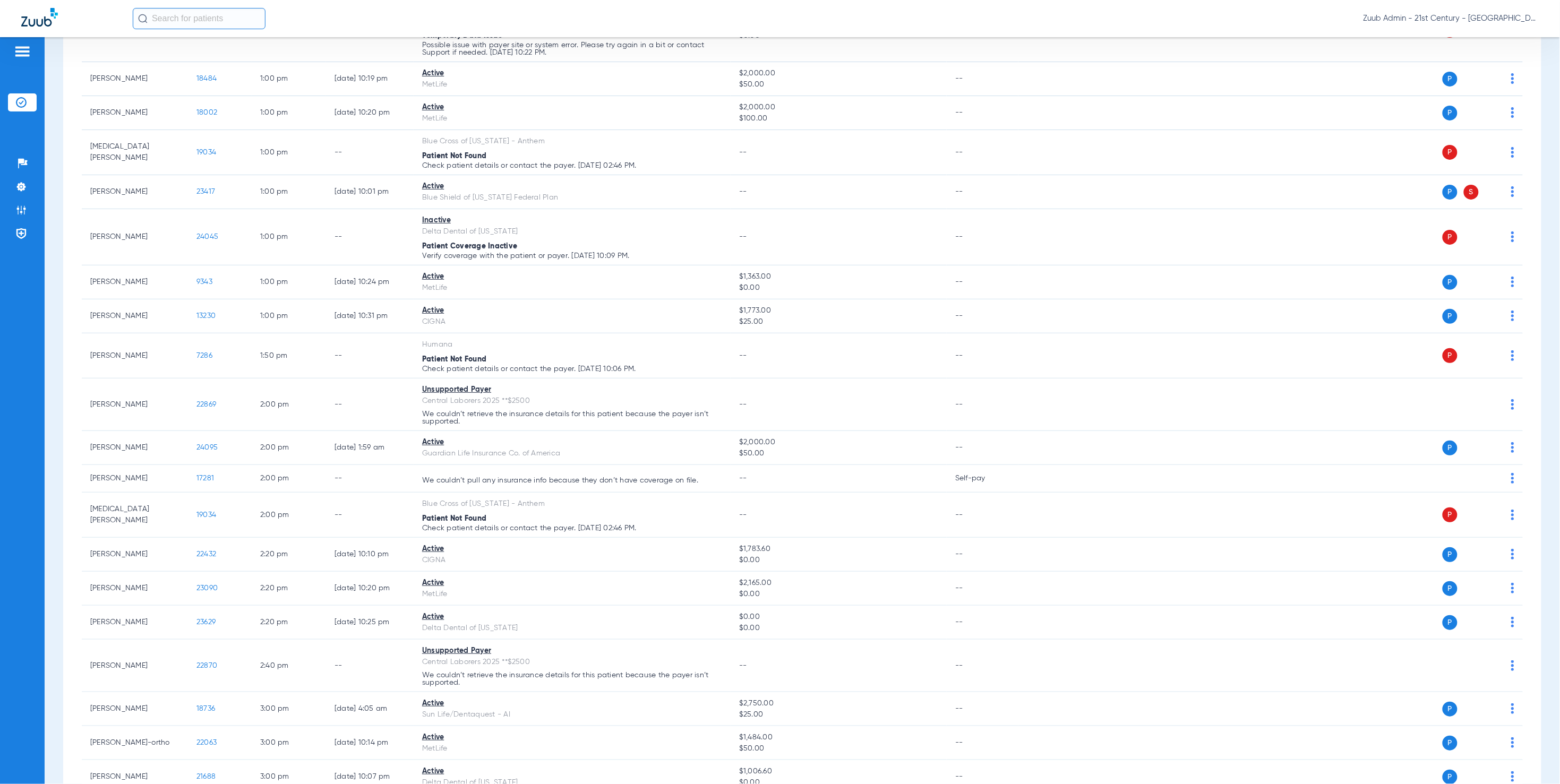
scroll to position [1320, 0]
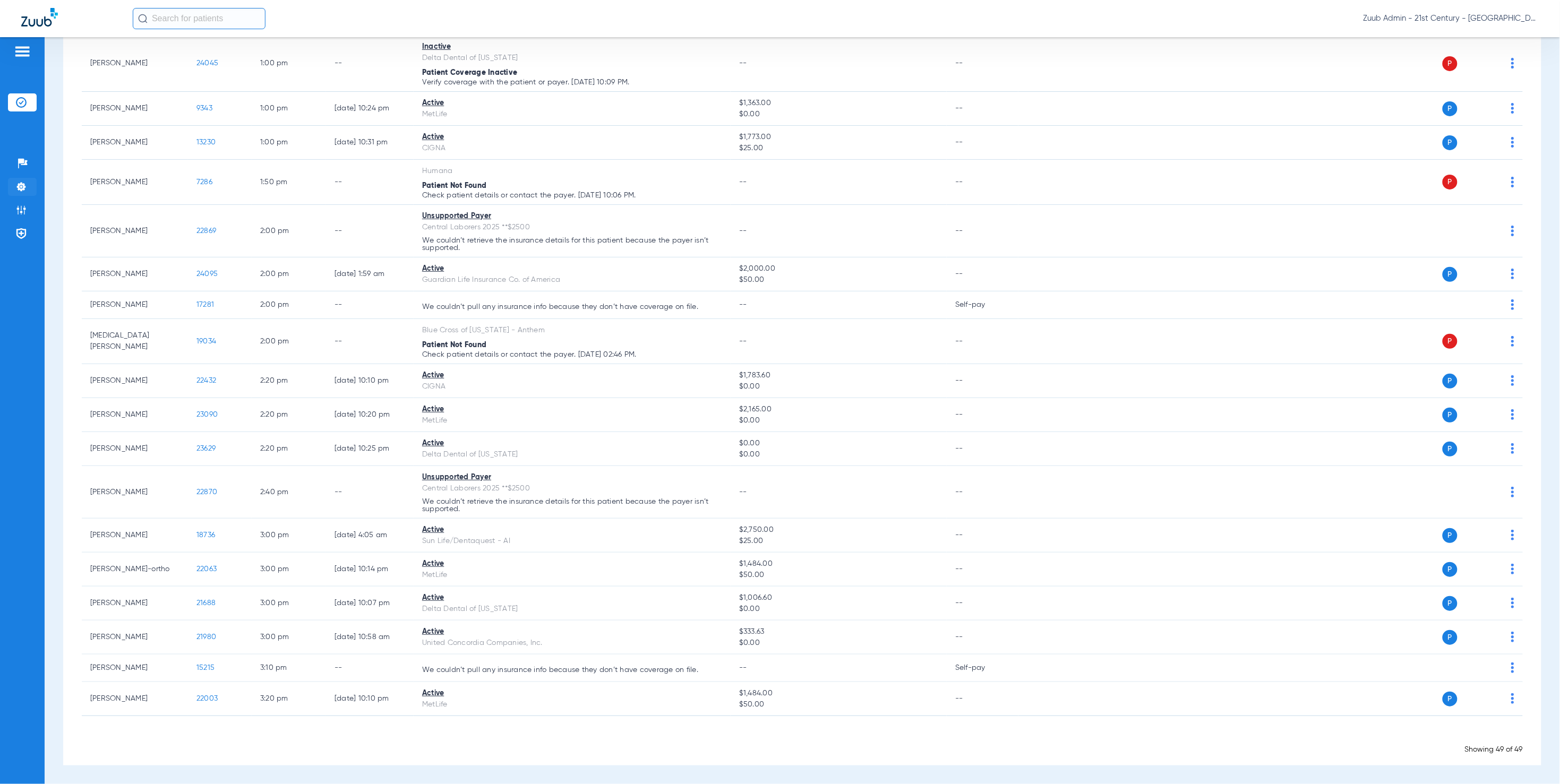
click at [21, 191] on img at bounding box center [21, 187] width 11 height 11
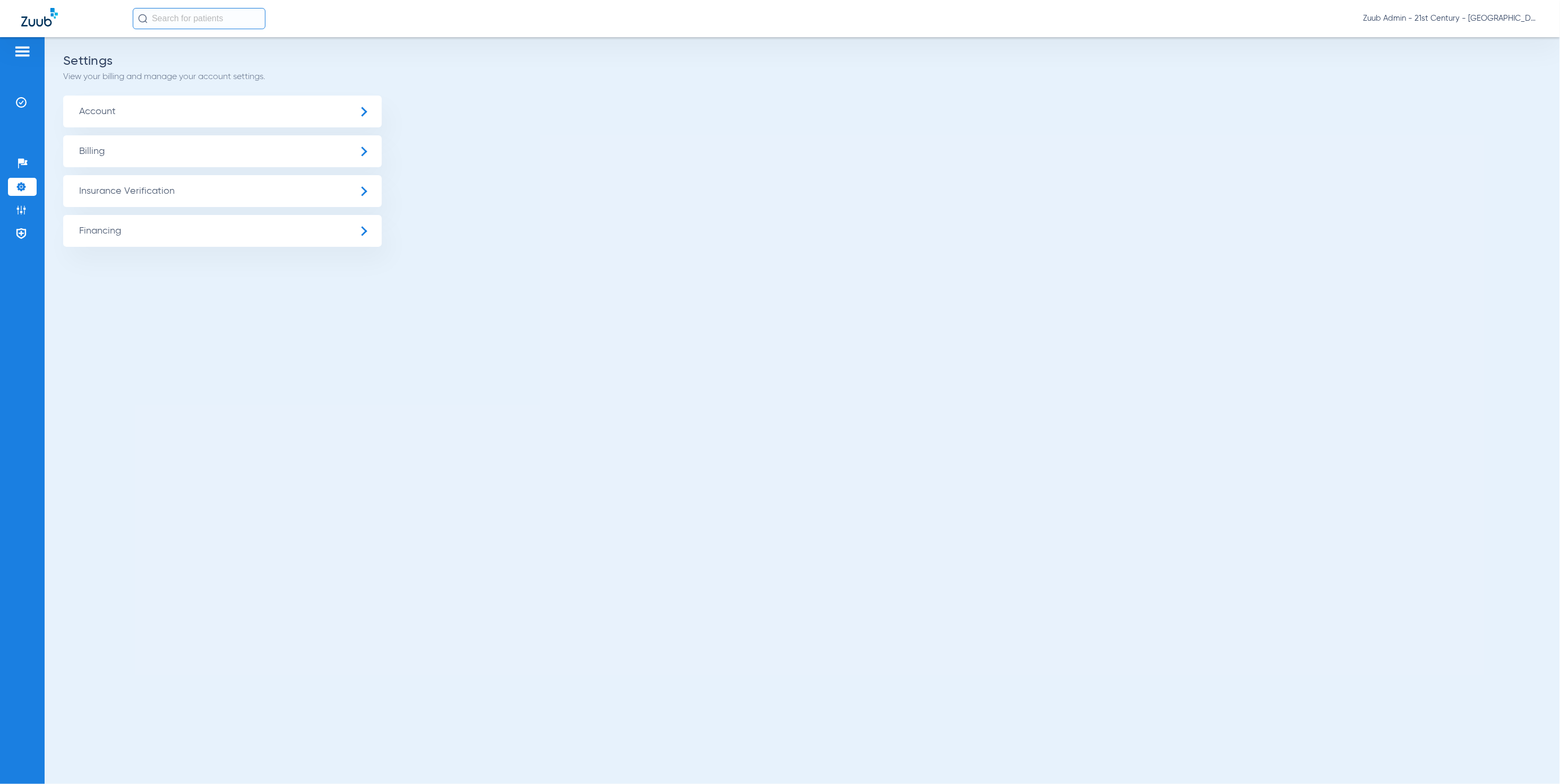
click at [137, 201] on span "Insurance Verification" at bounding box center [222, 191] width 319 height 32
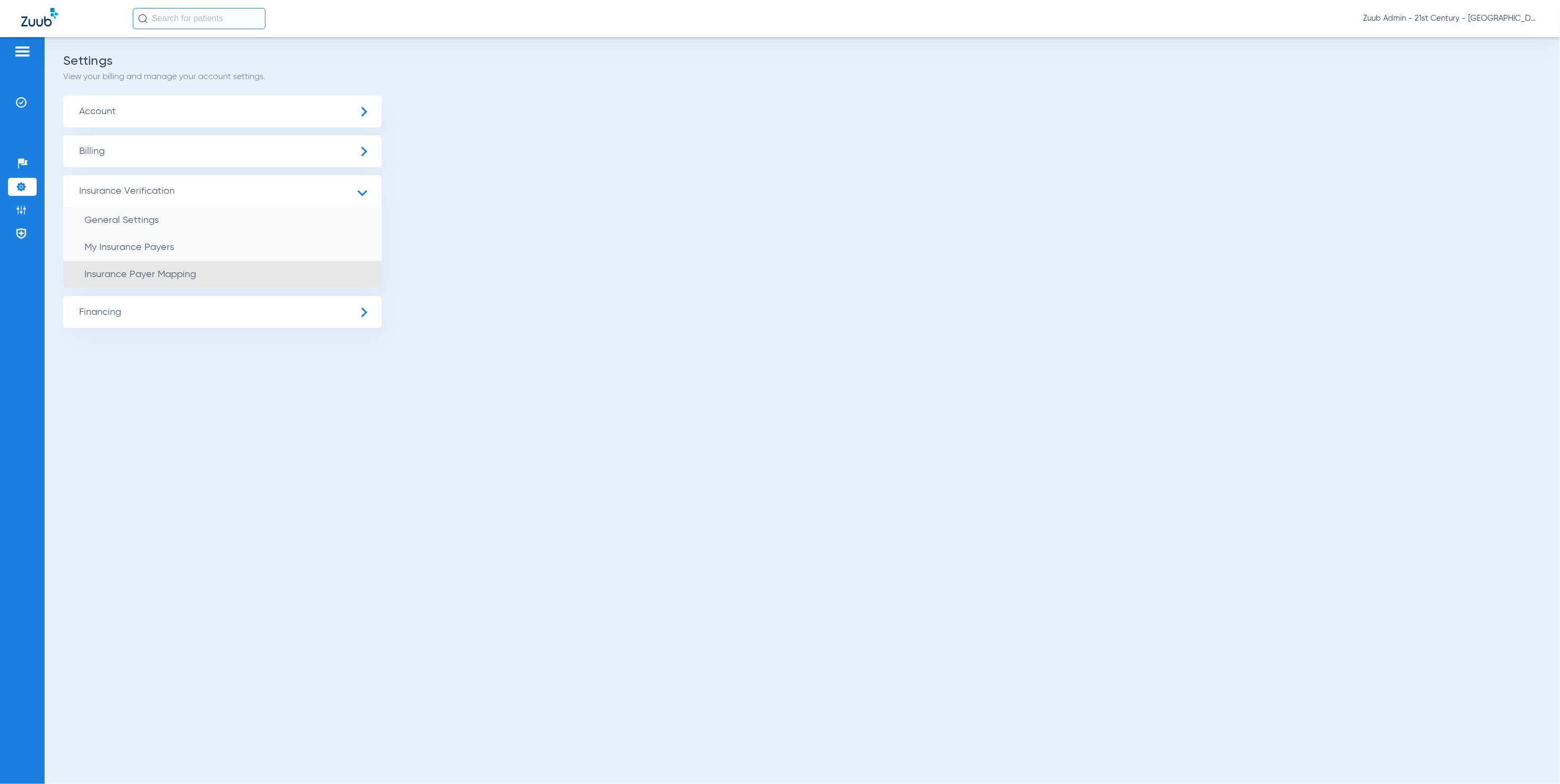
click at [229, 266] on li "Insurance Payer Mapping" at bounding box center [222, 274] width 319 height 27
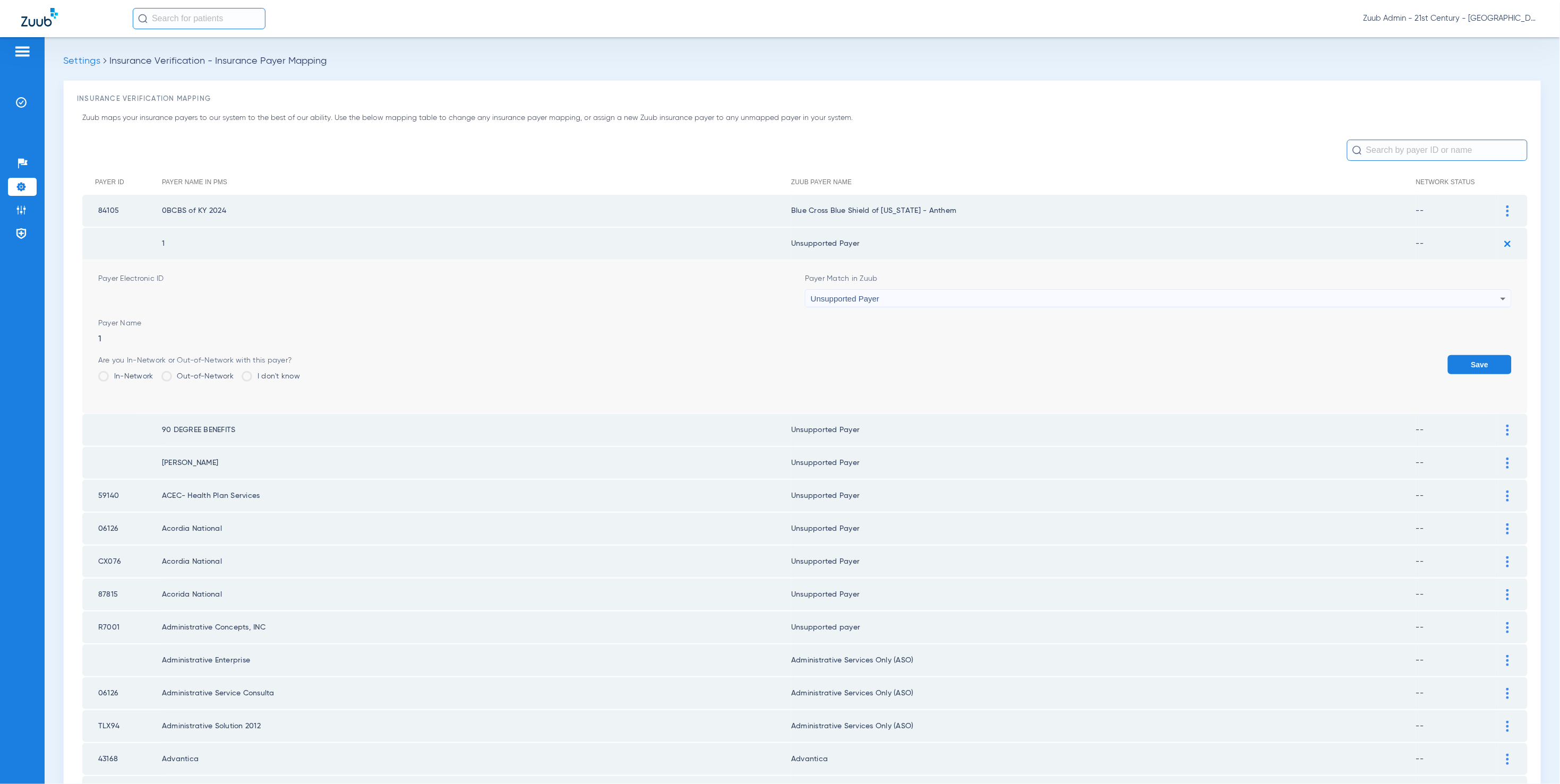
click at [1499, 242] on img at bounding box center [1507, 243] width 18 height 18
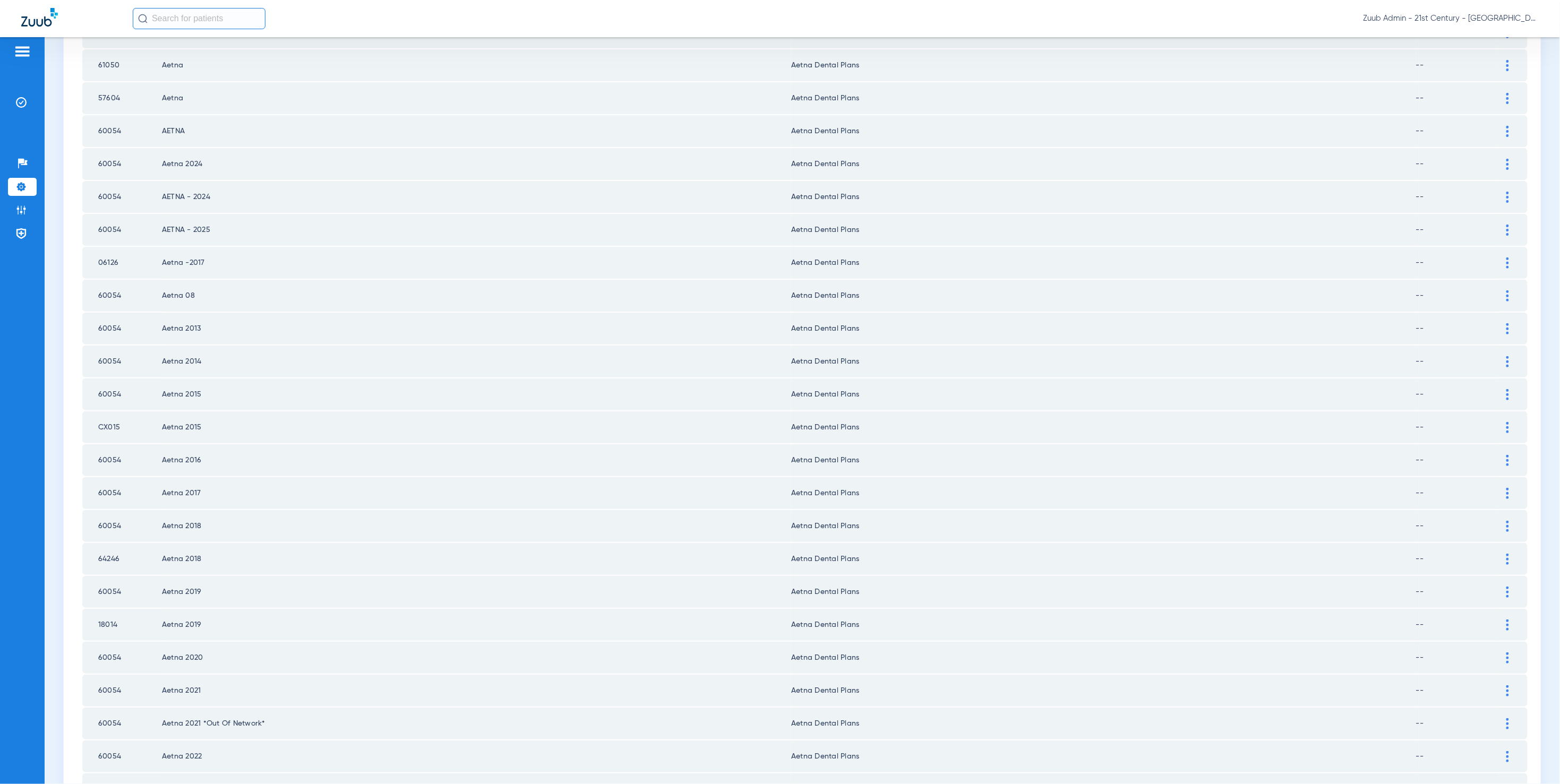
scroll to position [1081, 0]
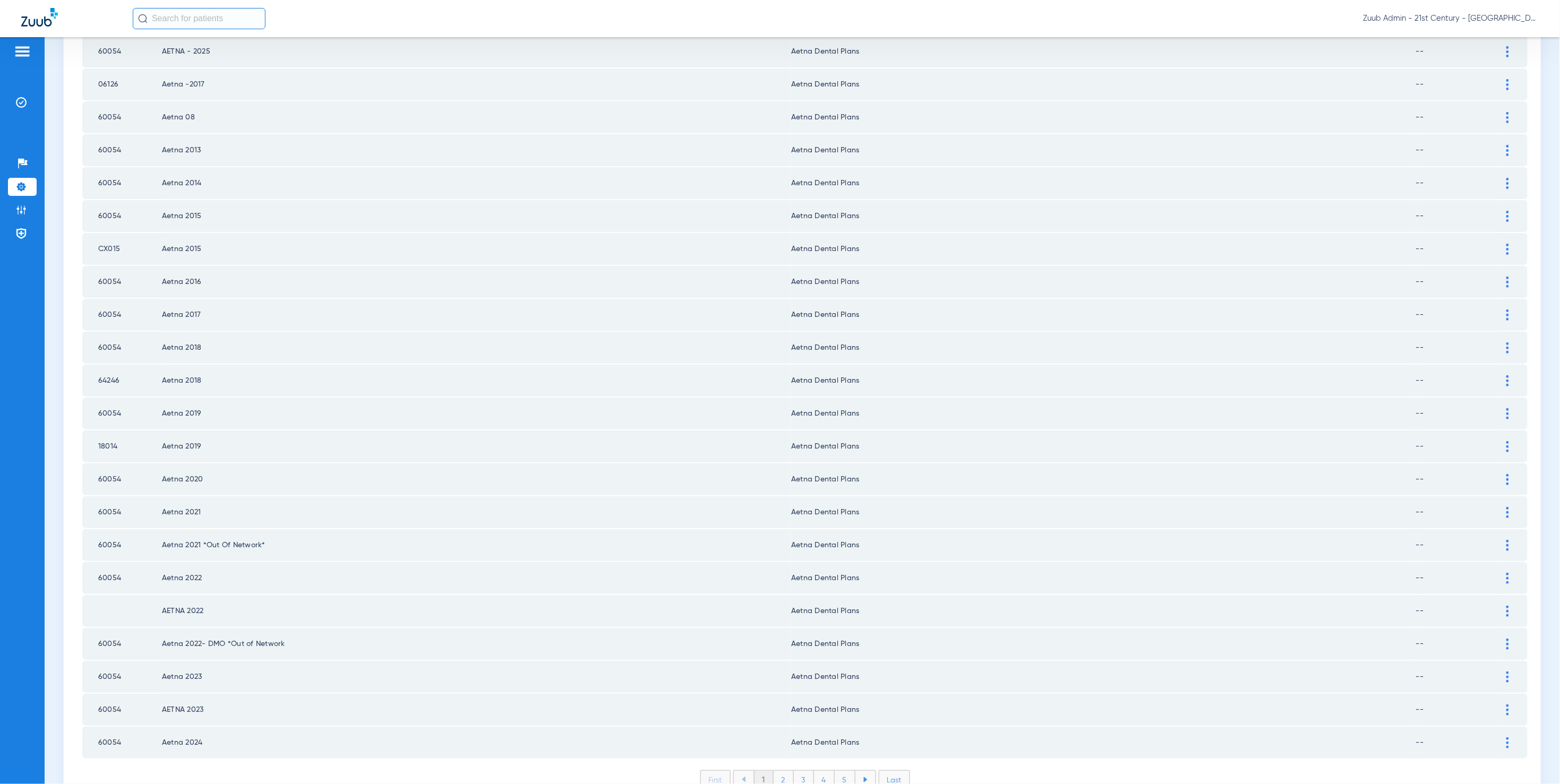
click at [782, 771] on li "2" at bounding box center [783, 780] width 20 height 18
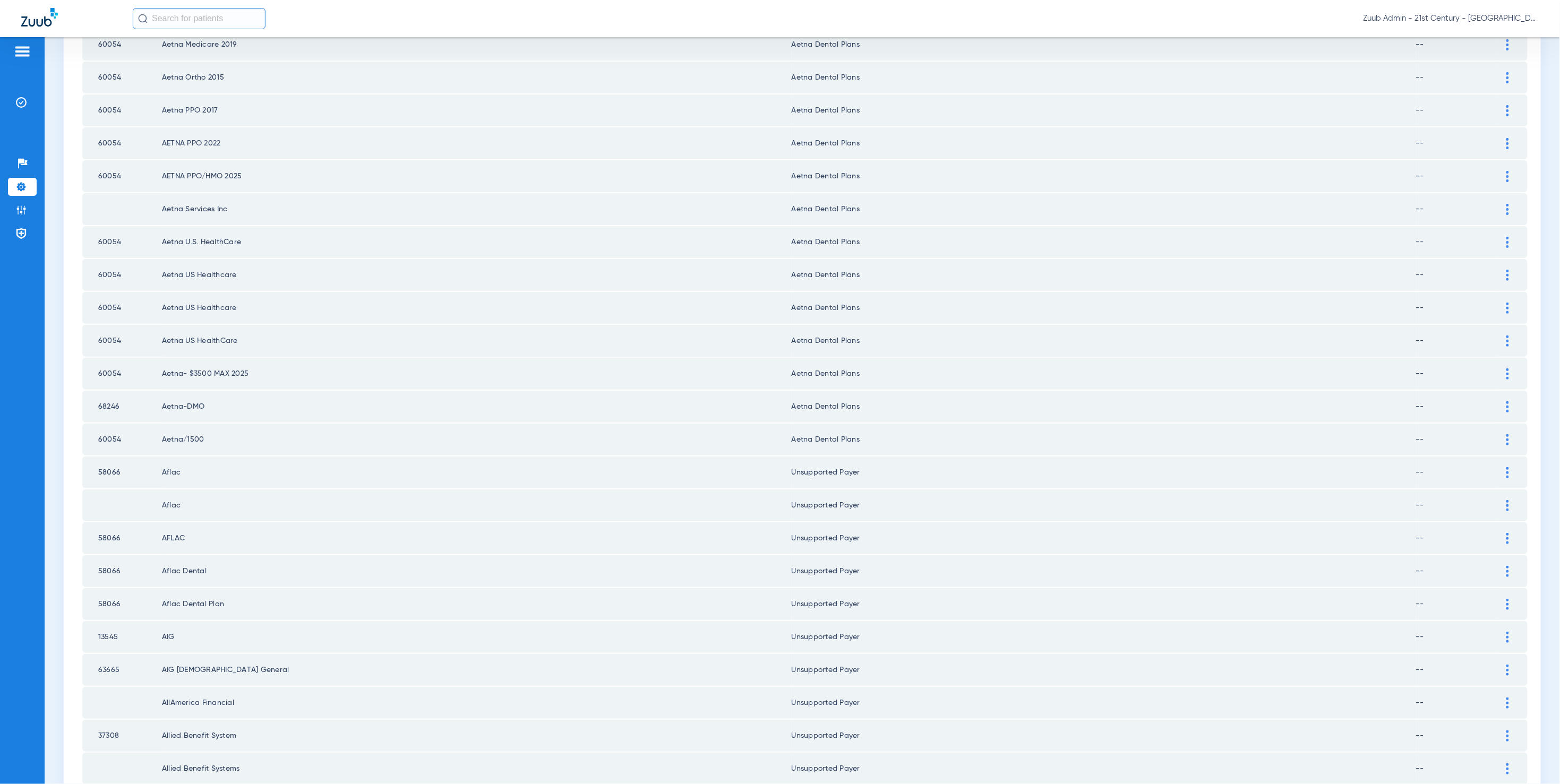
scroll to position [1073, 0]
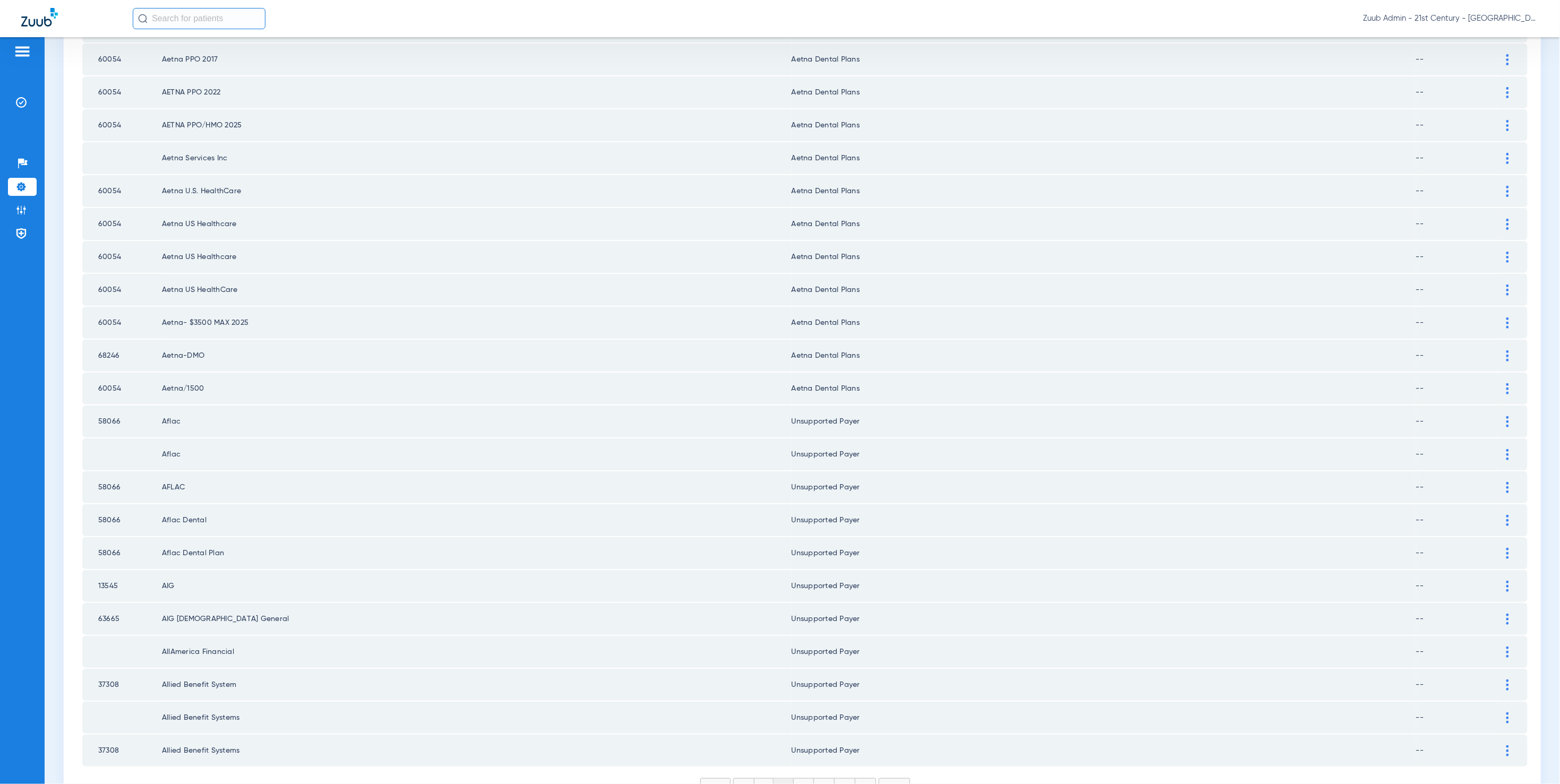
click at [799, 779] on li "3" at bounding box center [804, 788] width 20 height 18
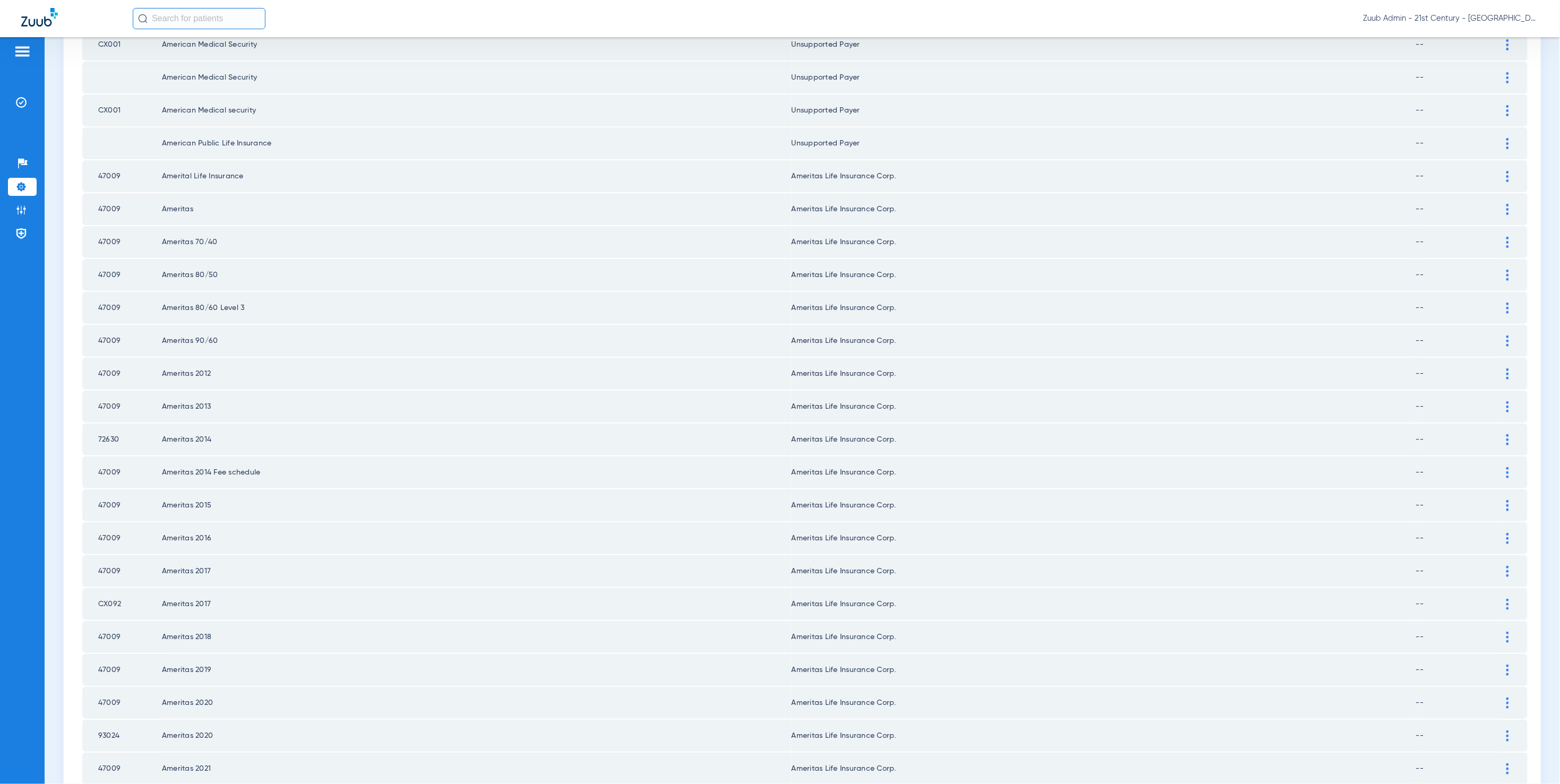
scroll to position [1081, 0]
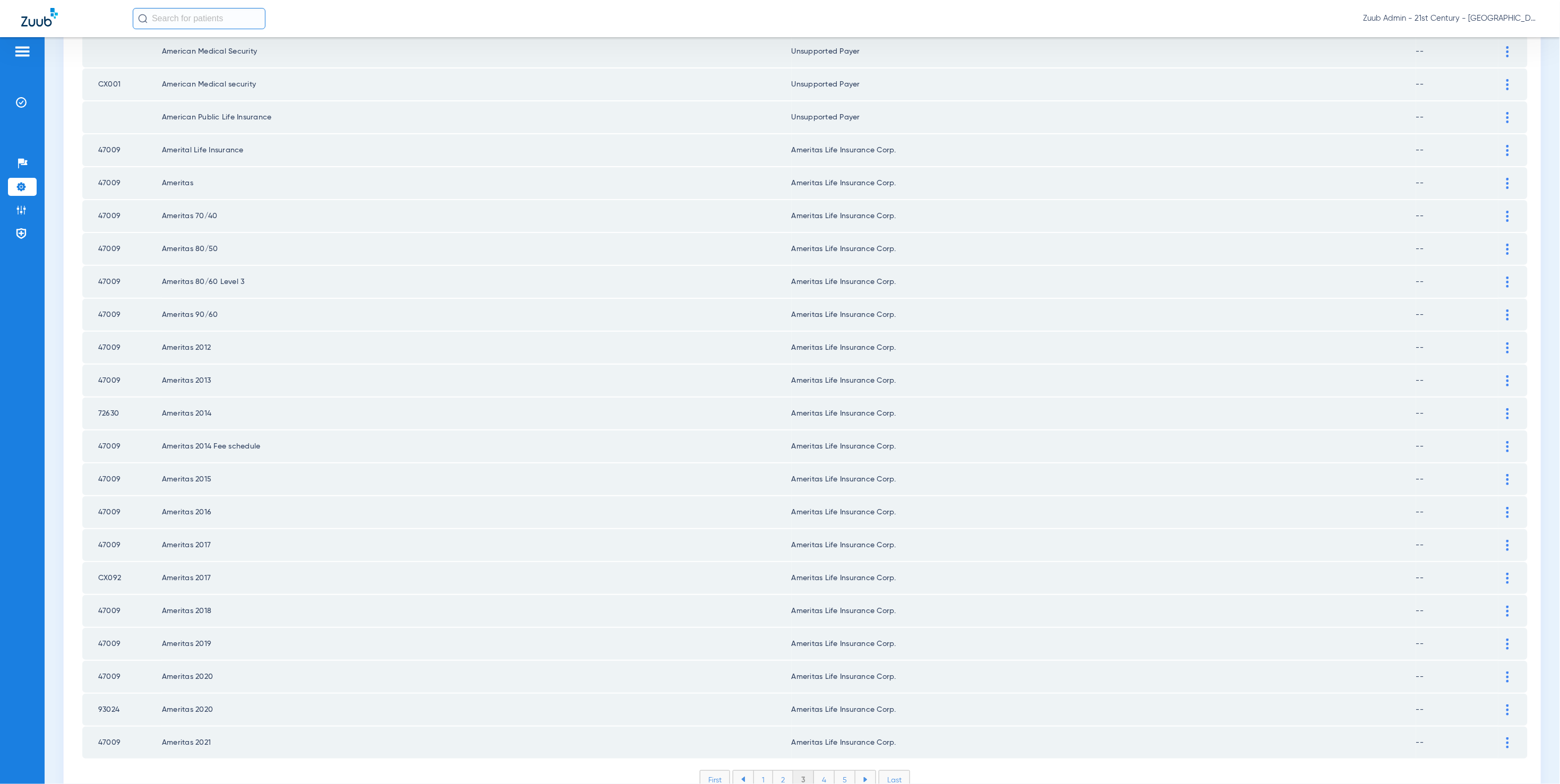
click at [815, 771] on li "4" at bounding box center [824, 780] width 21 height 18
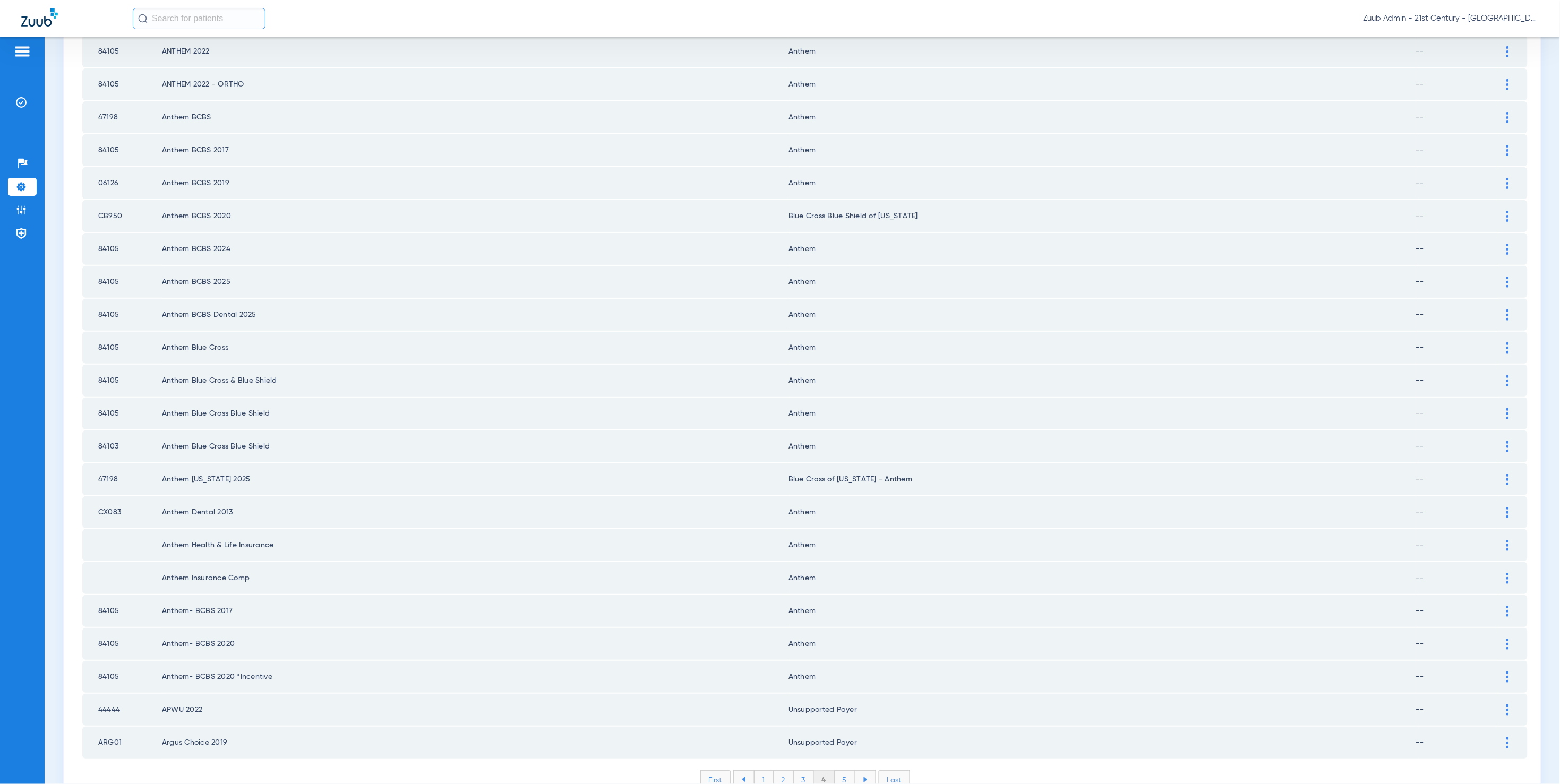
click at [842, 771] on li "5" at bounding box center [845, 780] width 21 height 18
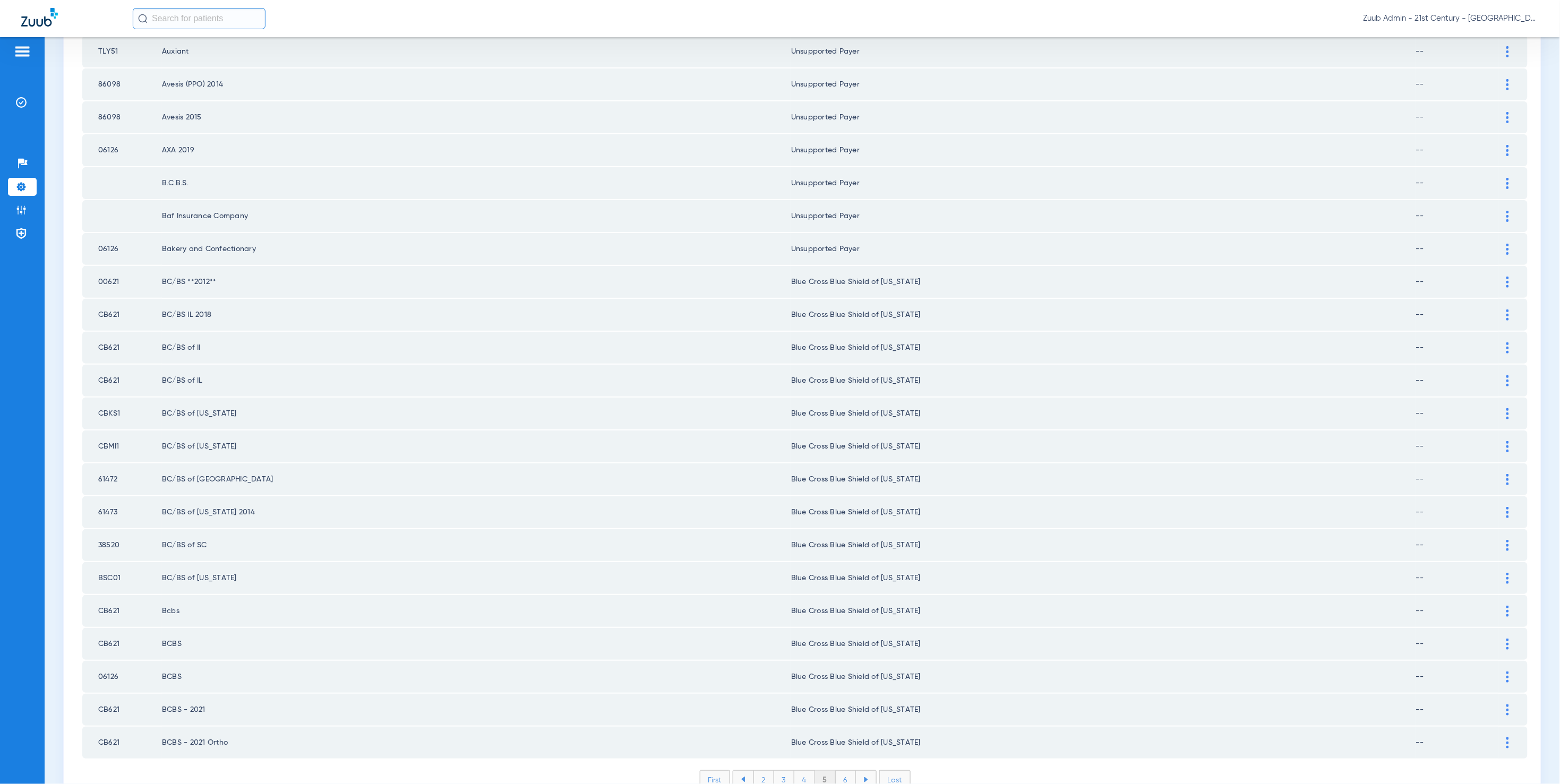
click at [844, 771] on li "6" at bounding box center [845, 780] width 20 height 18
click at [842, 771] on li "7" at bounding box center [845, 780] width 20 height 18
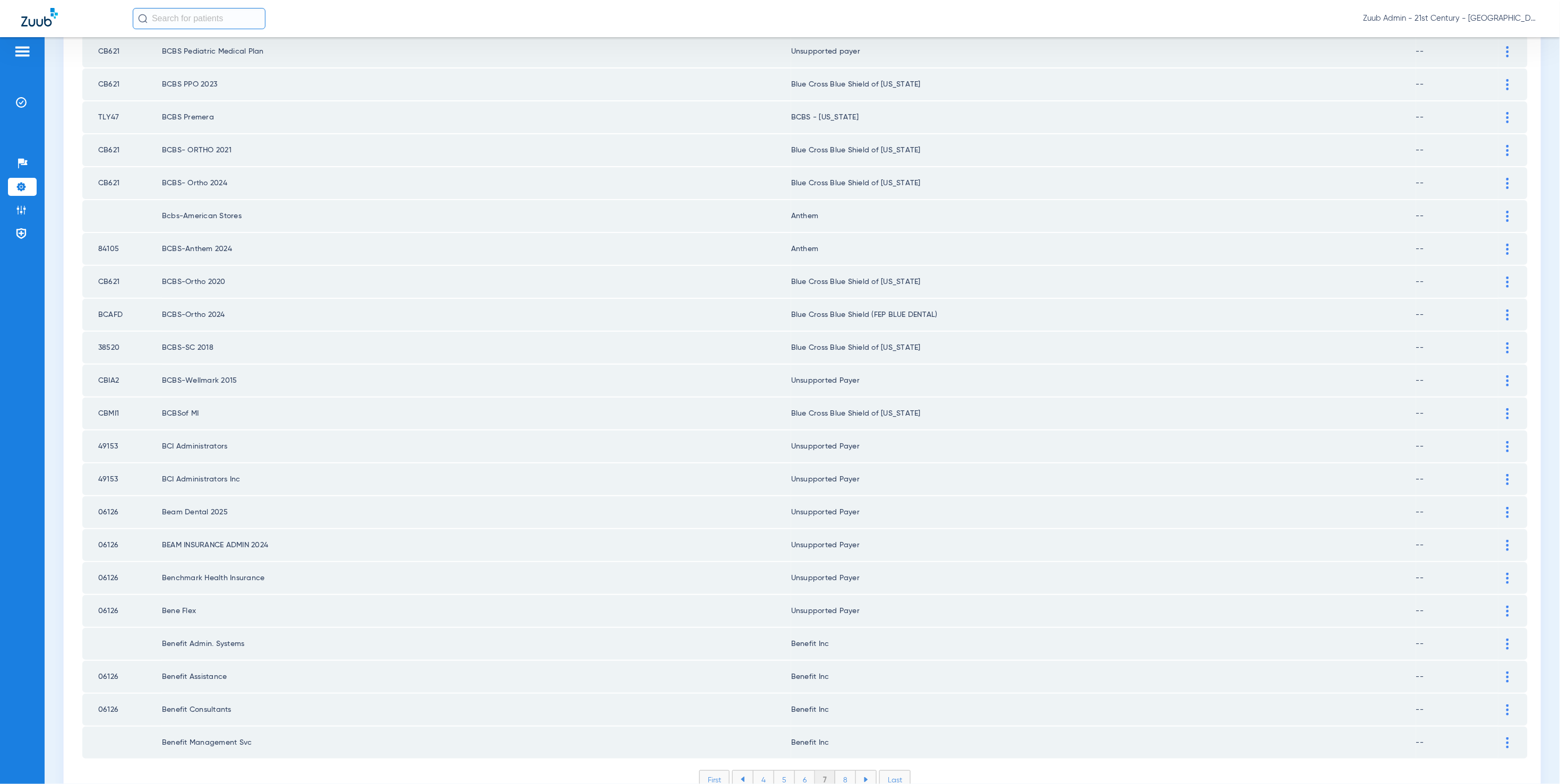
click at [842, 771] on li "8" at bounding box center [845, 780] width 21 height 18
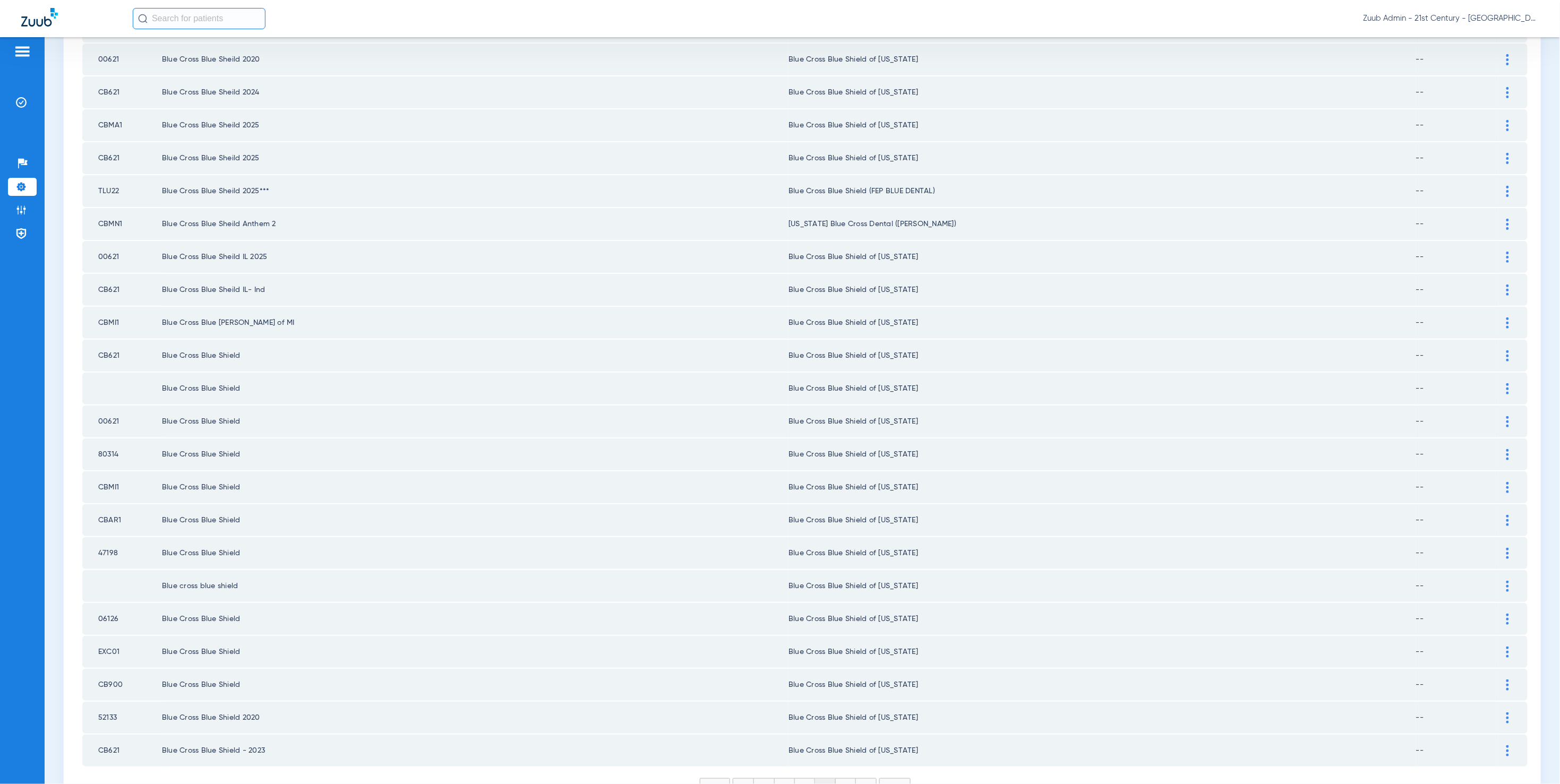
scroll to position [1074, 0]
click at [843, 777] on li "9" at bounding box center [845, 786] width 20 height 18
click at [842, 771] on li "10" at bounding box center [845, 780] width 24 height 18
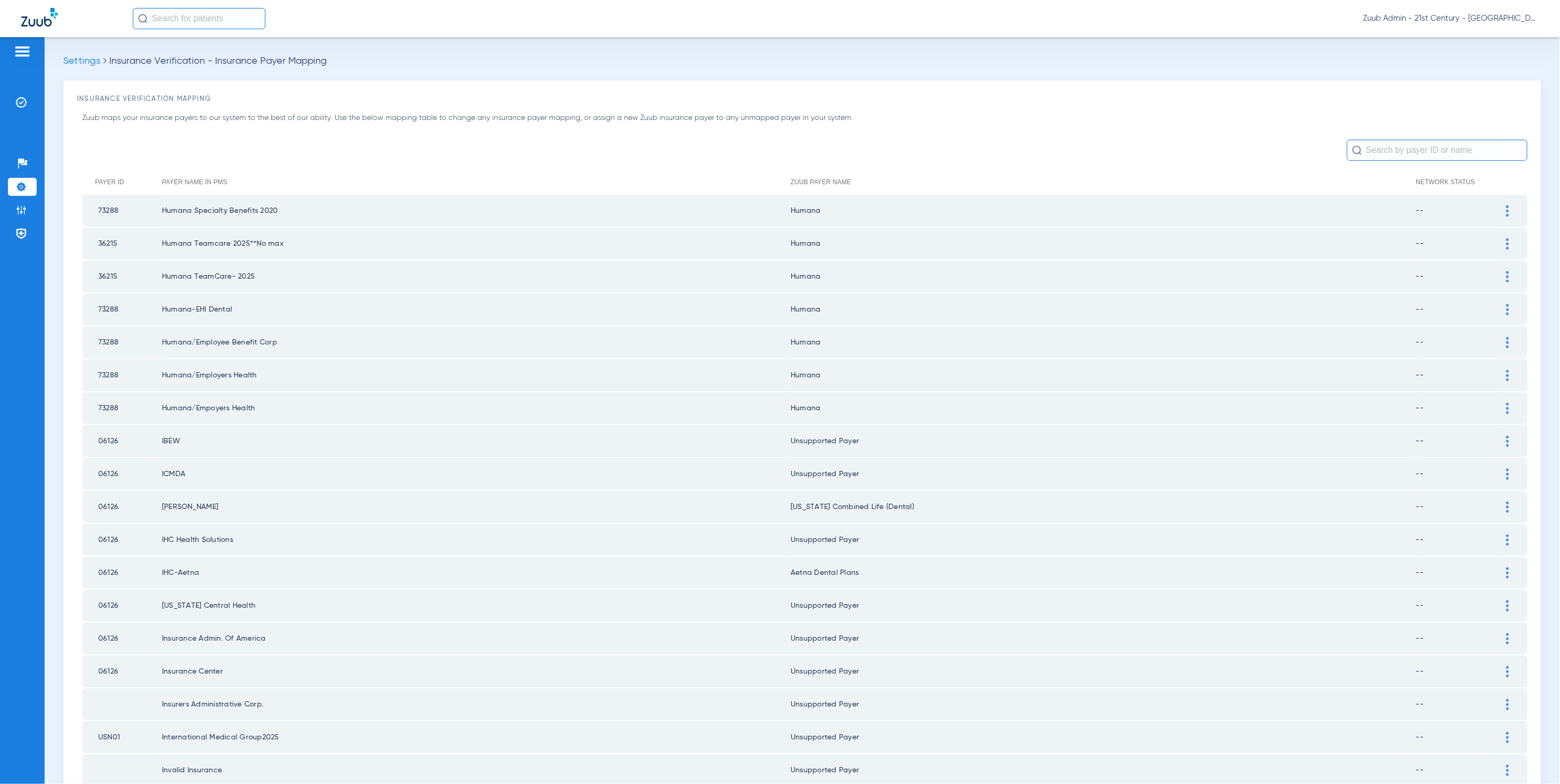
scroll to position [1081, 0]
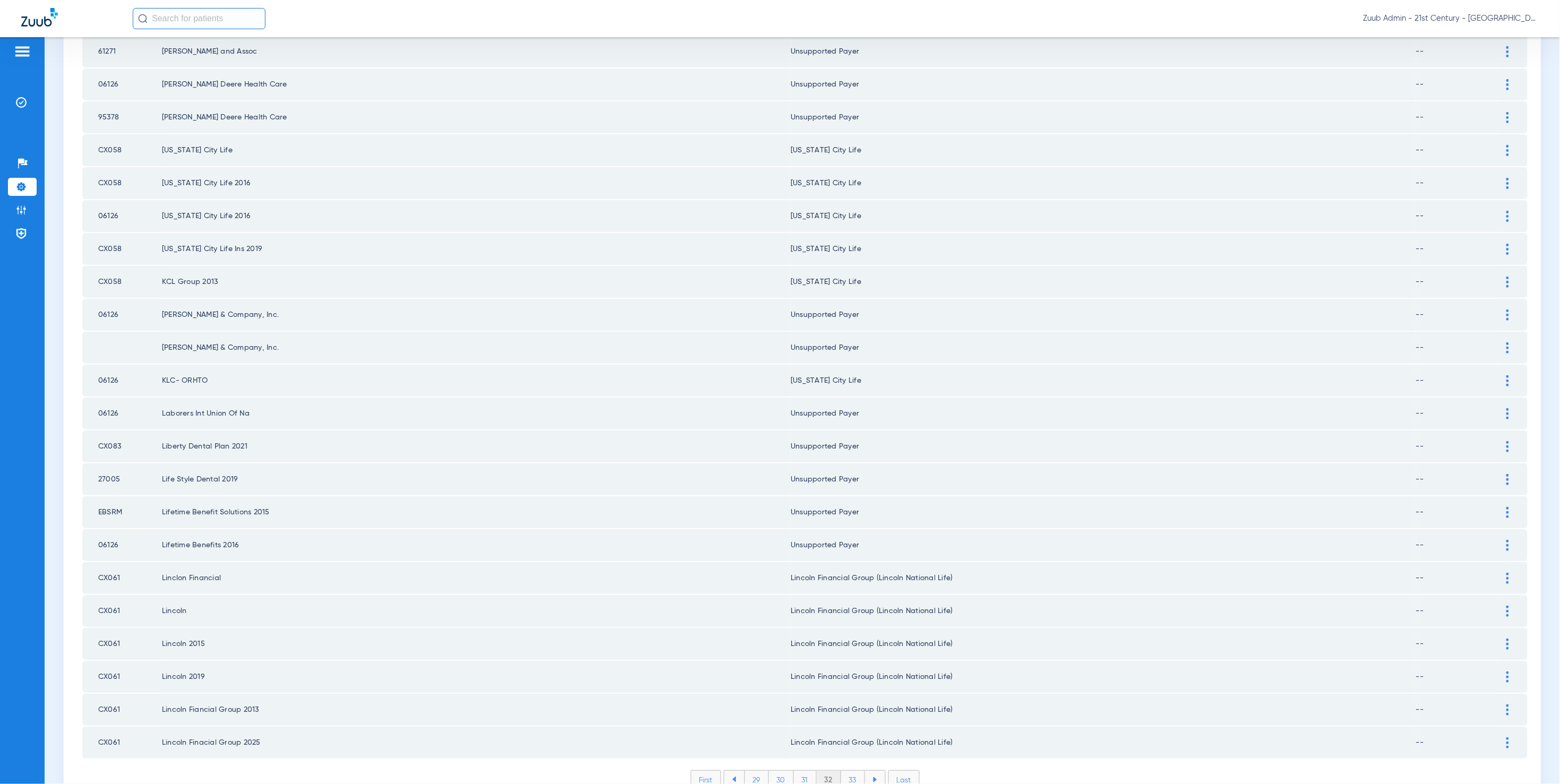
click at [851, 771] on li "33" at bounding box center [853, 780] width 24 height 18
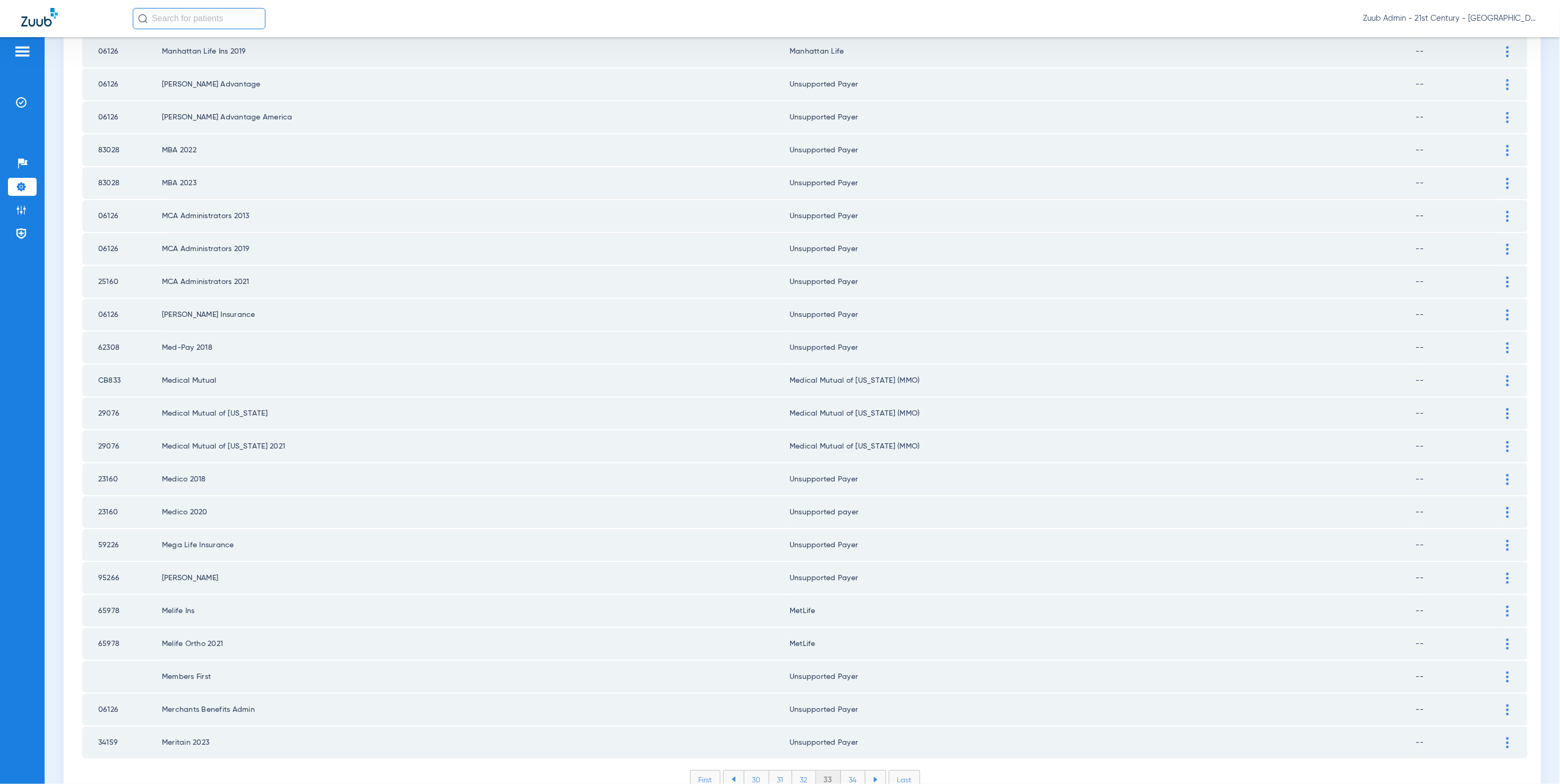
click at [847, 771] on li "34" at bounding box center [853, 780] width 24 height 18
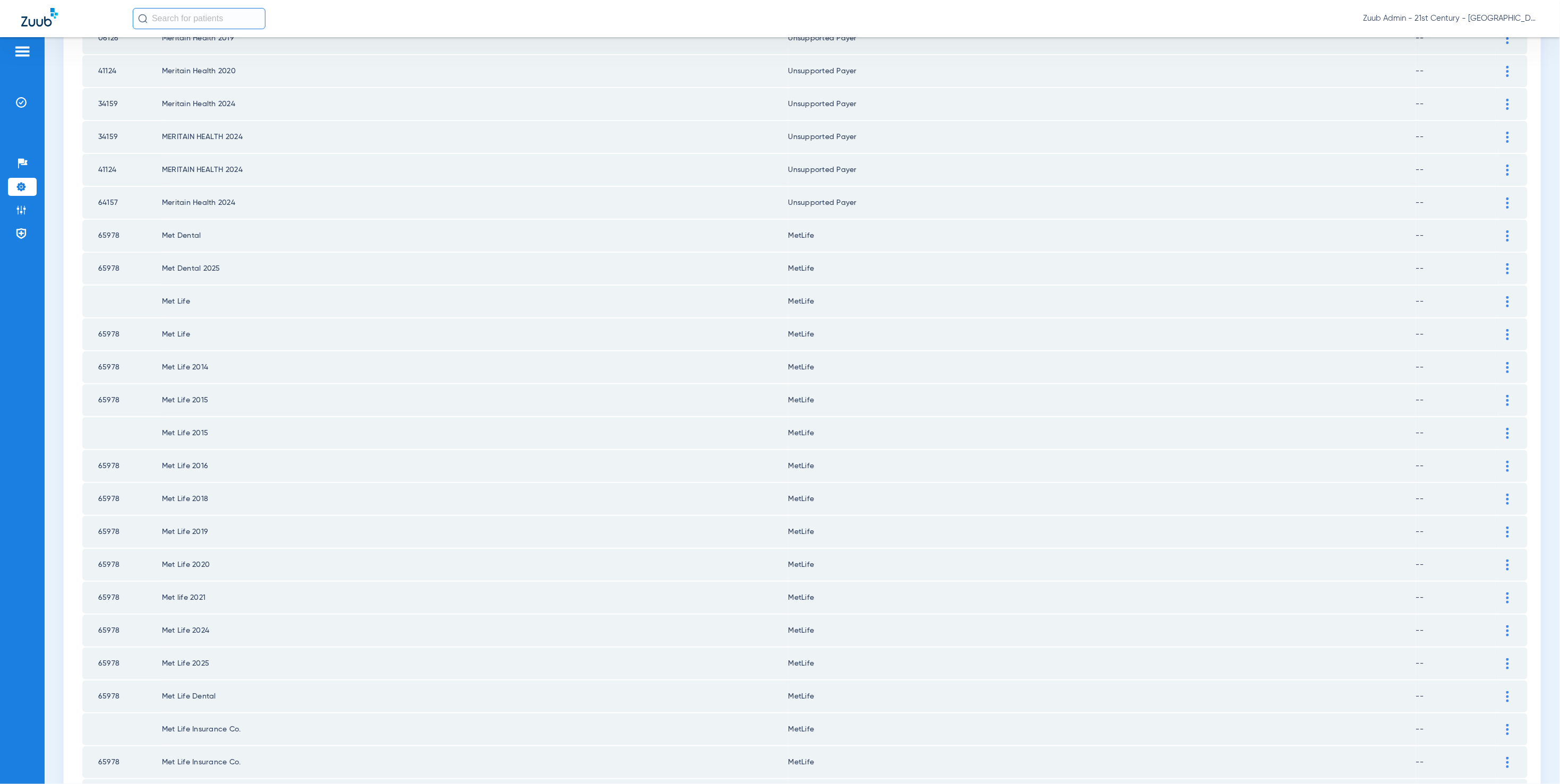
scroll to position [1065, 0]
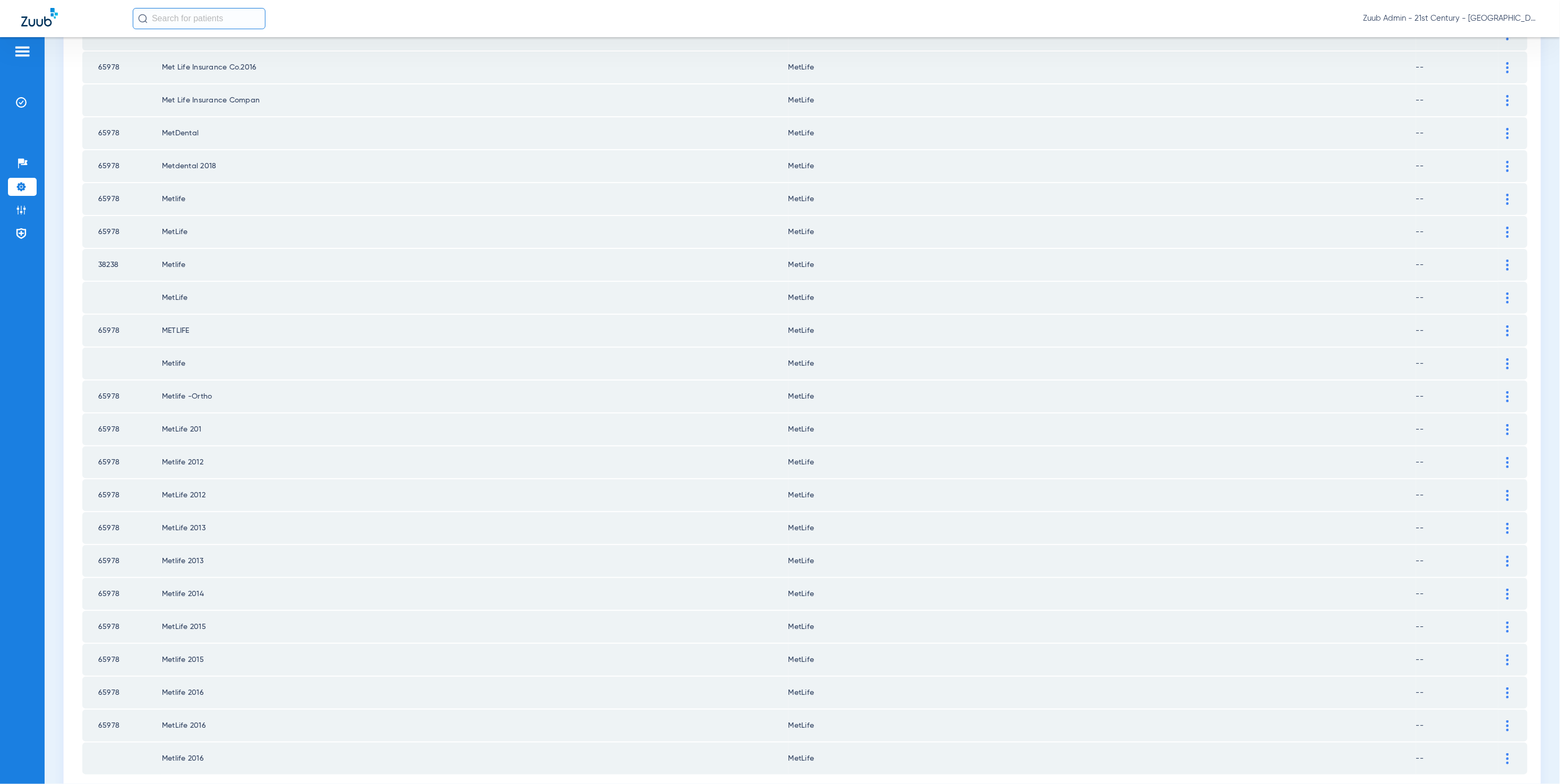
click at [851, 783] on li "35" at bounding box center [853, 796] width 24 height 18
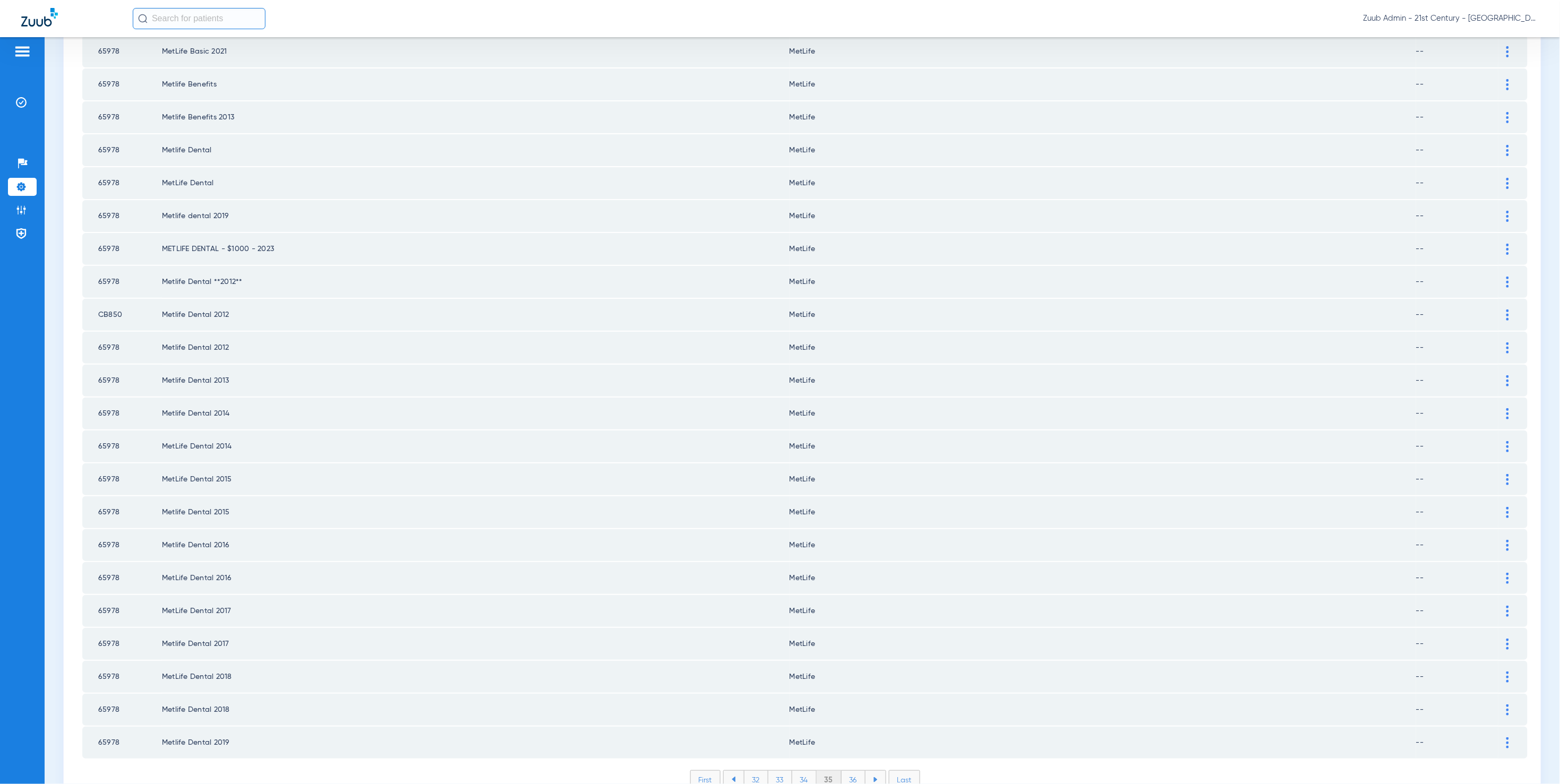
click at [847, 771] on li "36" at bounding box center [853, 780] width 24 height 18
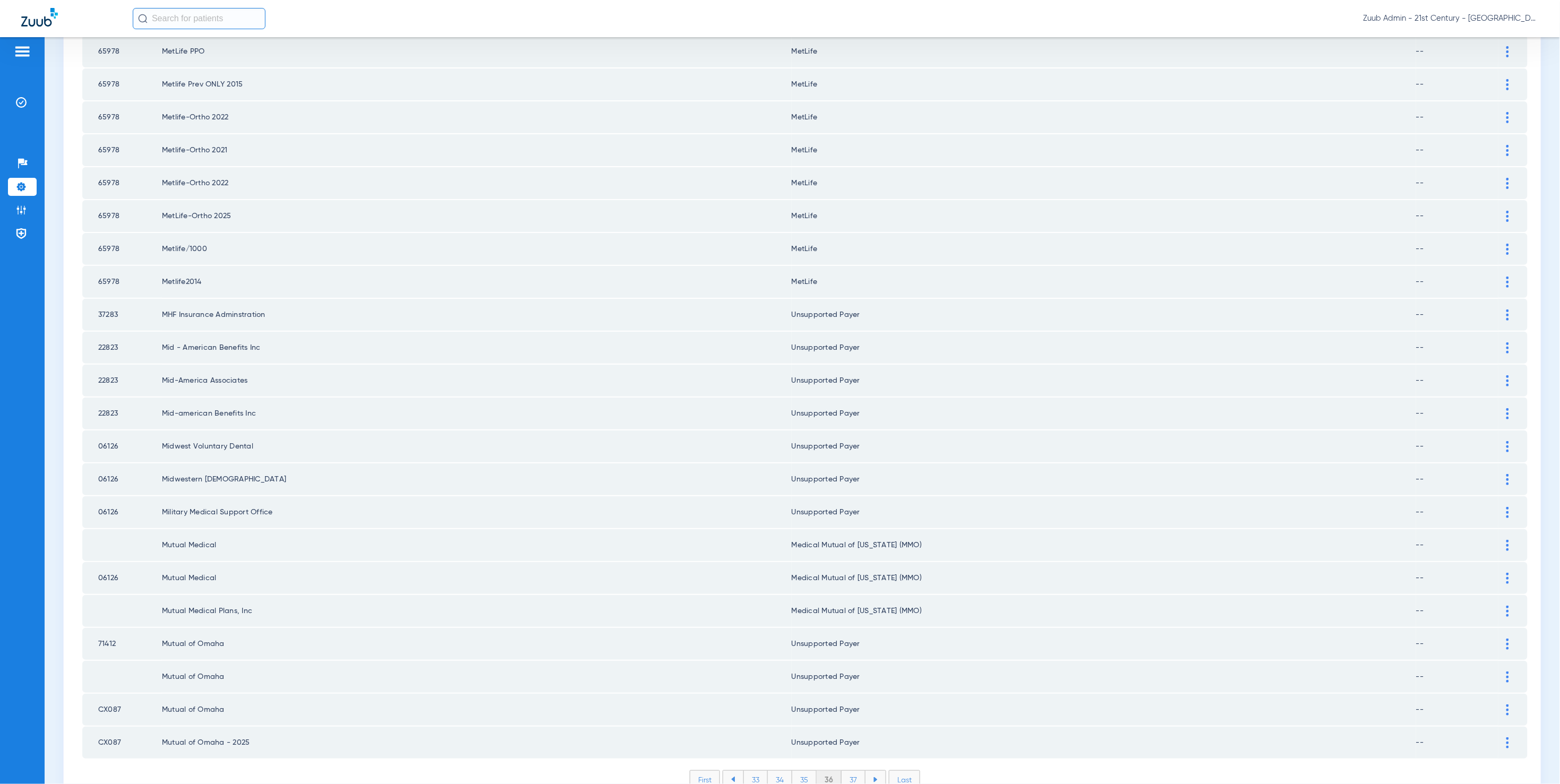
click at [850, 771] on li "37" at bounding box center [853, 780] width 24 height 18
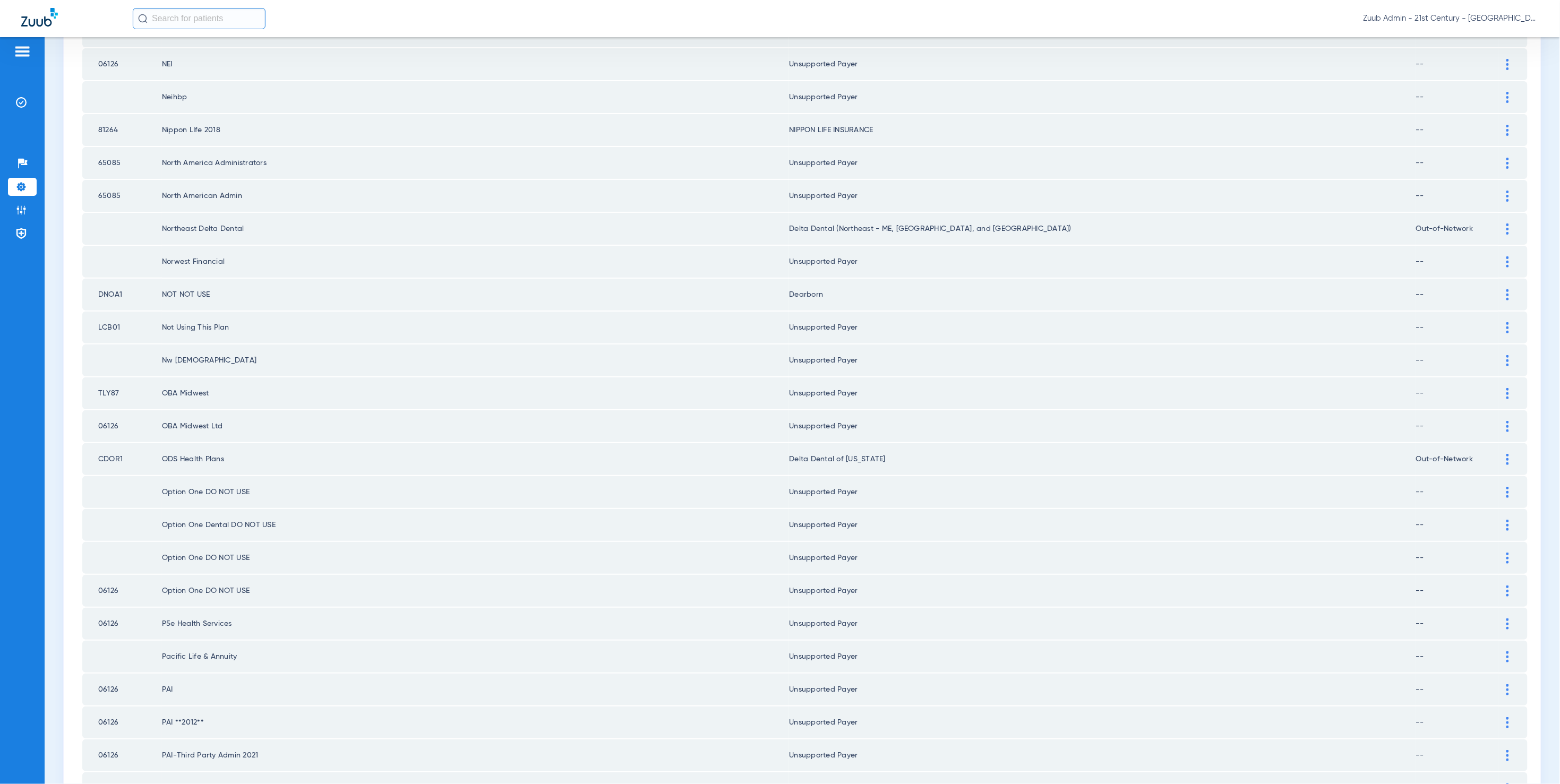
scroll to position [25, 0]
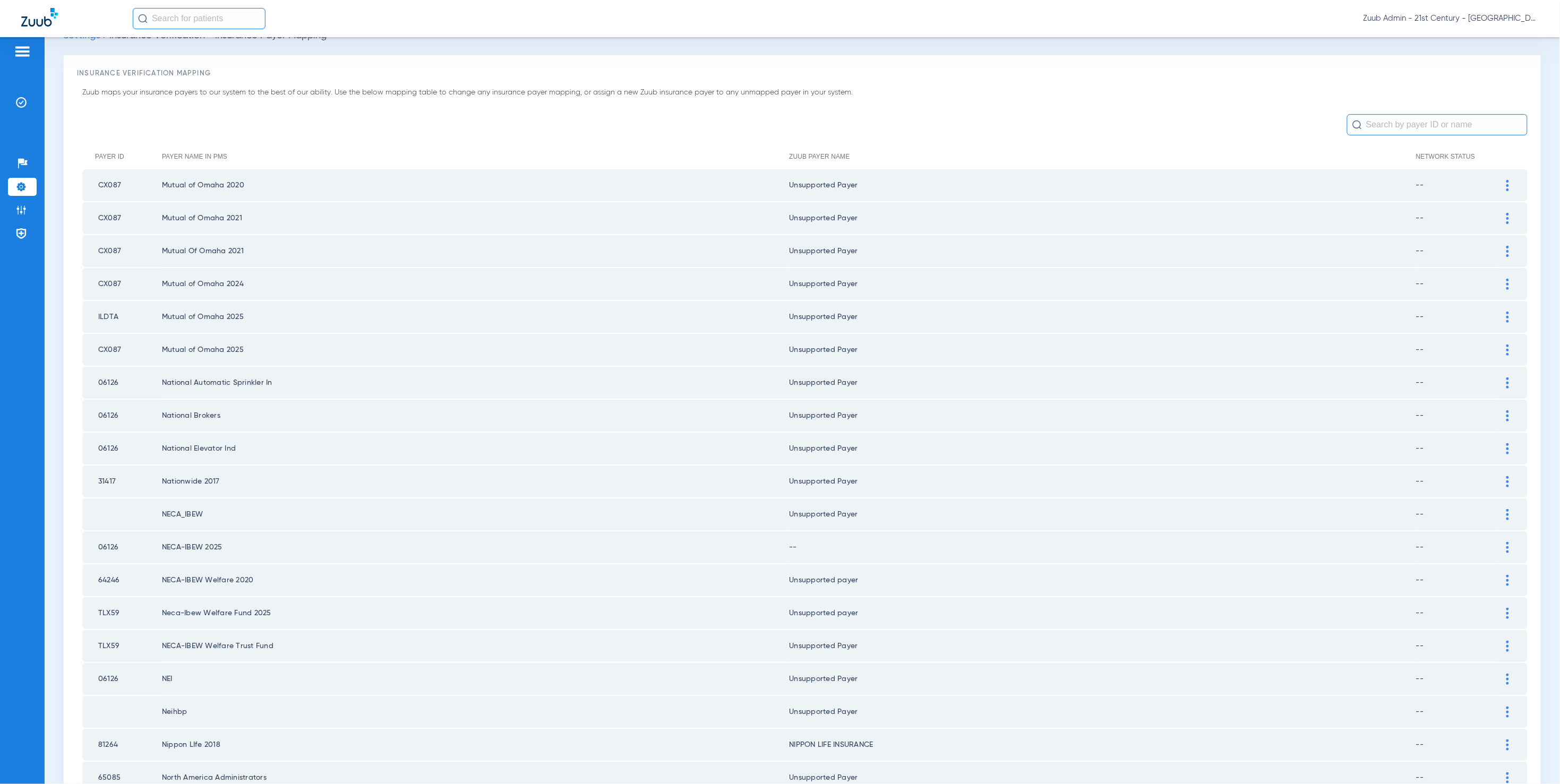
click at [1506, 542] on img at bounding box center [1507, 547] width 2 height 11
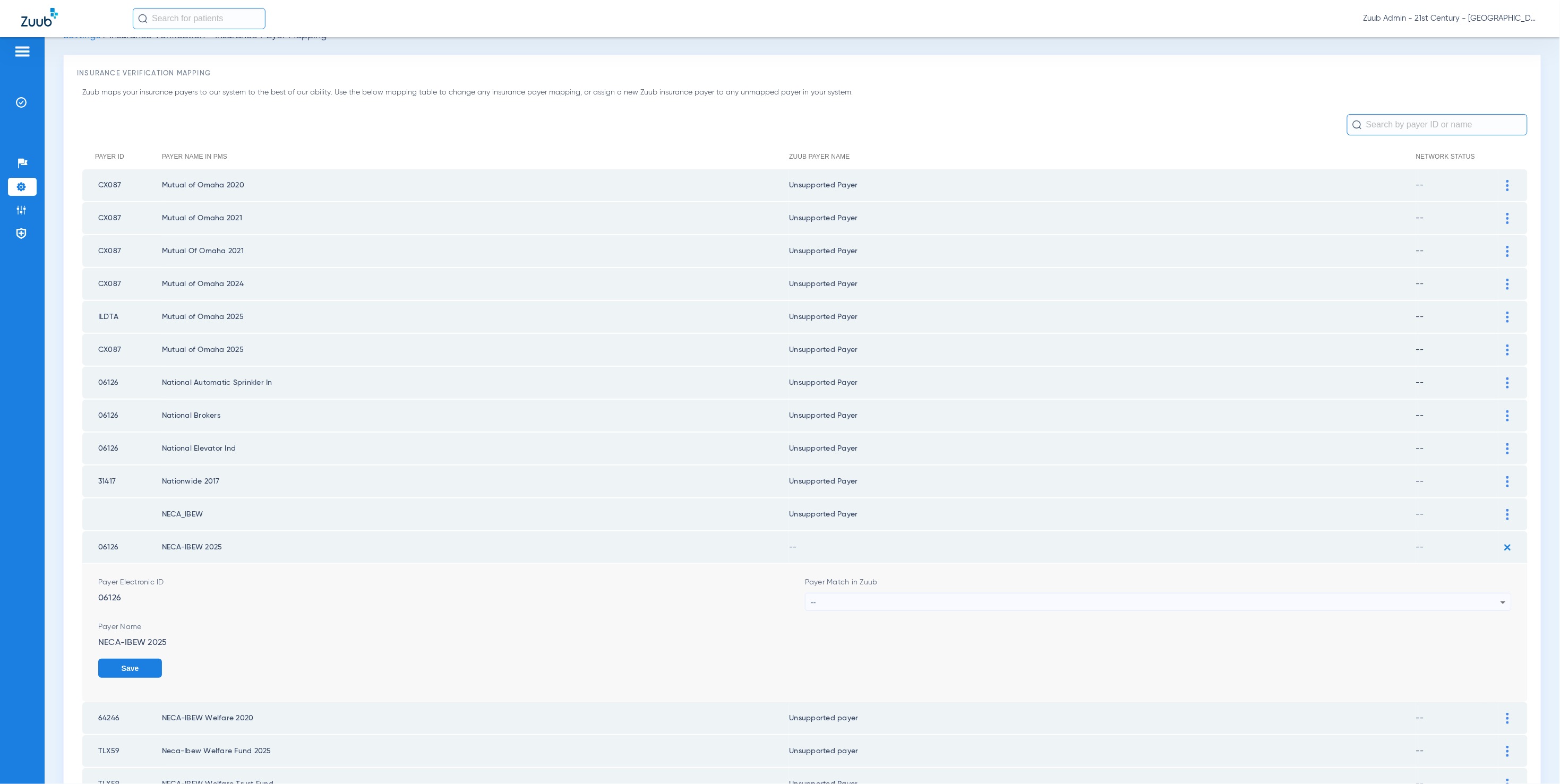
click at [871, 605] on form "Payer Electronic ID 06126 Payer Match in Zuub -- Payer Name NECA-IBEW 2025 Save" at bounding box center [805, 633] width 1413 height 138
click at [874, 593] on div "--" at bounding box center [1155, 602] width 690 height 18
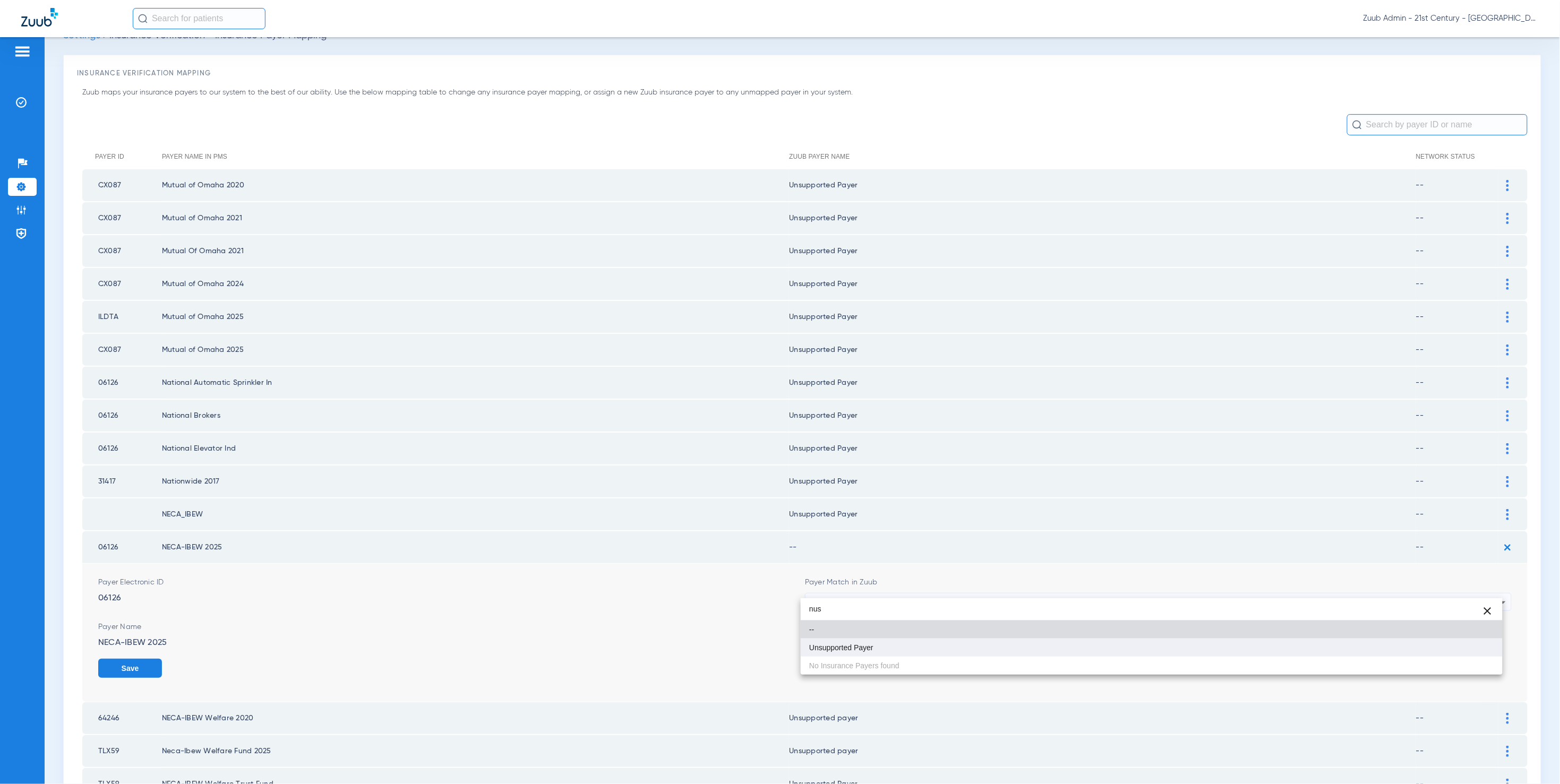
type input "nus"
click at [933, 647] on mat-option "Unsupported Payer" at bounding box center [1151, 648] width 702 height 18
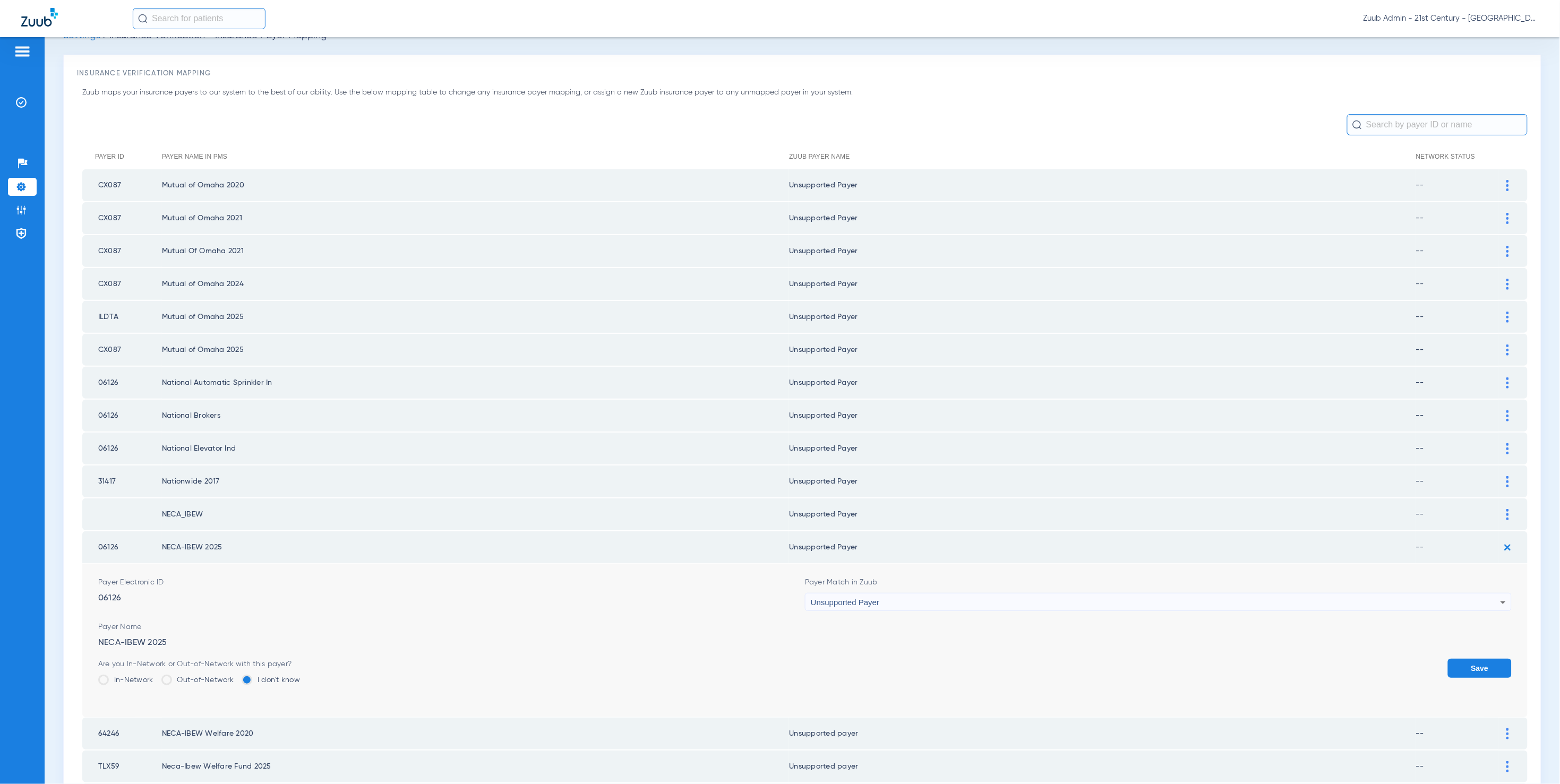
click at [1476, 659] on button "Save" at bounding box center [1479, 668] width 64 height 19
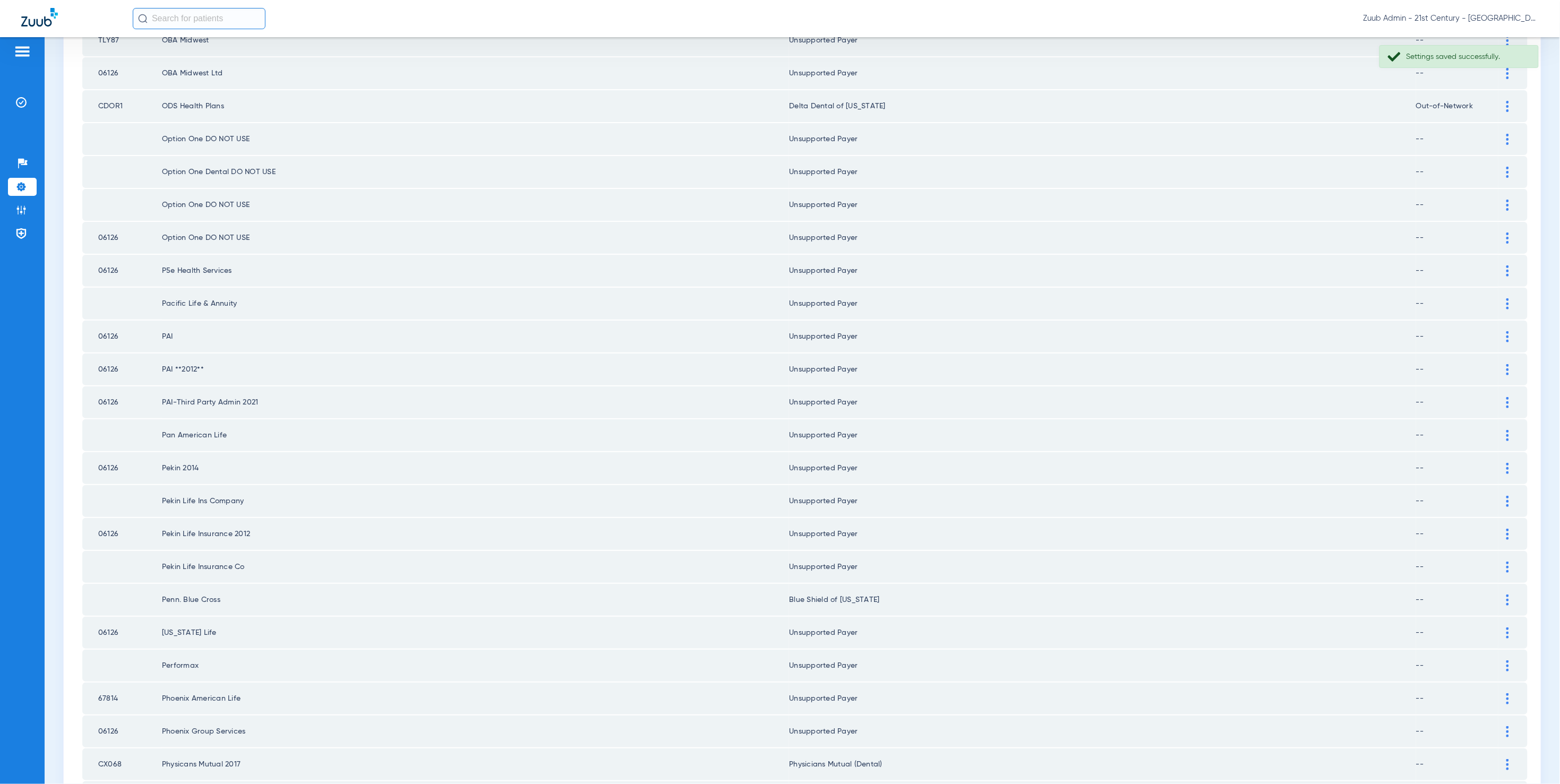
scroll to position [1081, 0]
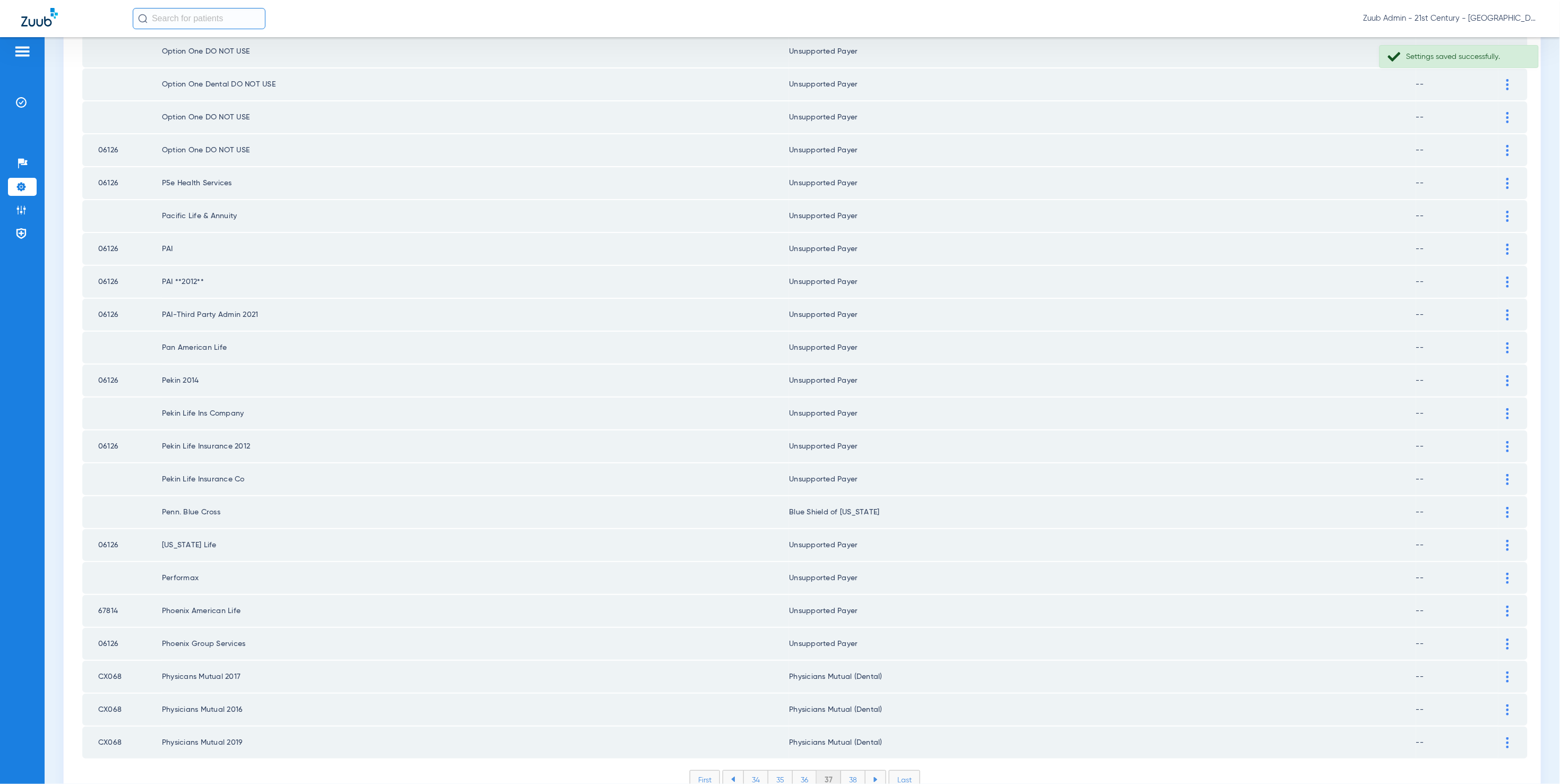
click at [853, 771] on li "38" at bounding box center [853, 780] width 24 height 18
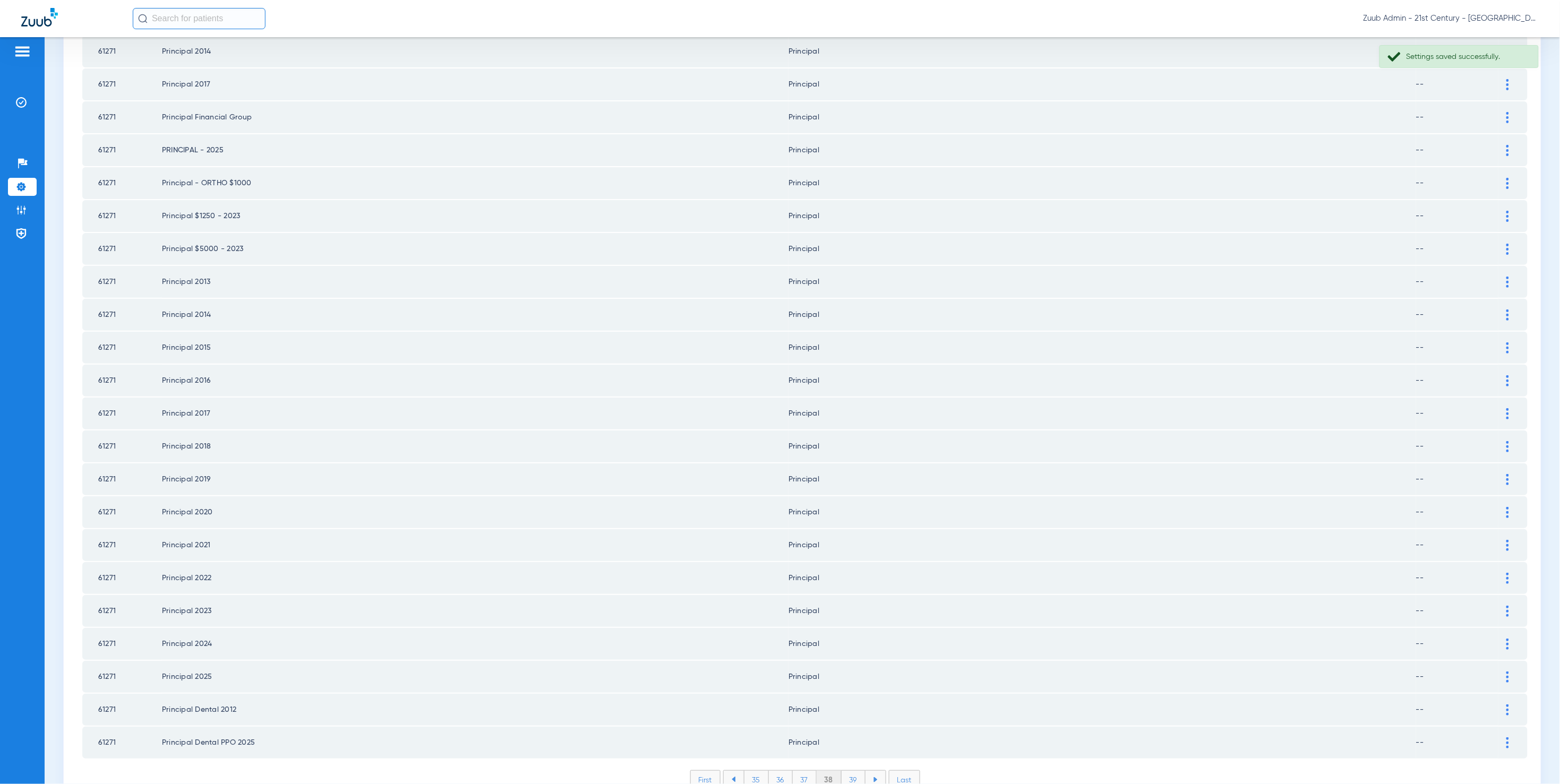
click at [851, 771] on li "39" at bounding box center [853, 780] width 24 height 18
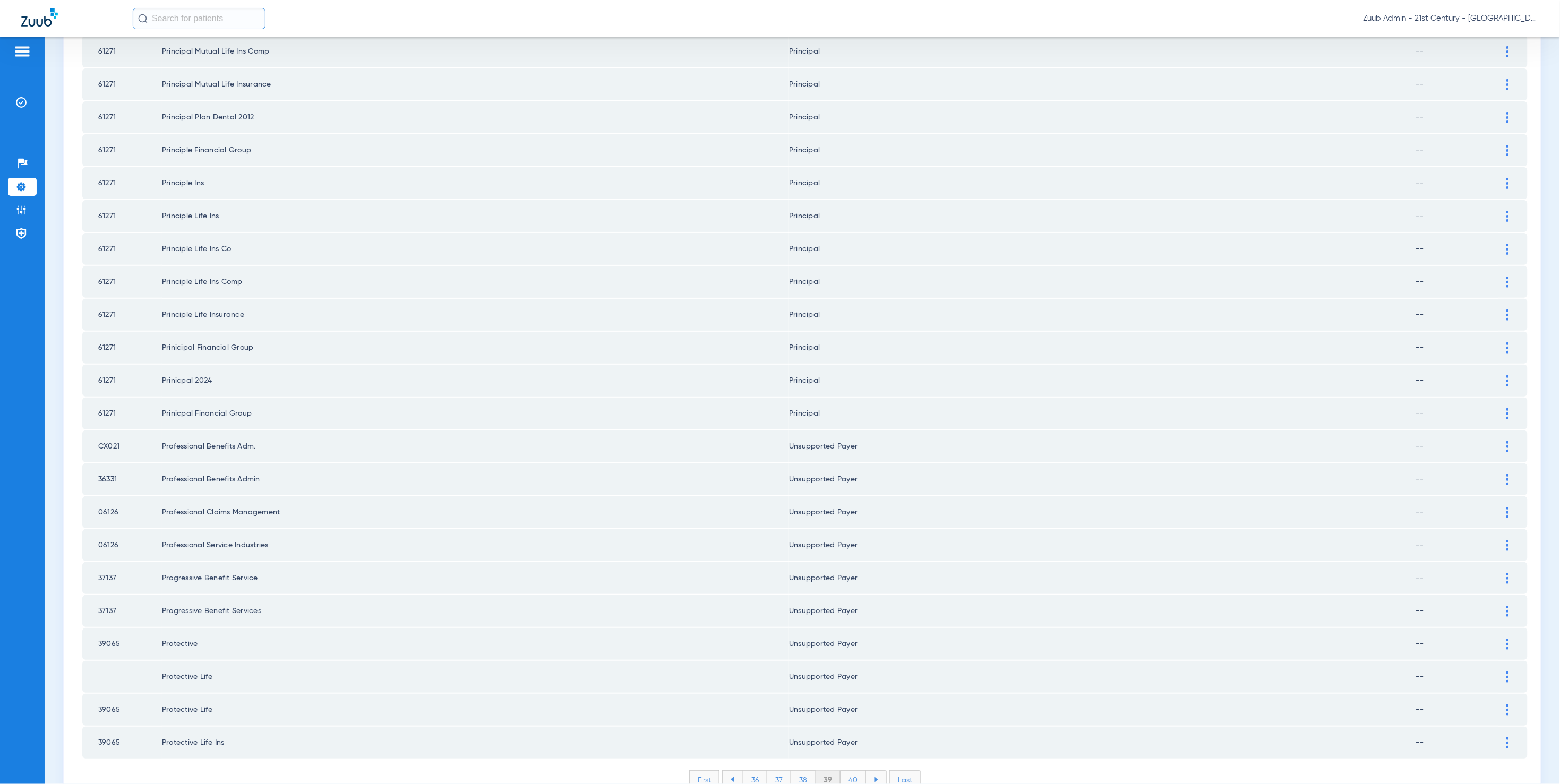
click at [852, 771] on li "40" at bounding box center [853, 780] width 25 height 18
click at [850, 771] on li "41" at bounding box center [854, 780] width 24 height 18
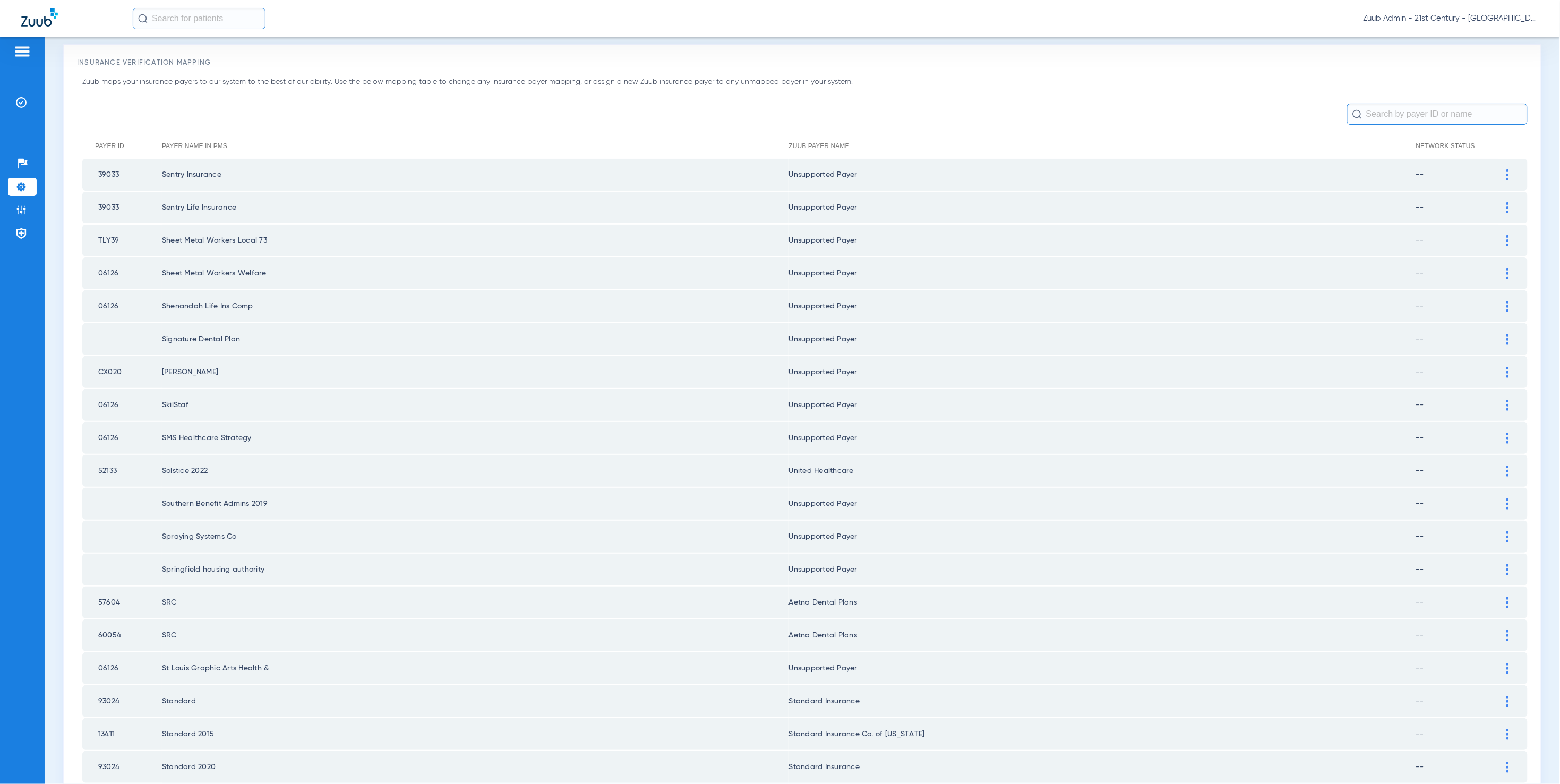
scroll to position [0, 0]
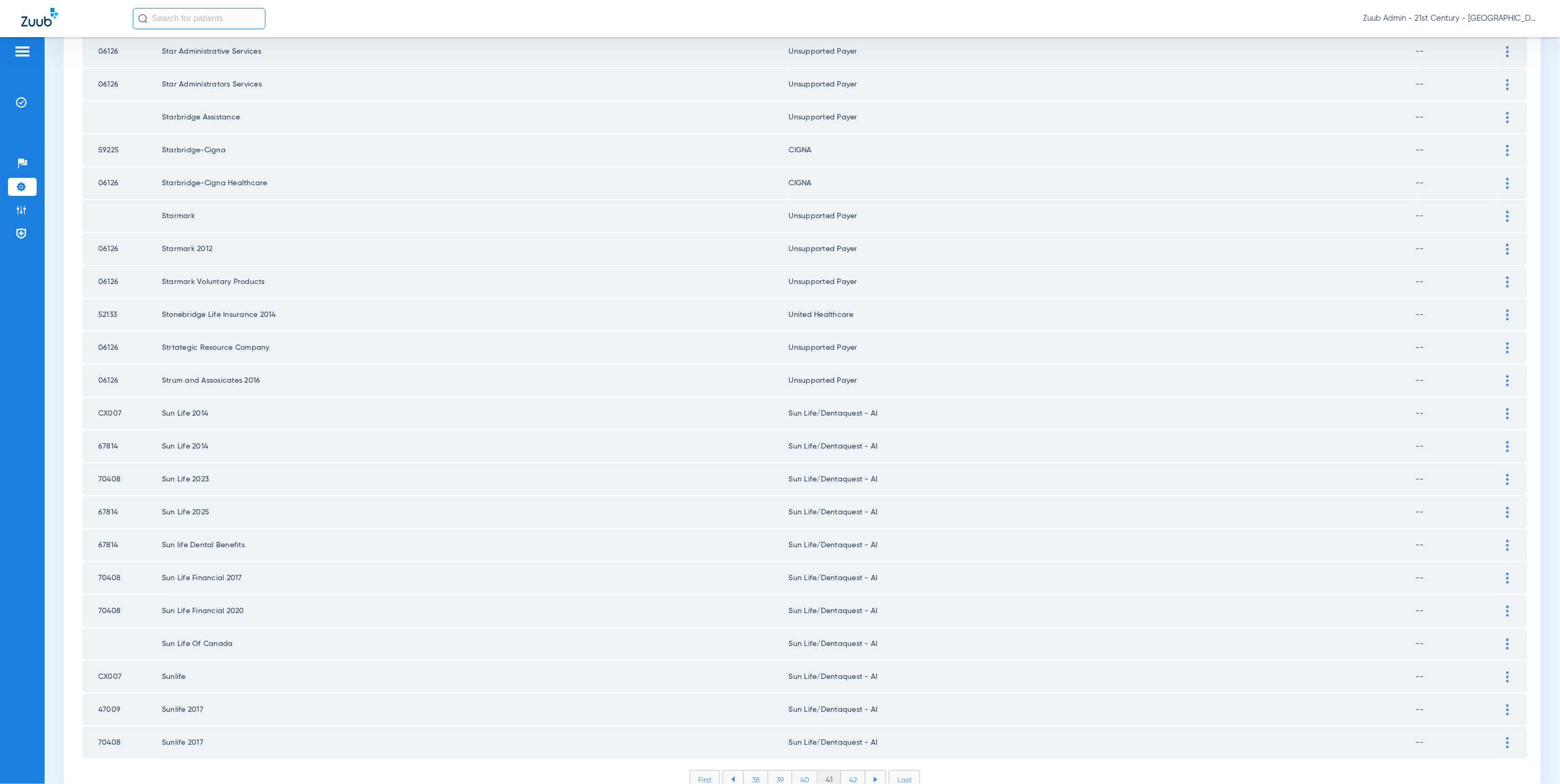
click at [846, 771] on li "42" at bounding box center [853, 780] width 24 height 18
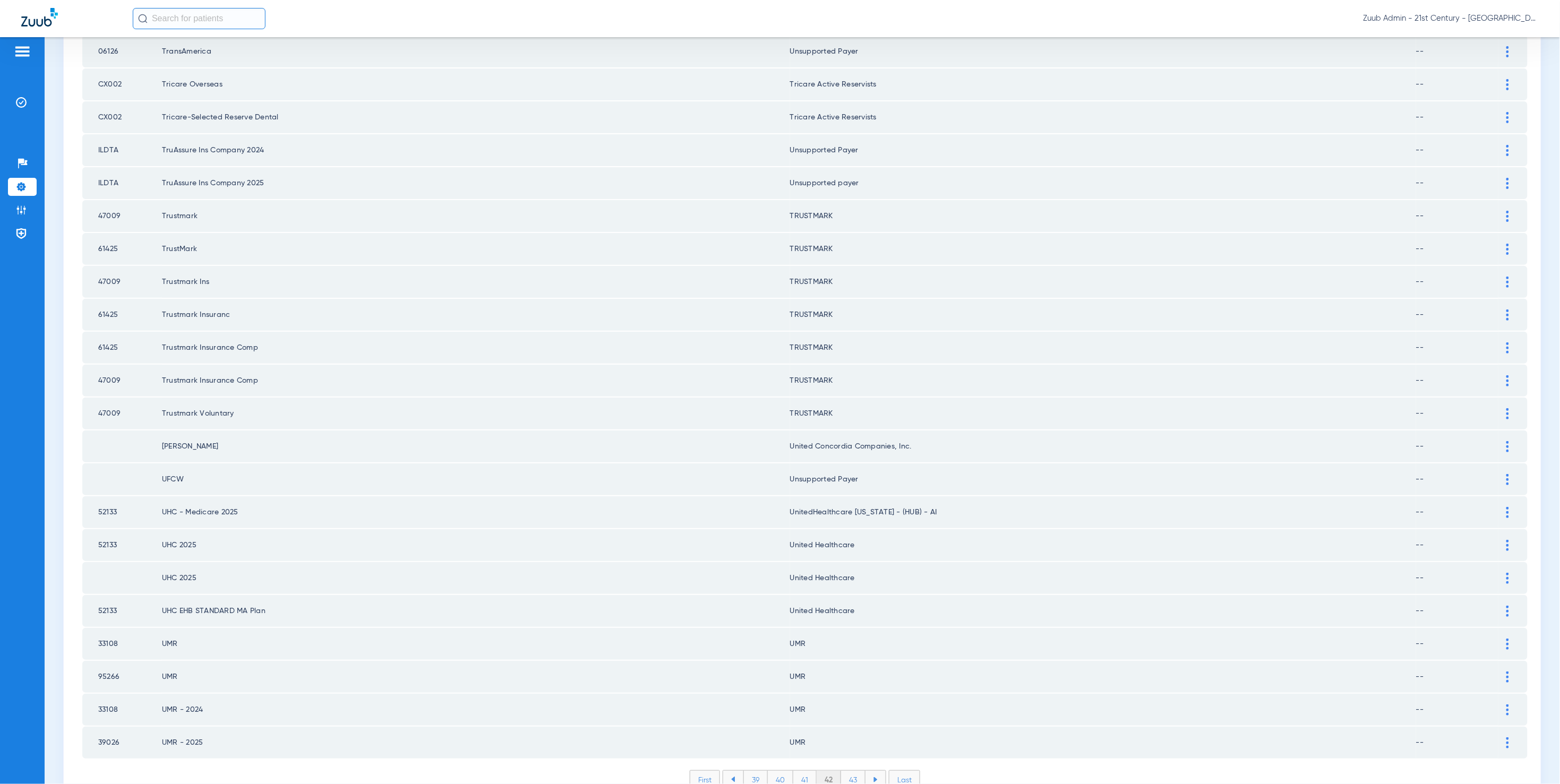
click at [854, 771] on li "43" at bounding box center [853, 780] width 24 height 18
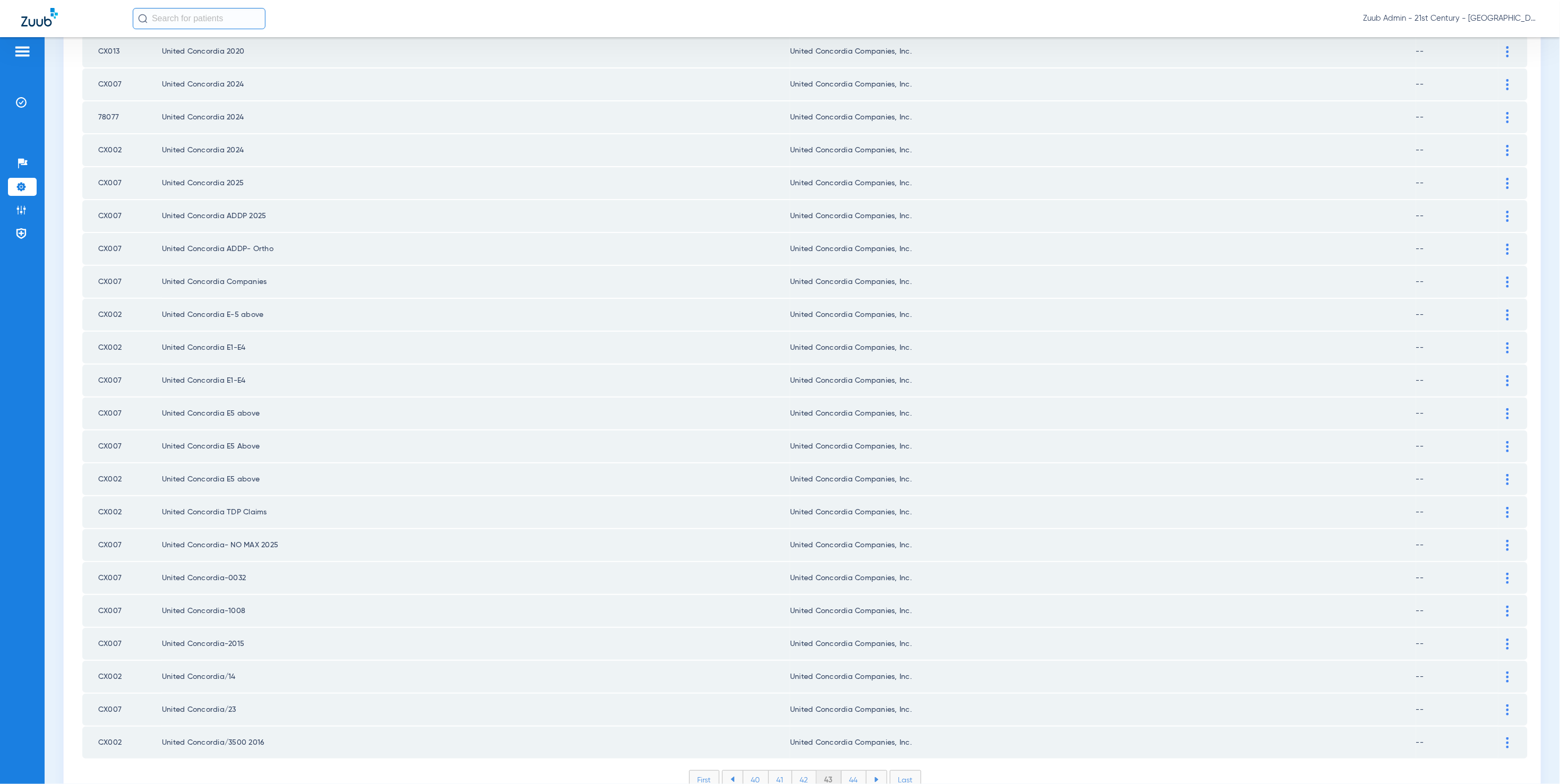
click at [848, 771] on li "44" at bounding box center [854, 780] width 25 height 18
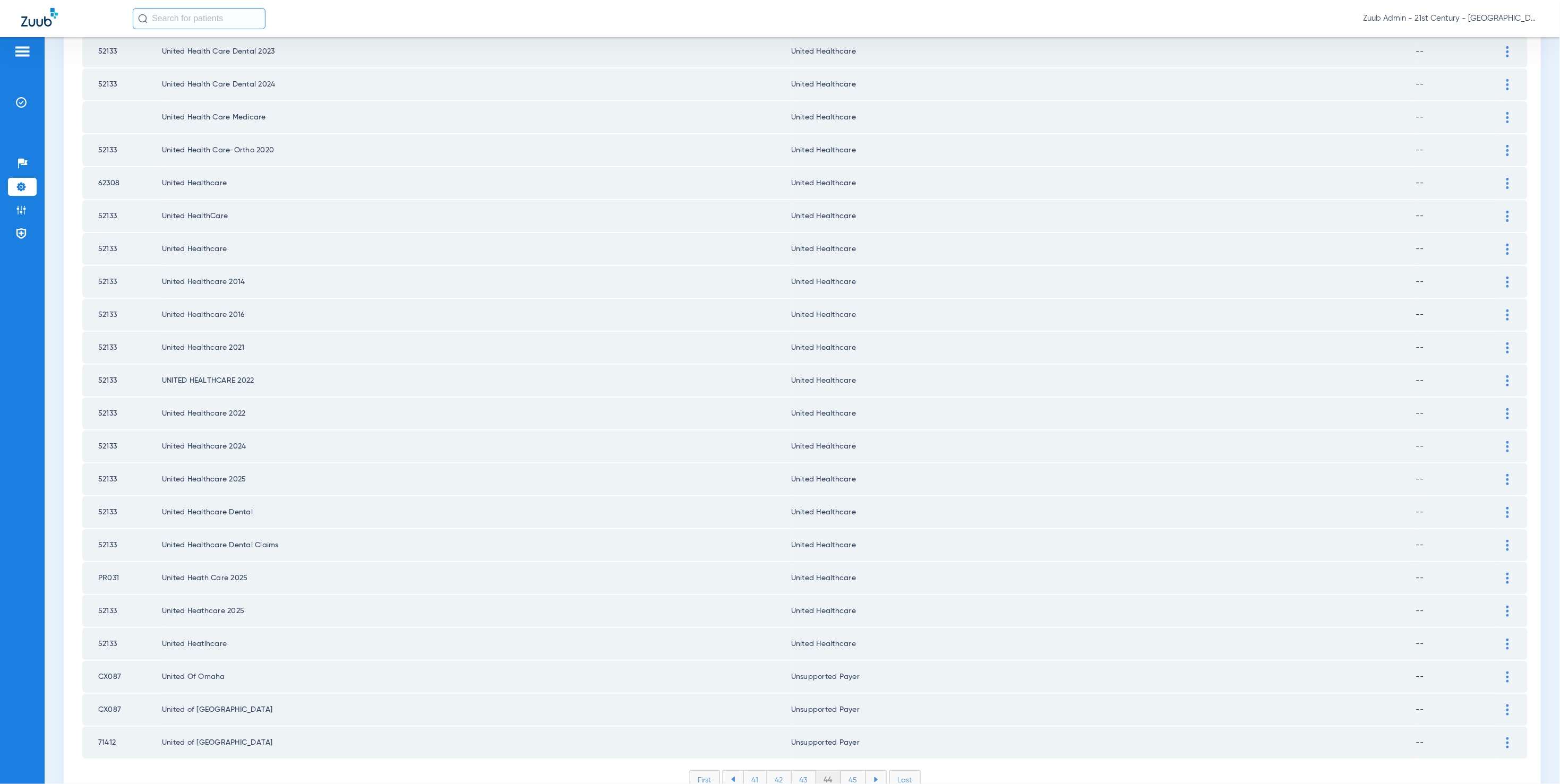
click at [850, 771] on li "45" at bounding box center [853, 780] width 25 height 18
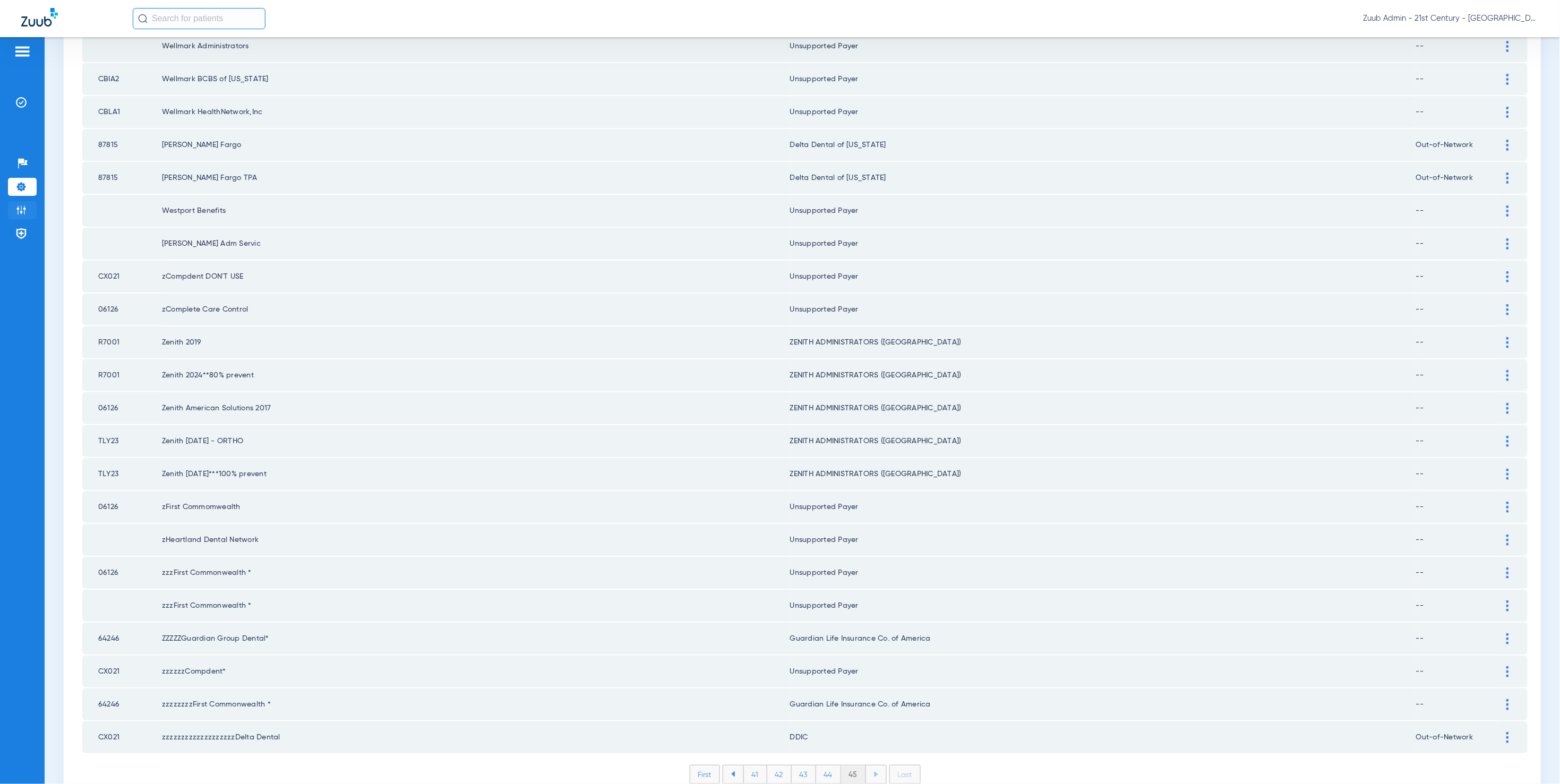
click at [21, 209] on img at bounding box center [21, 210] width 11 height 11
